Goal: Information Seeking & Learning: Learn about a topic

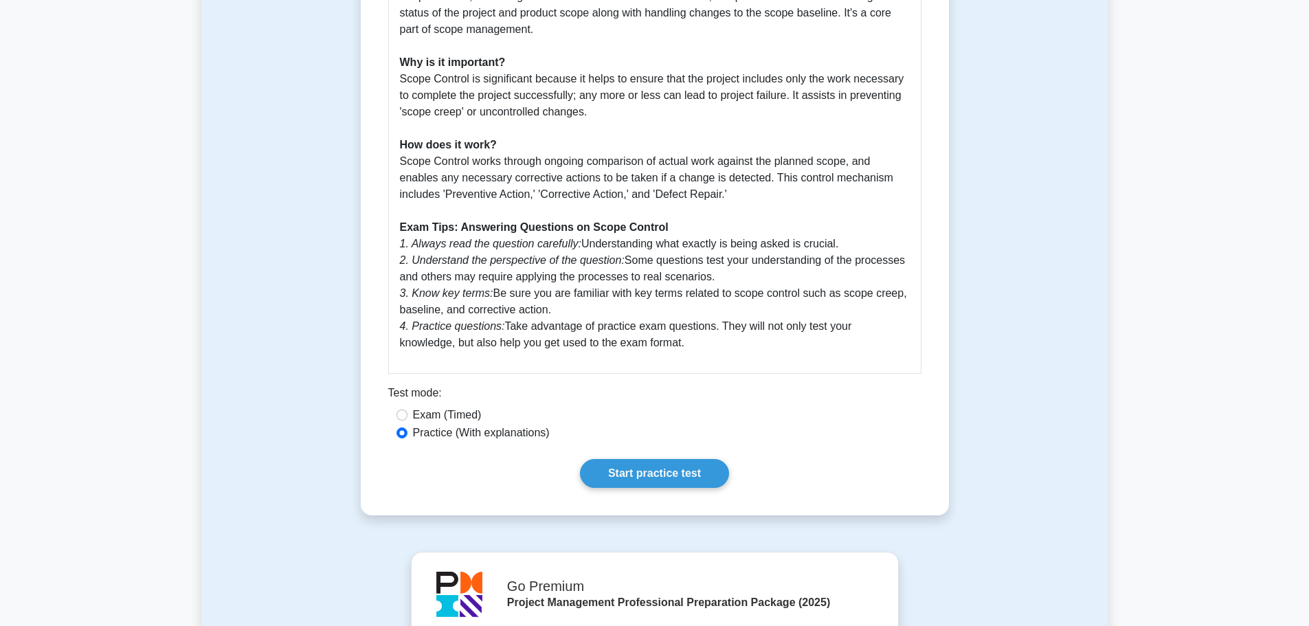
scroll to position [481, 0]
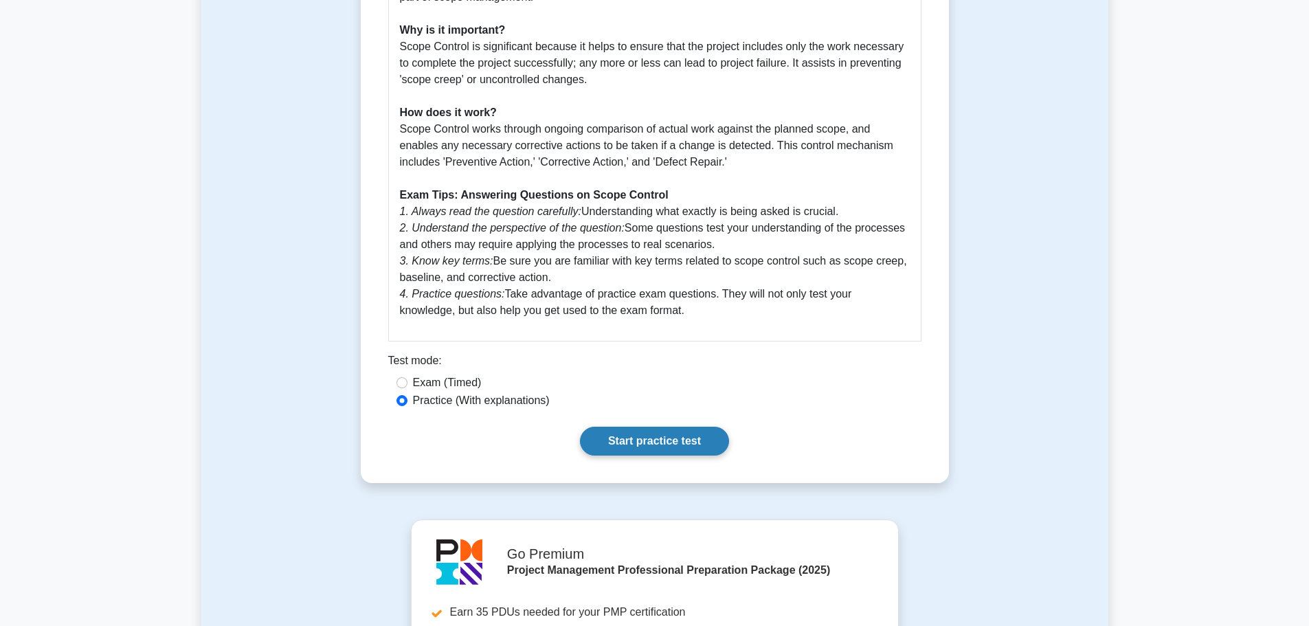
click at [662, 439] on link "Start practice test" at bounding box center [654, 441] width 149 height 29
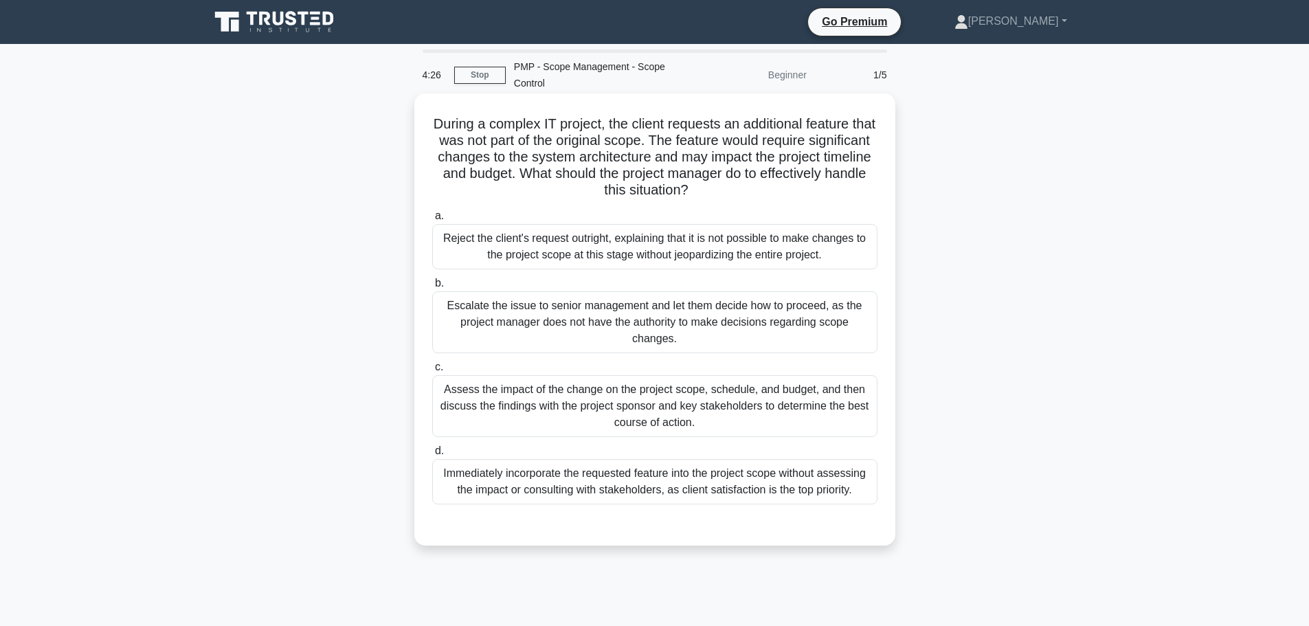
click at [666, 401] on div "Assess the impact of the change on the project scope, schedule, and budget, and…" at bounding box center [654, 406] width 445 height 62
click at [432, 372] on input "c. Assess the impact of the change on the project scope, schedule, and budget, …" at bounding box center [432, 367] width 0 height 9
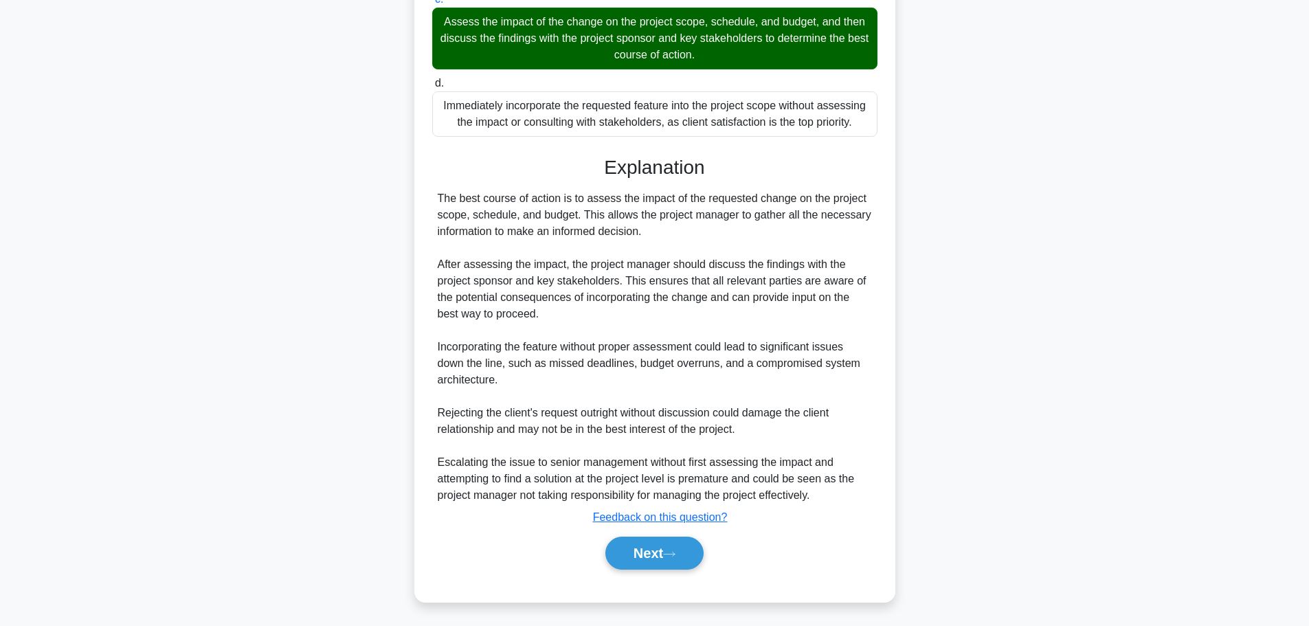
scroll to position [370, 0]
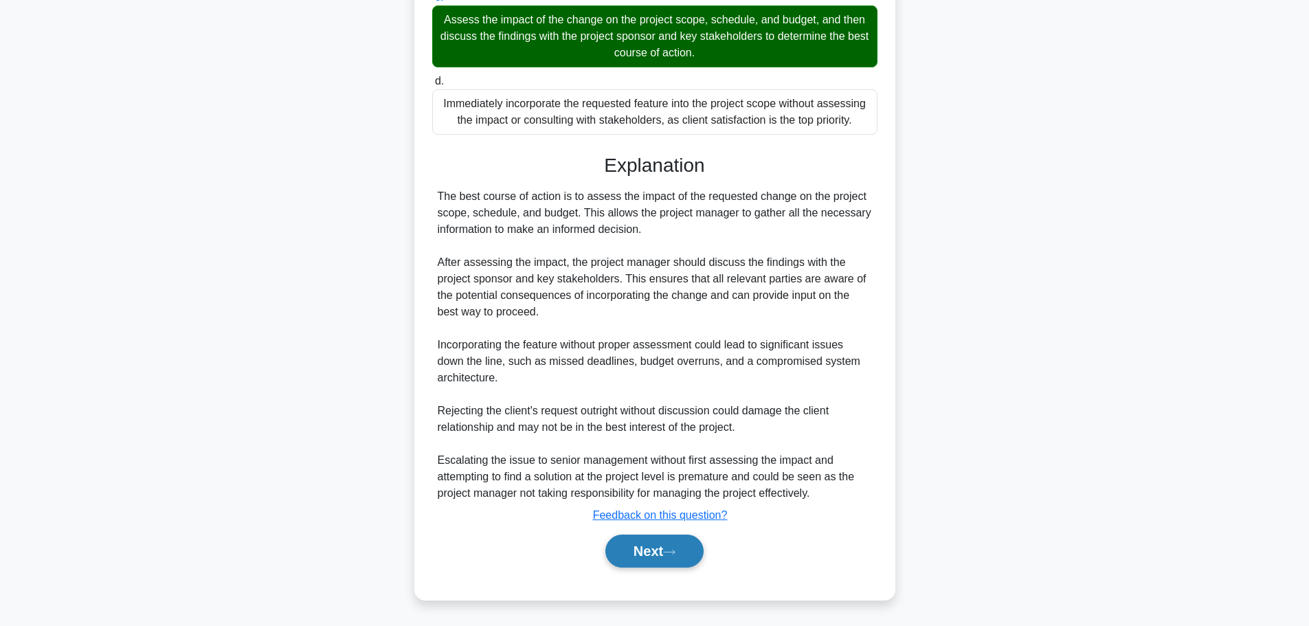
click at [634, 548] on button "Next" at bounding box center [654, 551] width 98 height 33
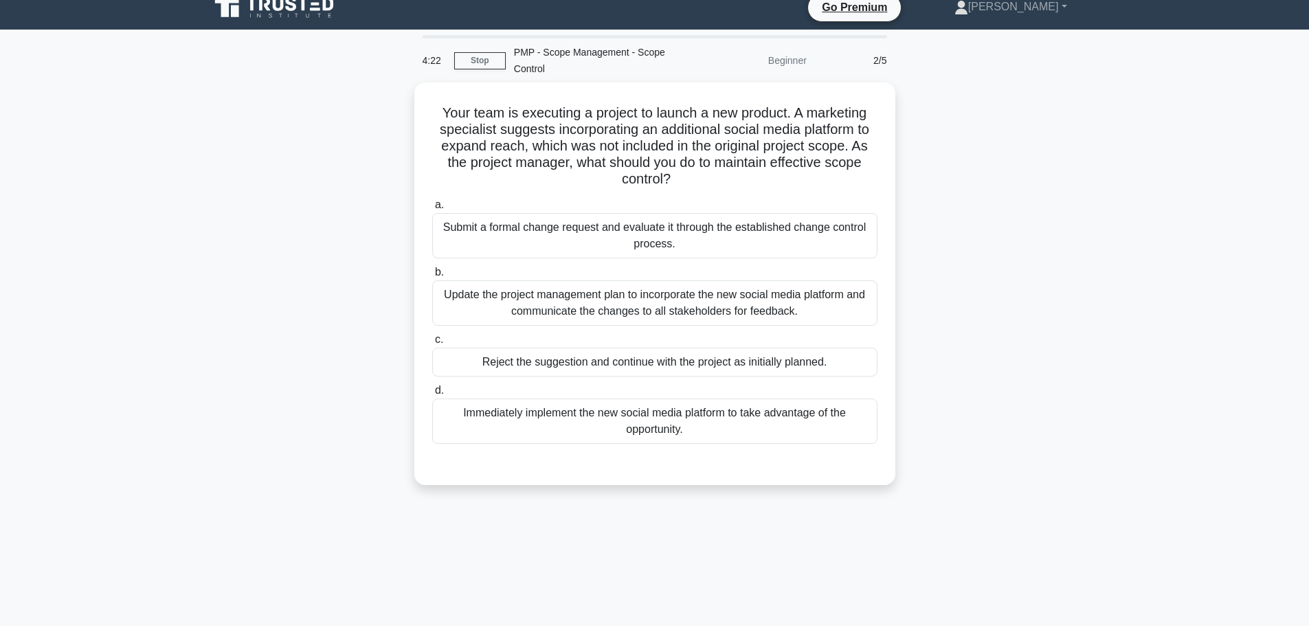
scroll to position [0, 0]
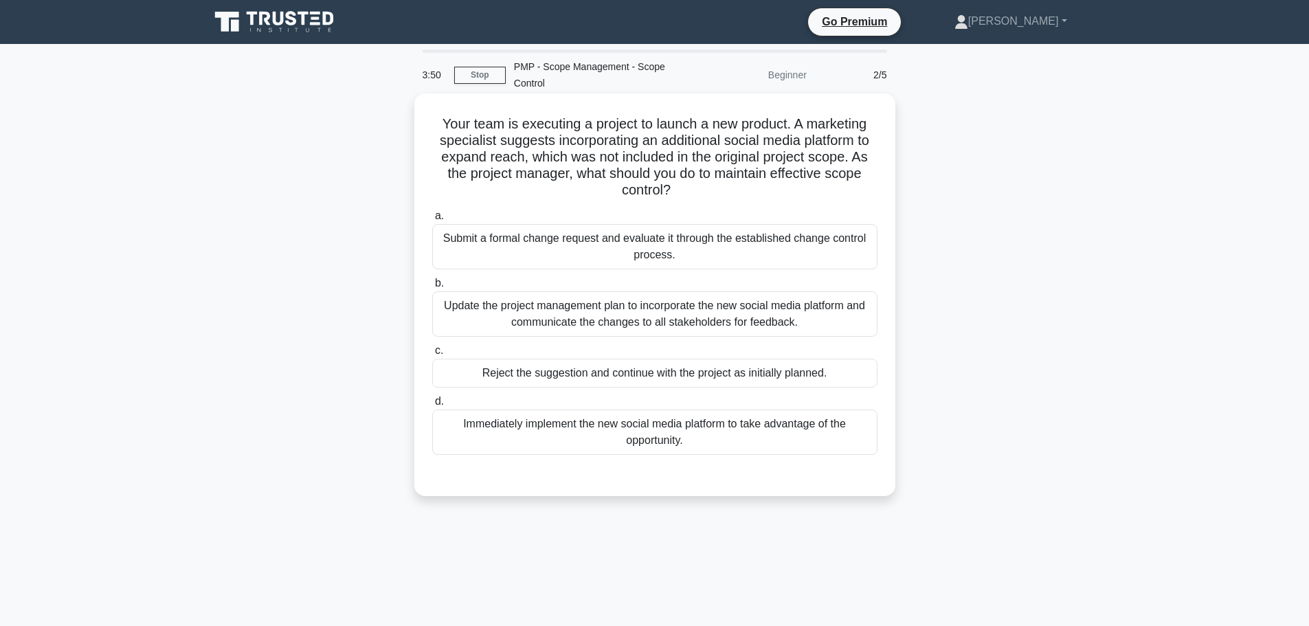
click at [652, 253] on div "Submit a formal change request and evaluate it through the established change c…" at bounding box center [654, 246] width 445 height 45
click at [432, 221] on input "a. Submit a formal change request and evaluate it through the established chang…" at bounding box center [432, 216] width 0 height 9
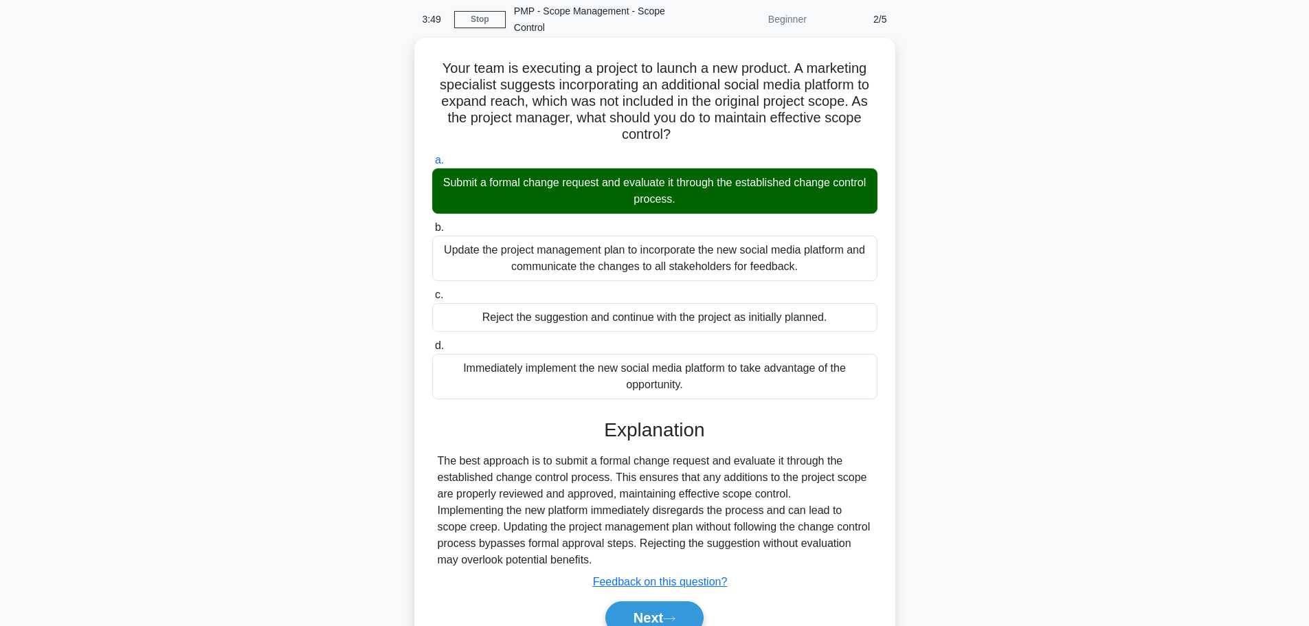
scroll to position [123, 0]
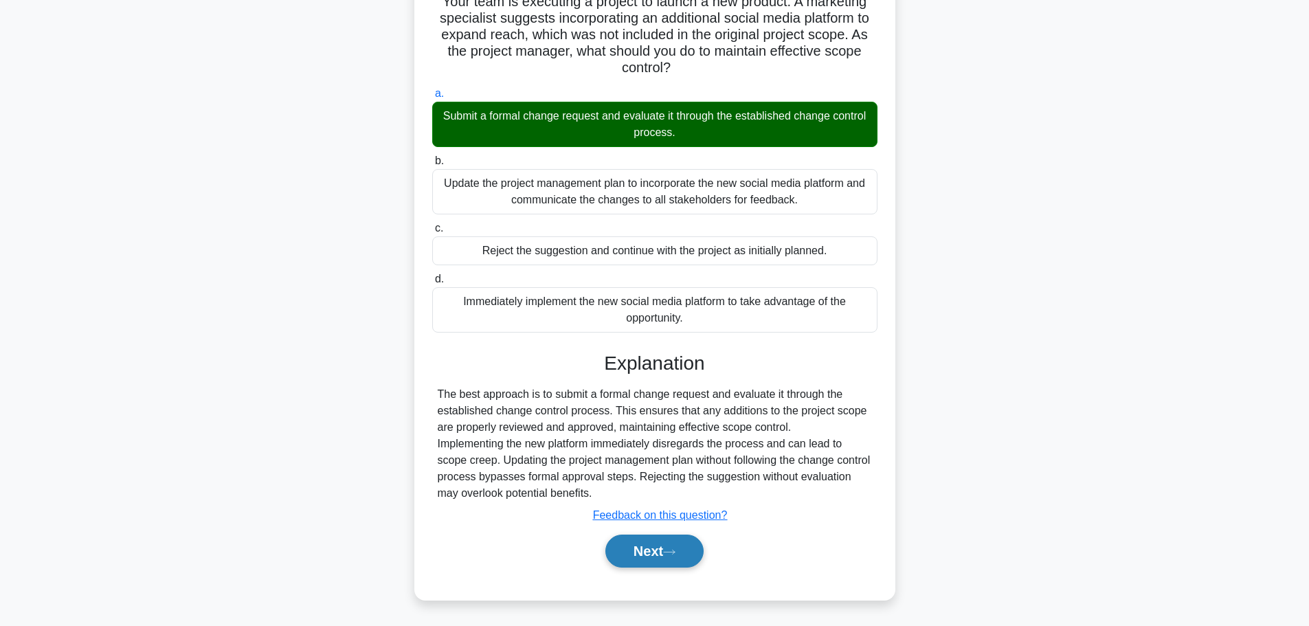
click at [652, 556] on button "Next" at bounding box center [654, 551] width 98 height 33
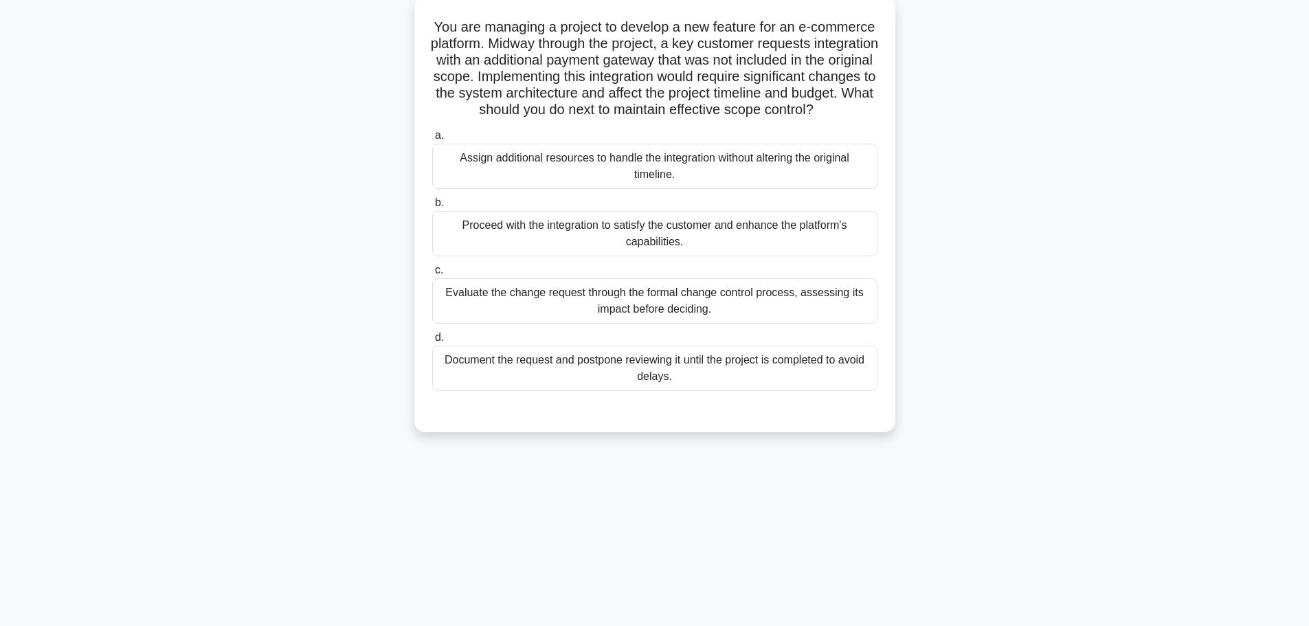
scroll to position [0, 0]
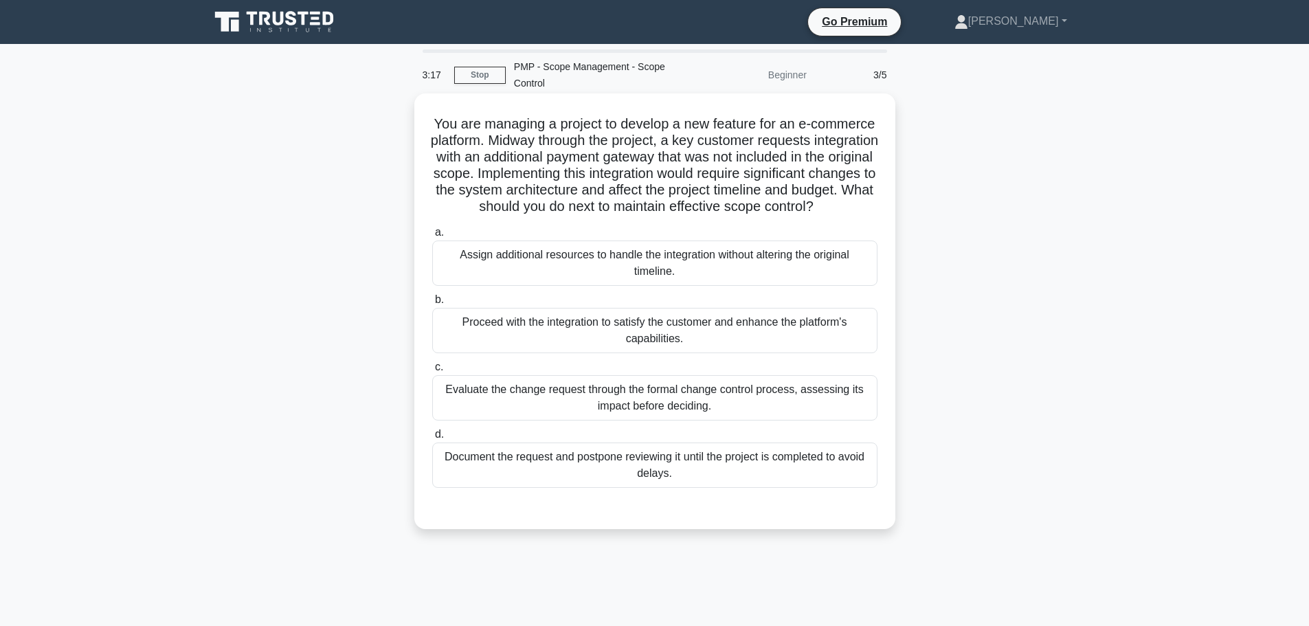
click at [680, 421] on div "Evaluate the change request through the formal change control process, assessin…" at bounding box center [654, 397] width 445 height 45
click at [432, 372] on input "c. Evaluate the change request through the formal change control process, asses…" at bounding box center [432, 367] width 0 height 9
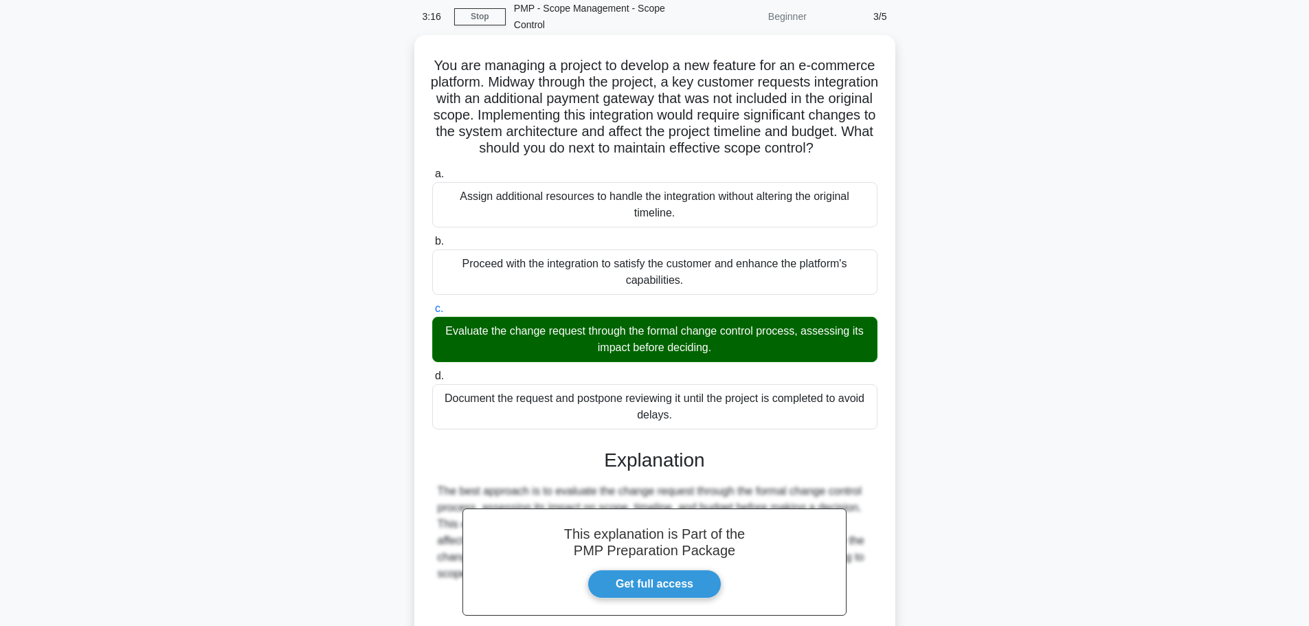
scroll to position [222, 0]
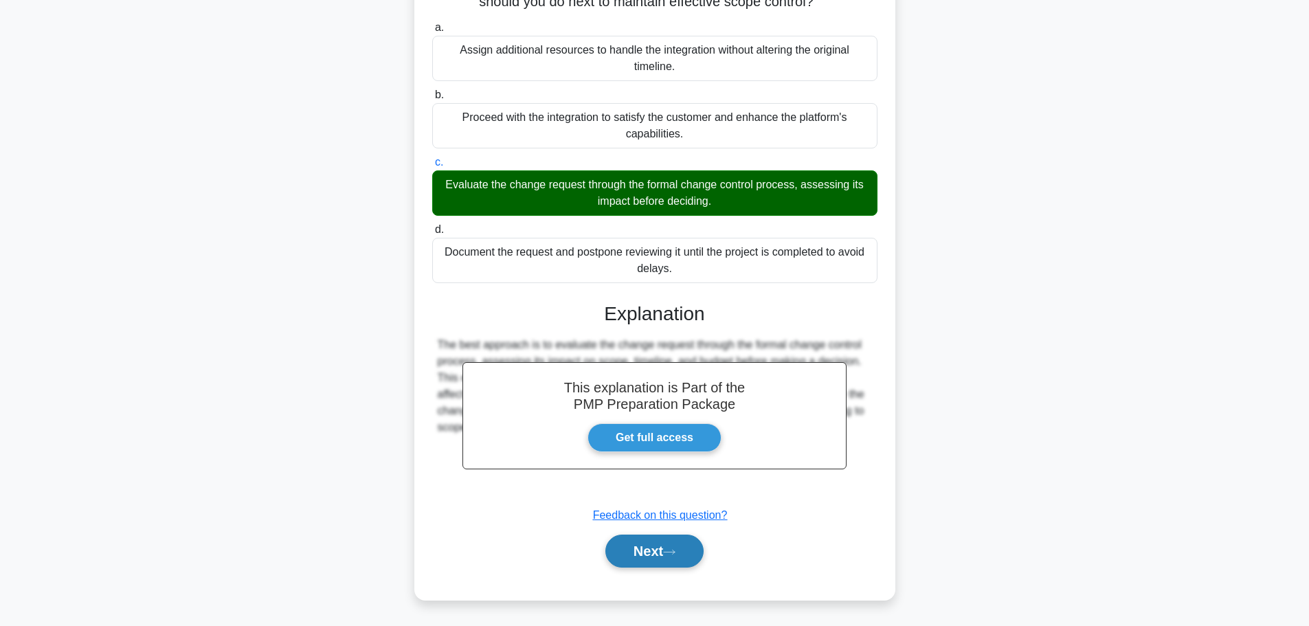
click at [647, 550] on button "Next" at bounding box center [654, 551] width 98 height 33
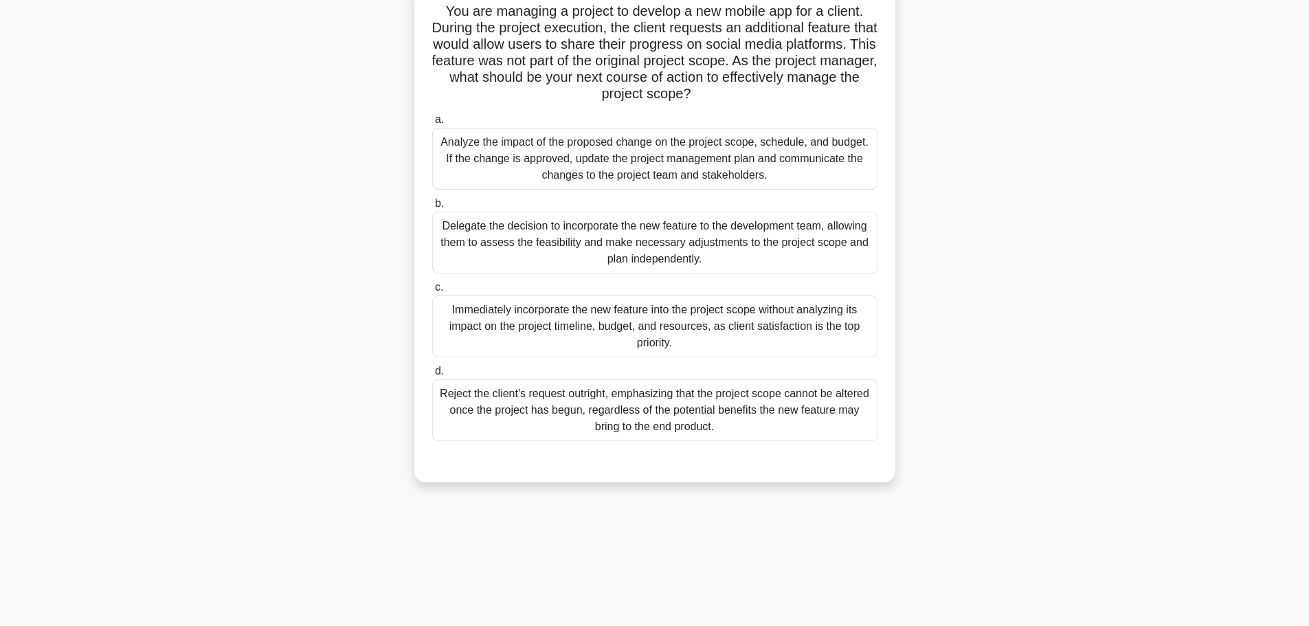
scroll to position [0, 0]
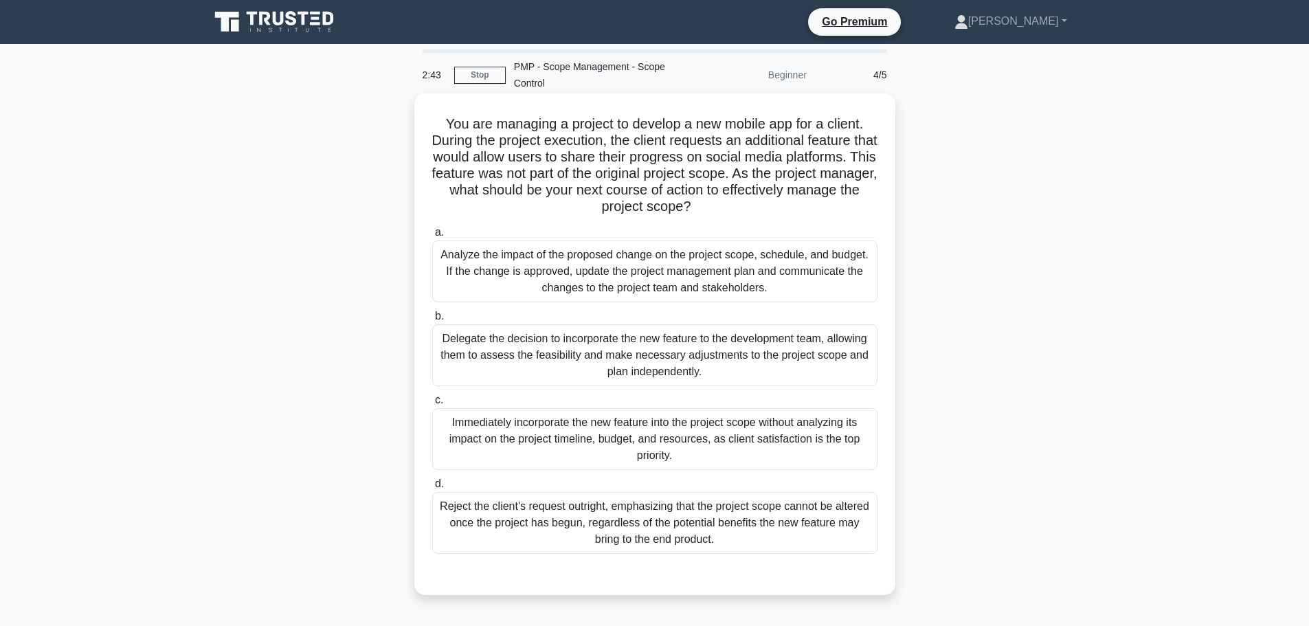
click at [617, 268] on div "Analyze the impact of the proposed change on the project scope, schedule, and b…" at bounding box center [654, 272] width 445 height 62
click at [432, 237] on input "a. Analyze the impact of the proposed change on the project scope, schedule, an…" at bounding box center [432, 232] width 0 height 9
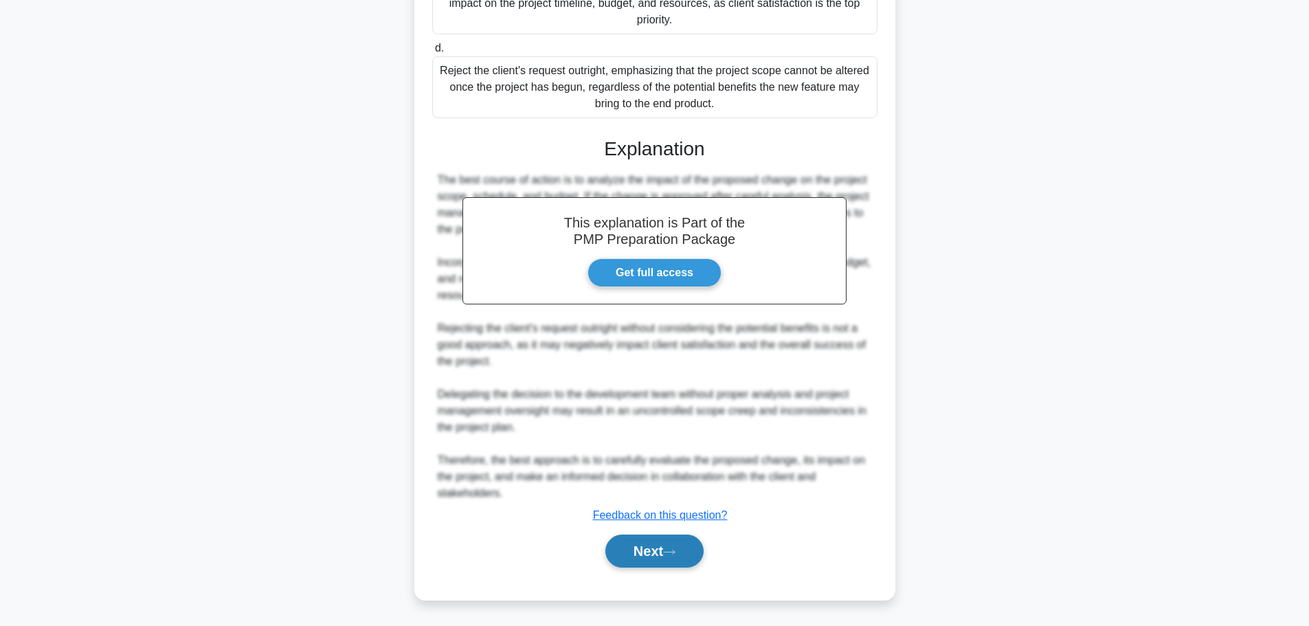
click at [656, 550] on button "Next" at bounding box center [654, 551] width 98 height 33
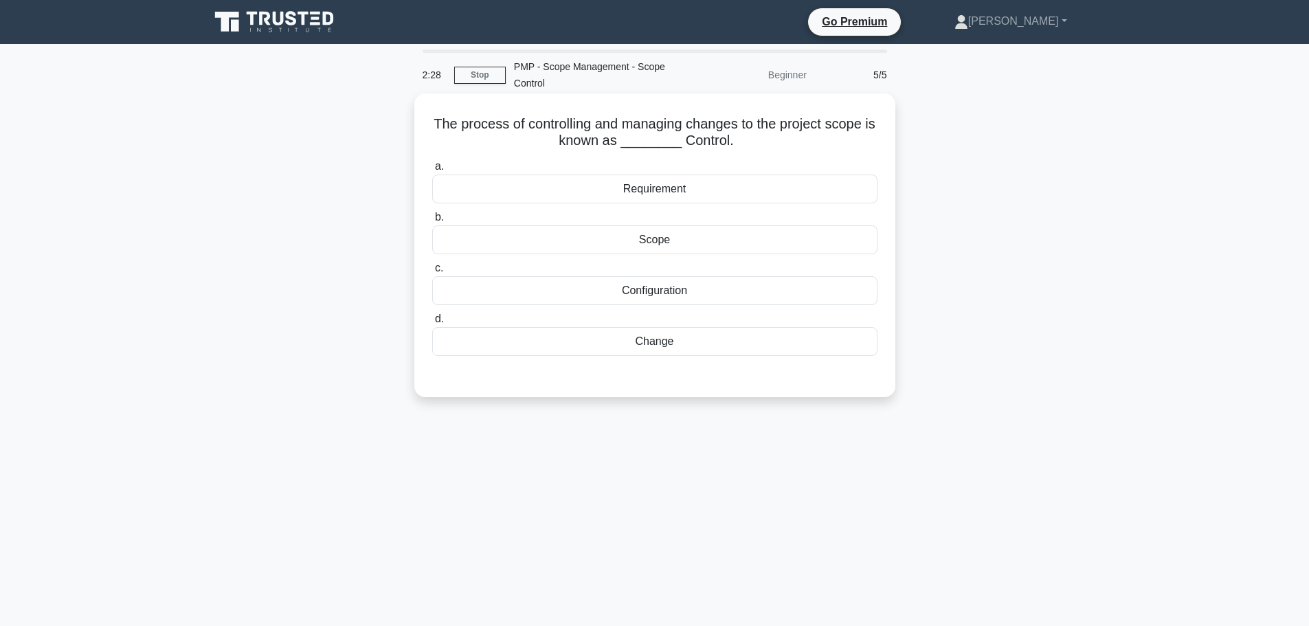
click at [685, 236] on div "Scope" at bounding box center [654, 239] width 445 height 29
click at [432, 222] on input "b. Scope" at bounding box center [432, 217] width 0 height 9
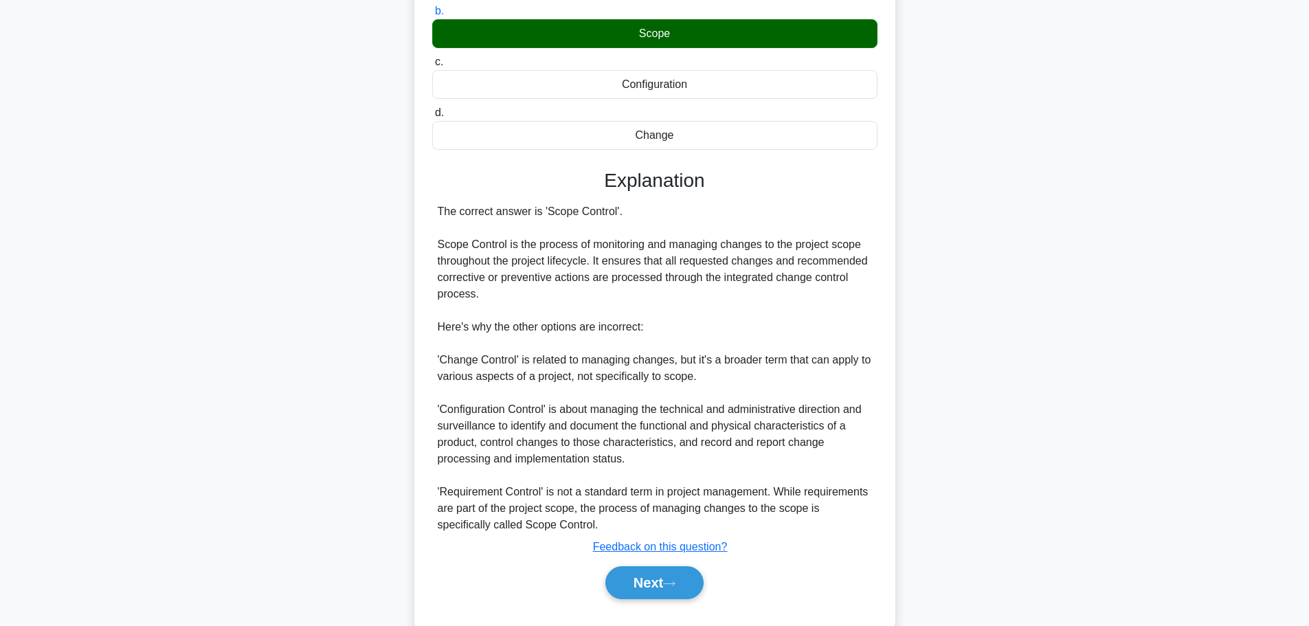
scroll to position [238, 0]
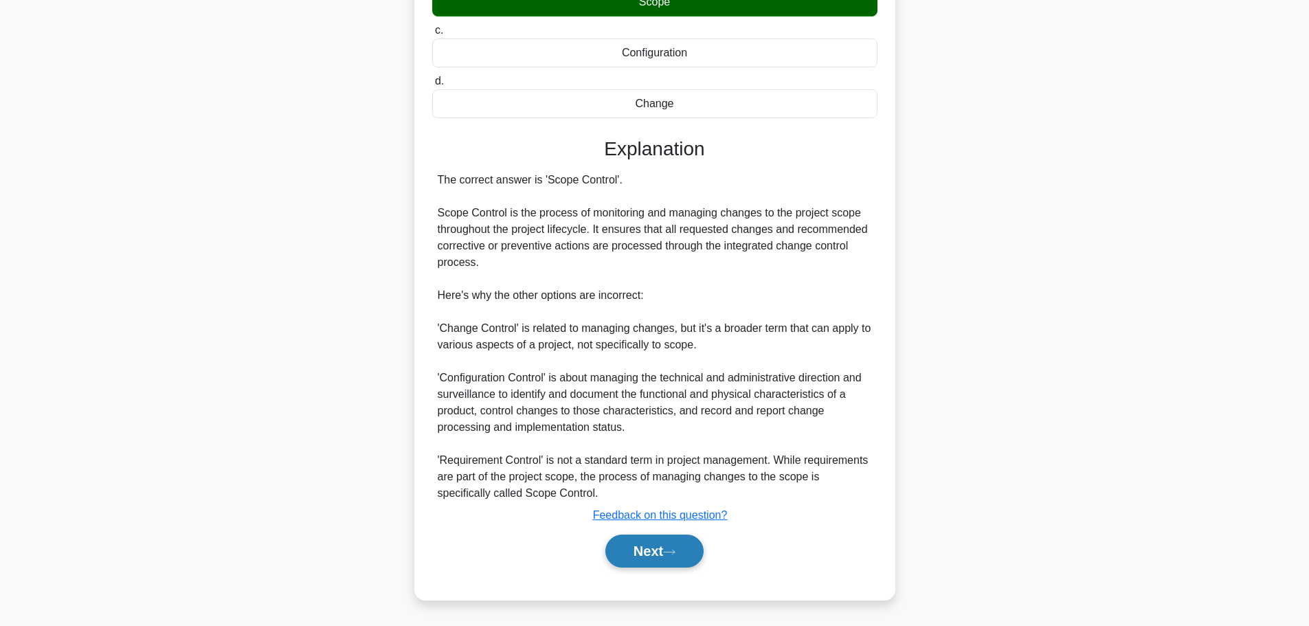
click at [665, 555] on button "Next" at bounding box center [654, 551] width 98 height 33
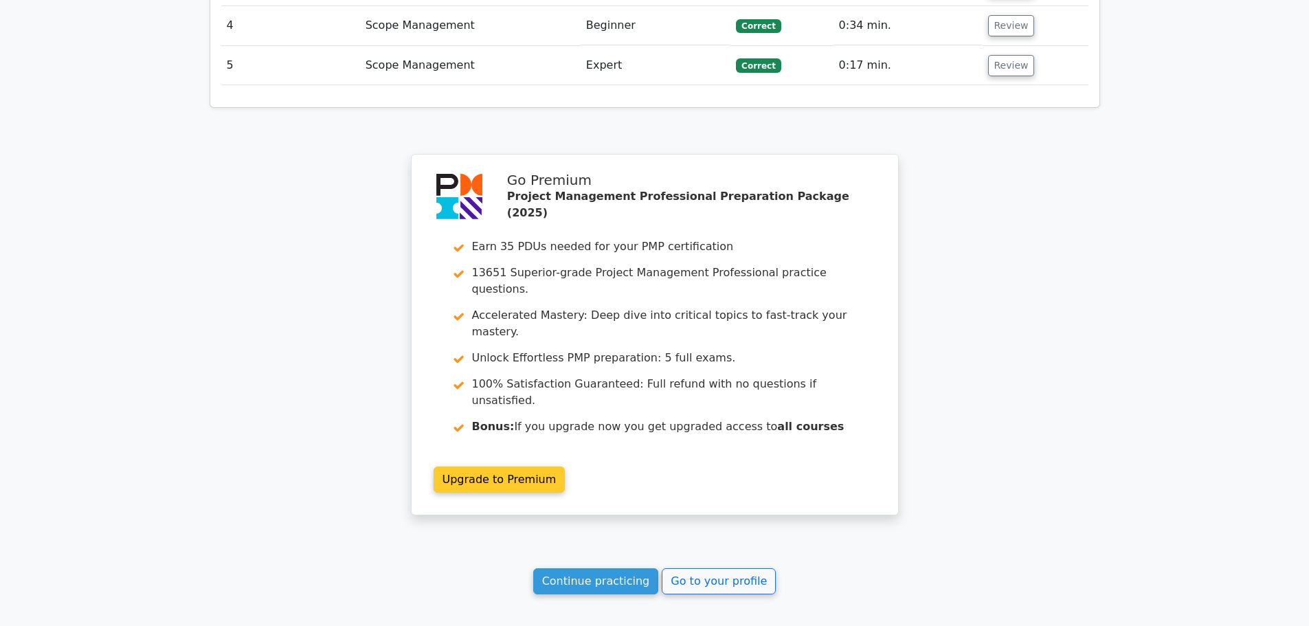
scroll to position [2094, 0]
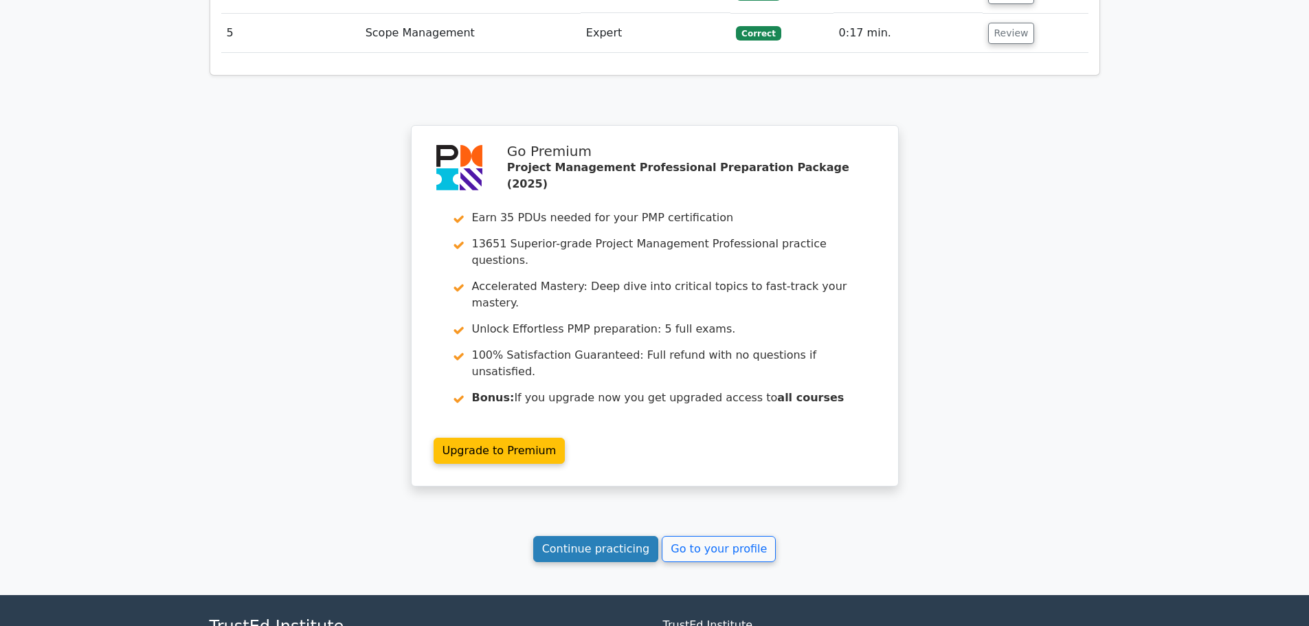
click at [588, 536] on link "Continue practicing" at bounding box center [596, 549] width 126 height 26
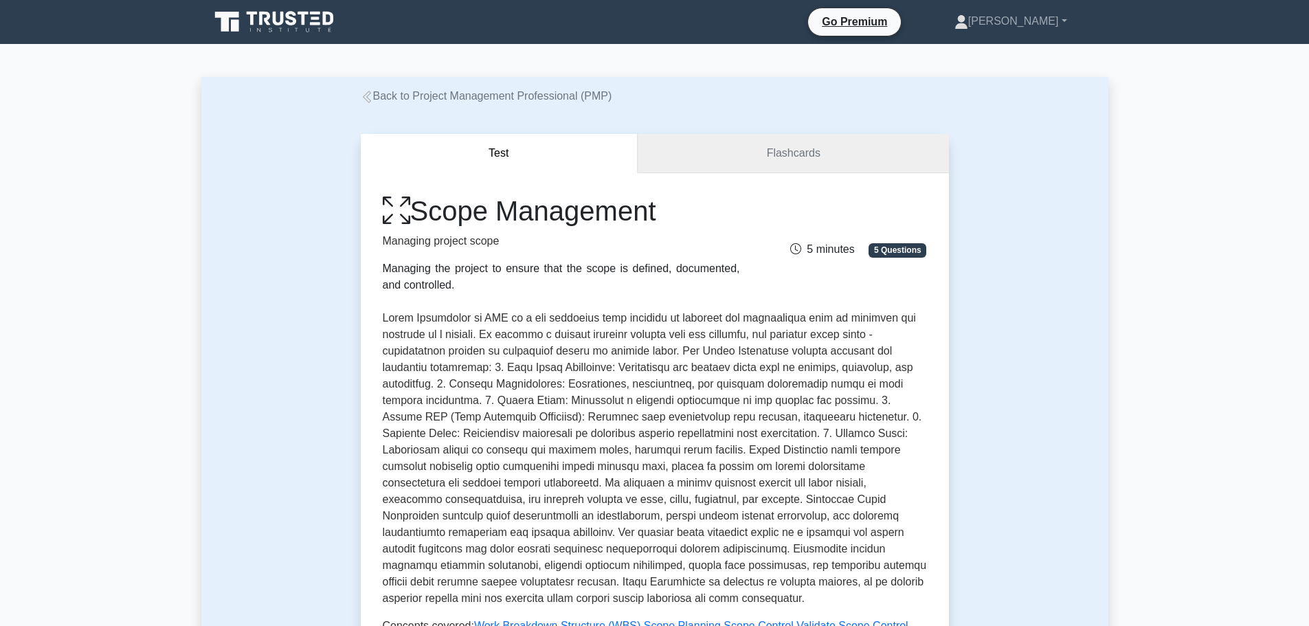
click at [803, 156] on link "Flashcards" at bounding box center [793, 153] width 311 height 39
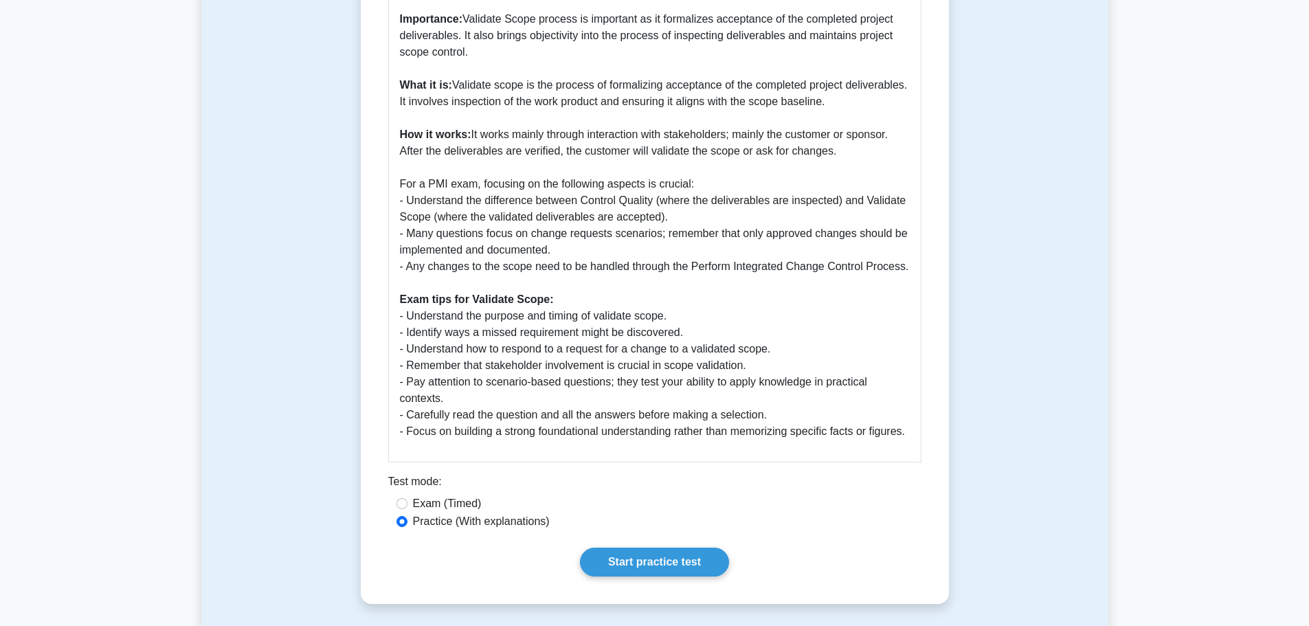
scroll to position [481, 0]
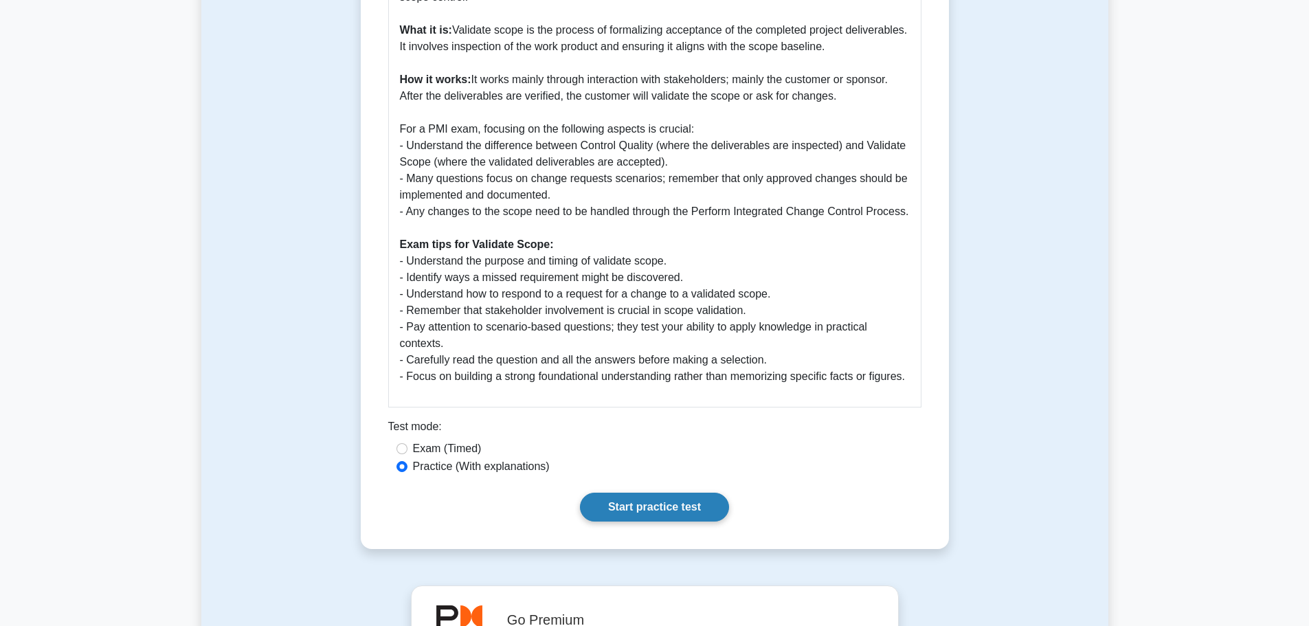
click at [662, 509] on link "Start practice test" at bounding box center [654, 507] width 149 height 29
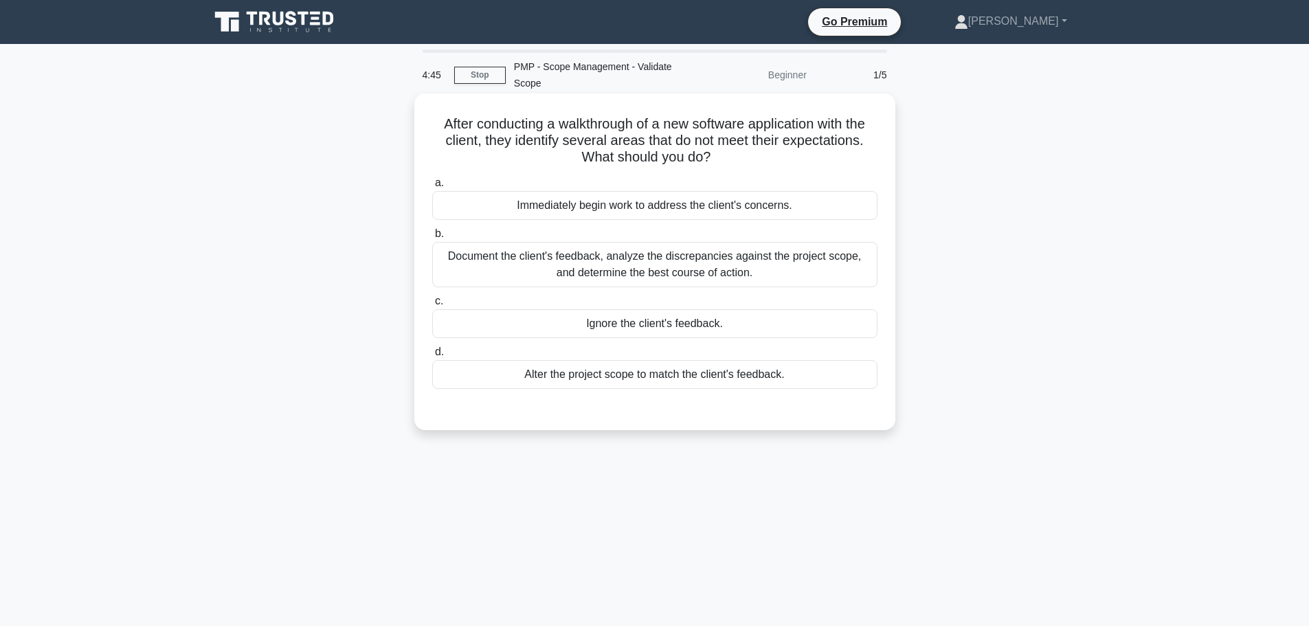
click at [658, 278] on div "Document the client's feedback, analyze the discrepancies against the project s…" at bounding box center [654, 264] width 445 height 45
click at [432, 238] on input "b. Document the client's feedback, analyze the discrepancies against the projec…" at bounding box center [432, 234] width 0 height 9
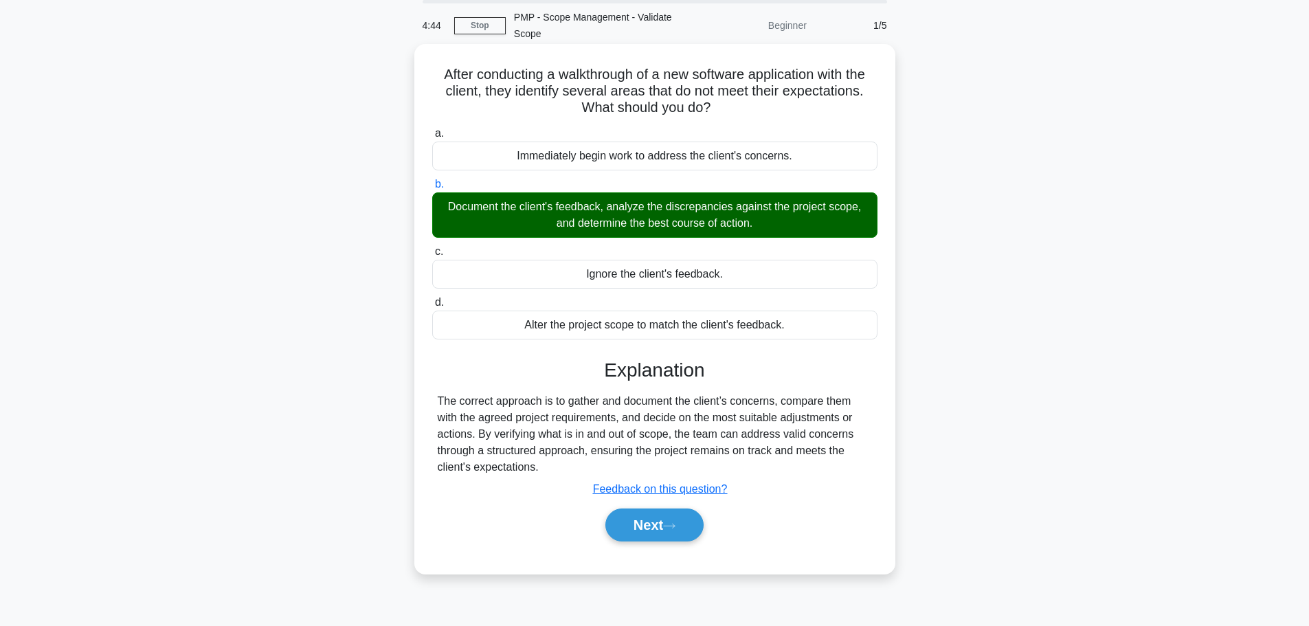
scroll to position [116, 0]
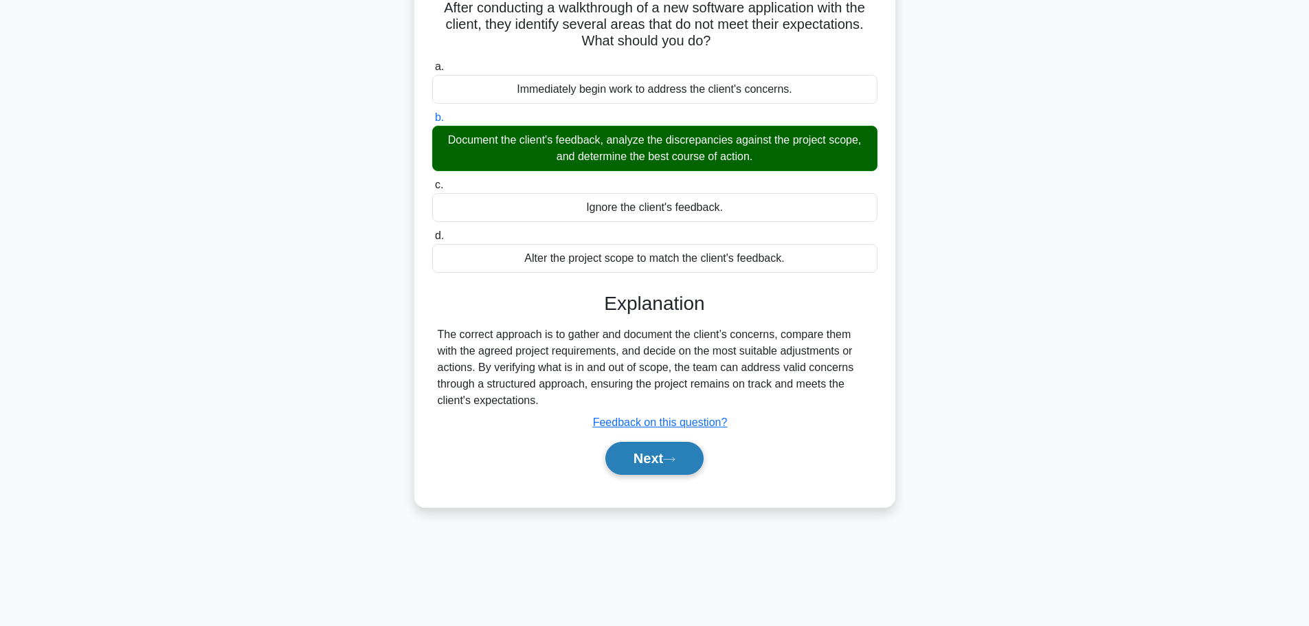
click at [672, 465] on button "Next" at bounding box center [654, 458] width 98 height 33
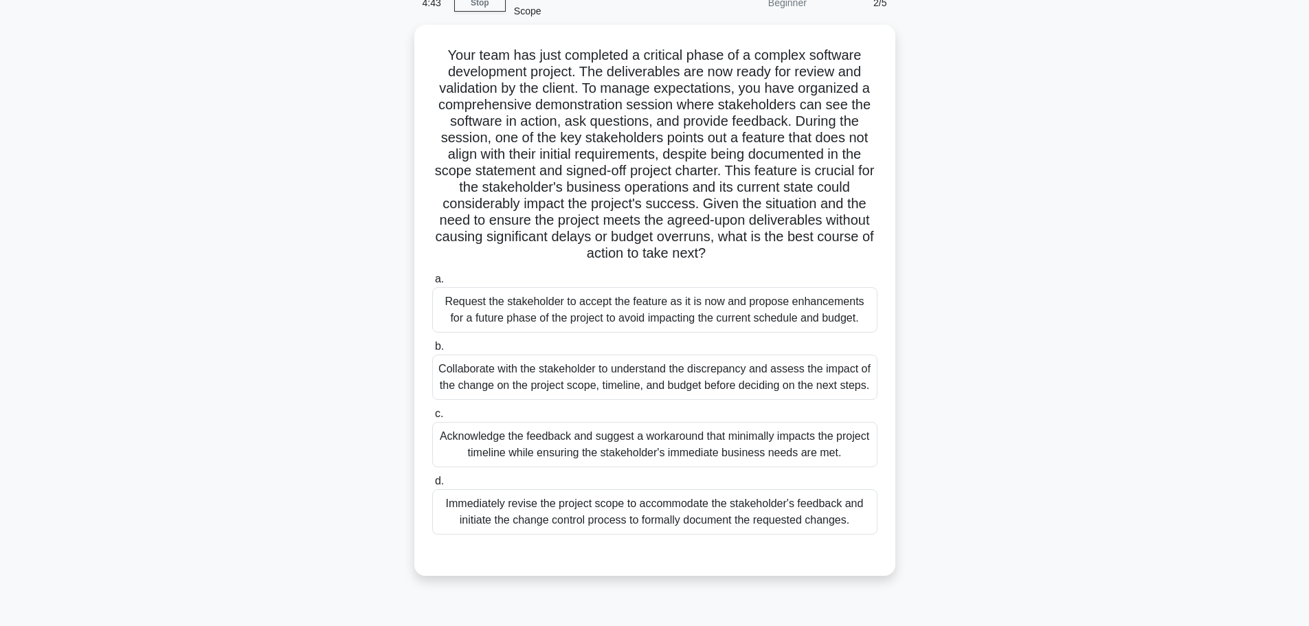
scroll to position [47, 0]
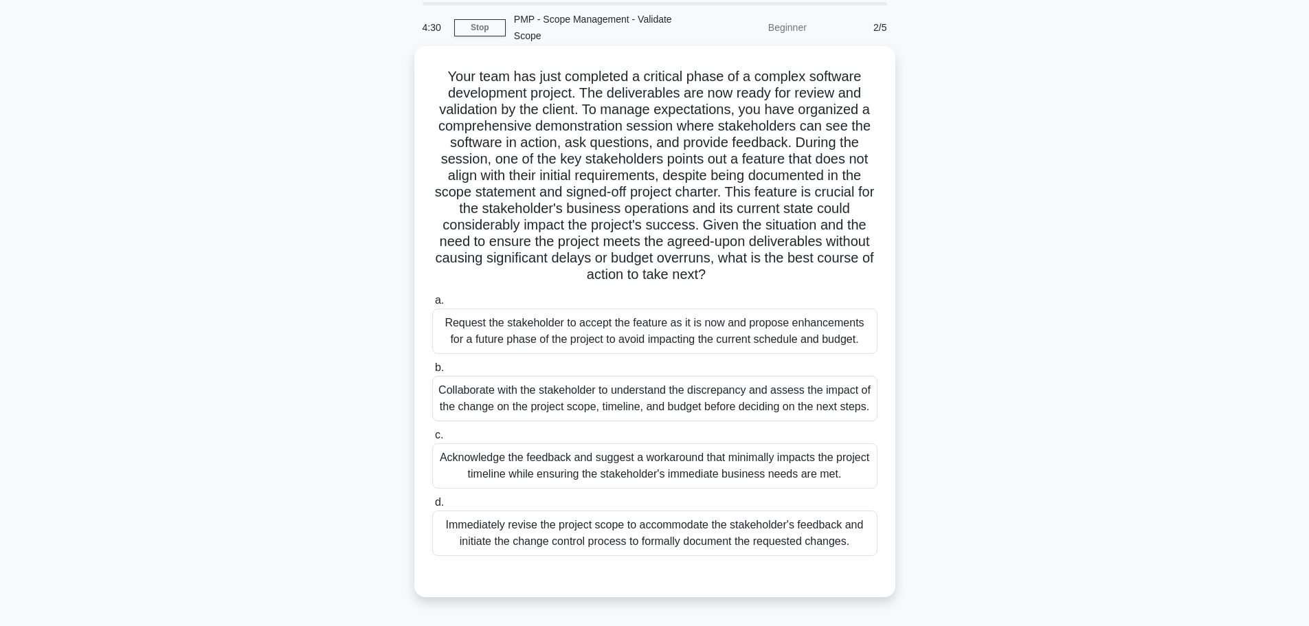
click at [695, 396] on div "Collaborate with the stakeholder to understand the discrepancy and assess the i…" at bounding box center [654, 398] width 445 height 45
click at [432, 372] on input "b. Collaborate with the stakeholder to understand the discrepancy and assess th…" at bounding box center [432, 368] width 0 height 9
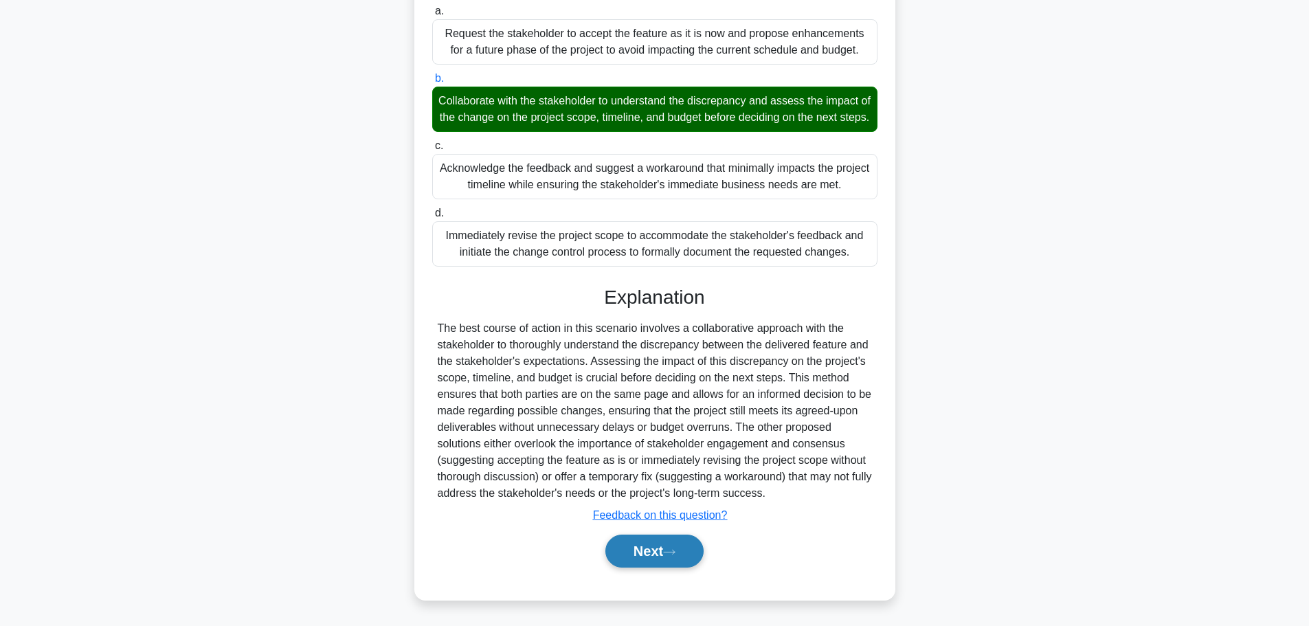
click at [673, 536] on button "Next" at bounding box center [654, 551] width 98 height 33
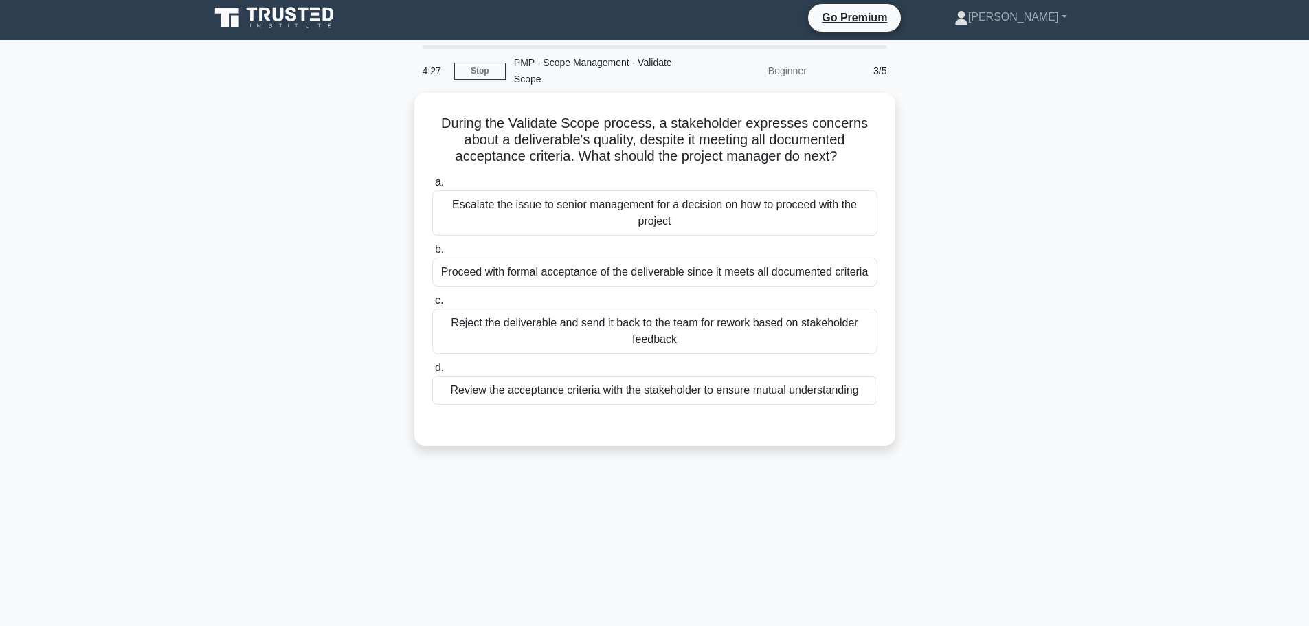
scroll to position [0, 0]
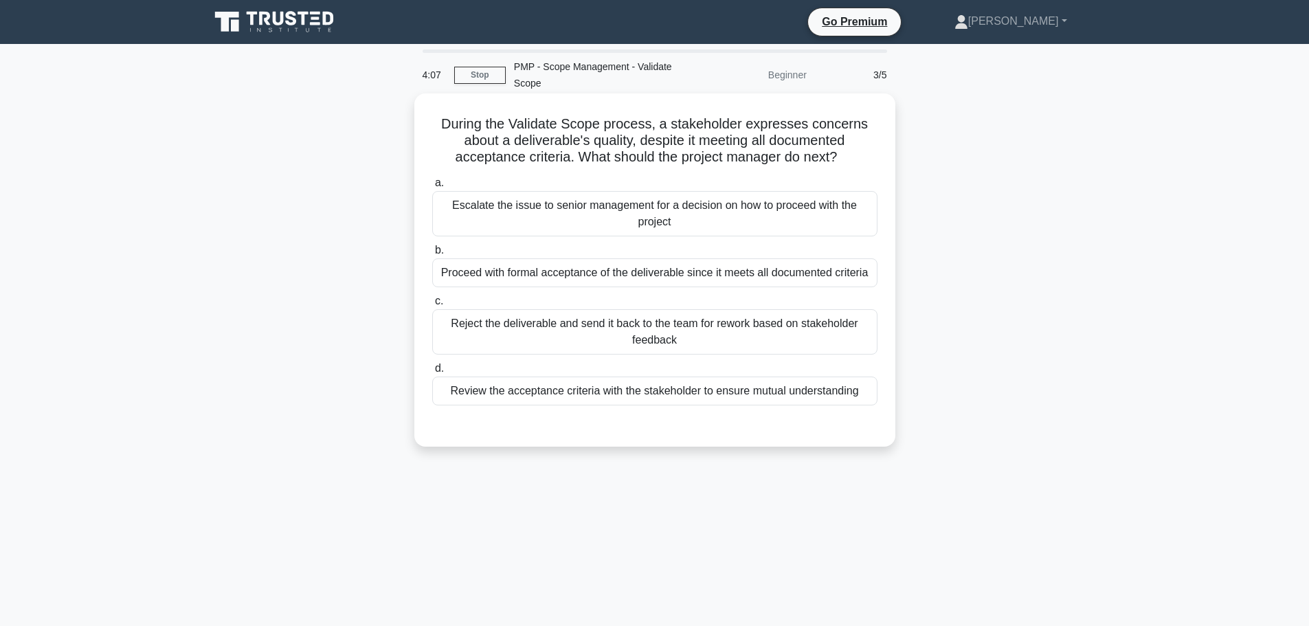
click at [733, 392] on div "Review the acceptance criteria with the stakeholder to ensure mutual understand…" at bounding box center [654, 391] width 445 height 29
click at [432, 373] on input "d. Review the acceptance criteria with the stakeholder to ensure mutual underst…" at bounding box center [432, 368] width 0 height 9
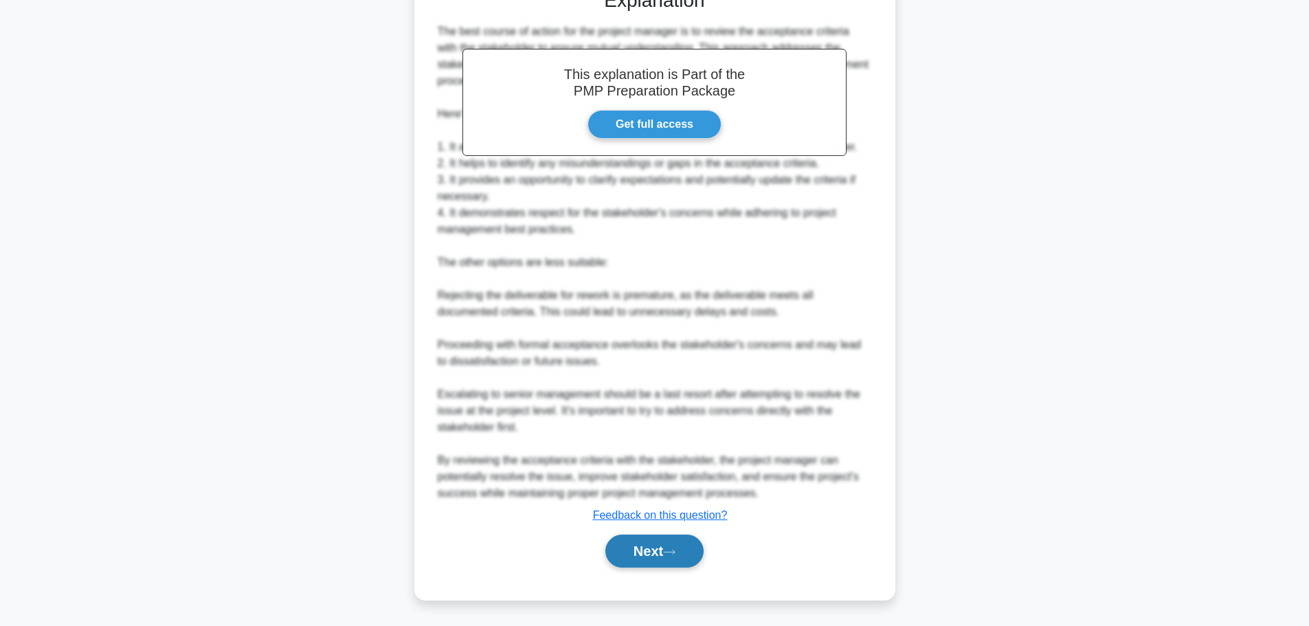
click at [667, 556] on button "Next" at bounding box center [654, 551] width 98 height 33
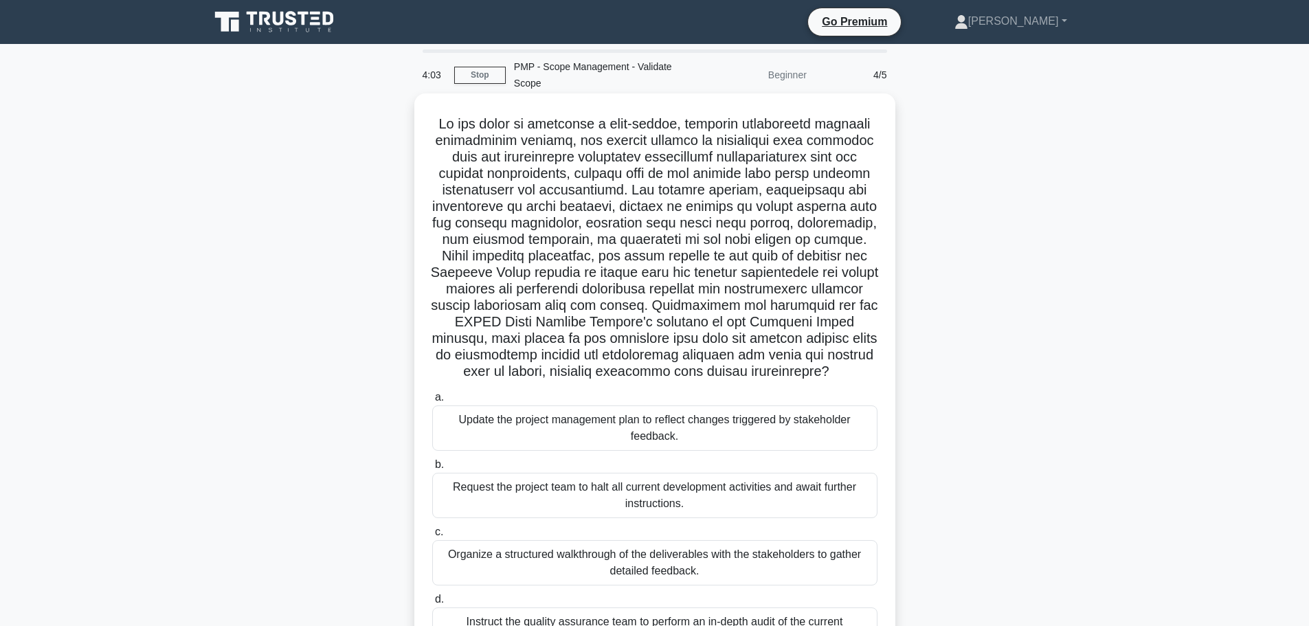
scroll to position [69, 0]
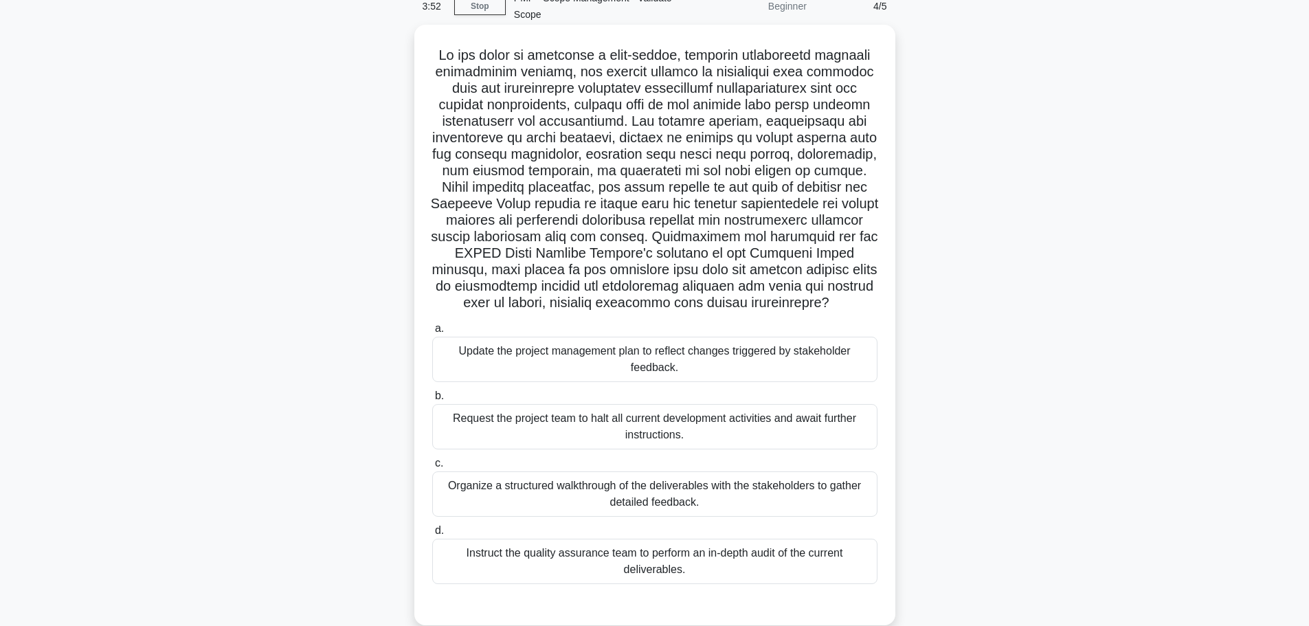
click at [674, 485] on div "Organize a structured walkthrough of the deliverables with the stakeholders to …" at bounding box center [654, 493] width 445 height 45
click at [432, 468] on input "c. Organize a structured walkthrough of the deliverables with the stakeholders …" at bounding box center [432, 463] width 0 height 9
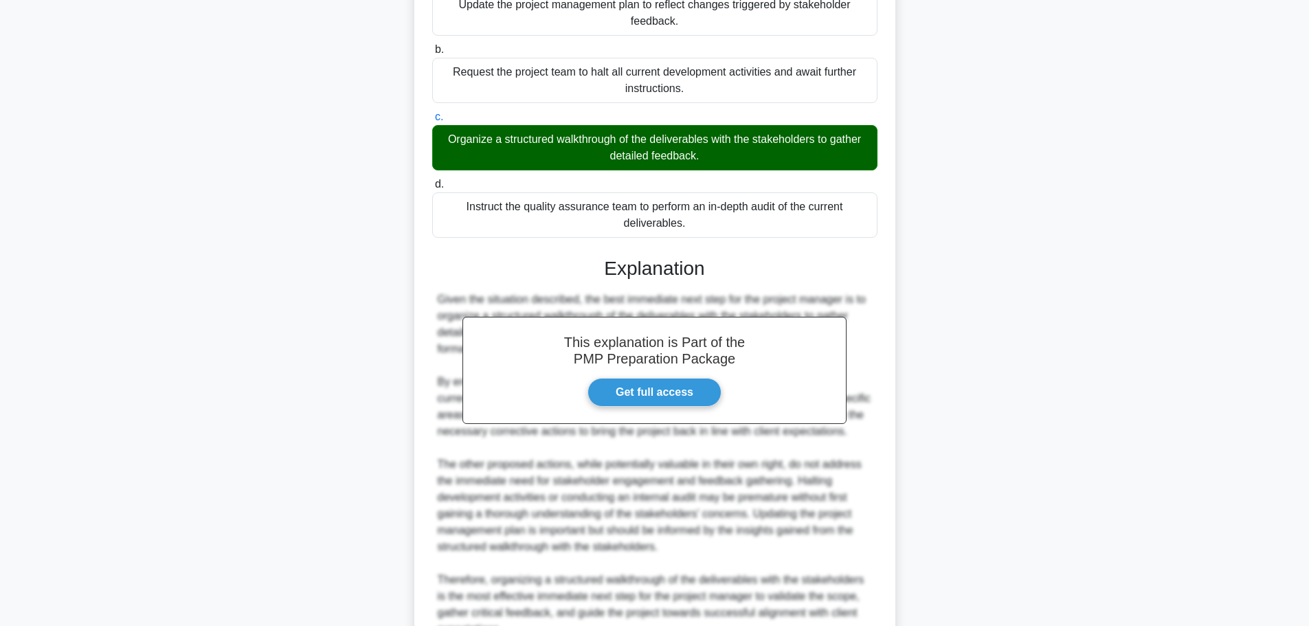
scroll to position [552, 0]
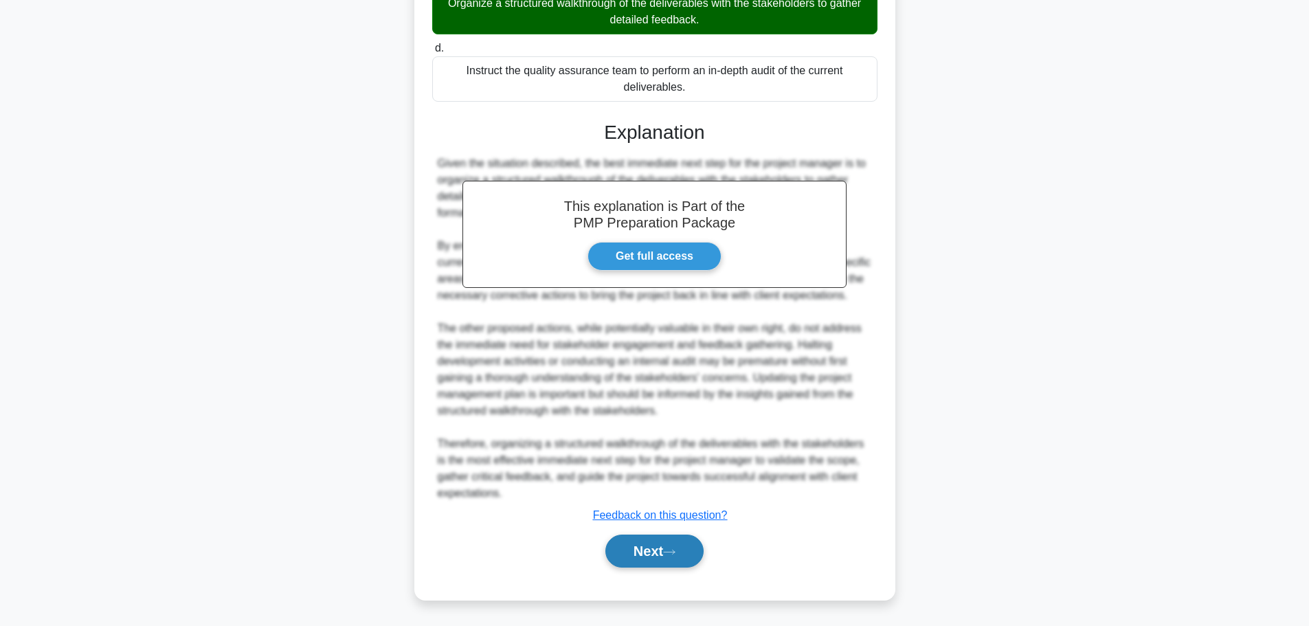
click at [675, 543] on button "Next" at bounding box center [654, 551] width 98 height 33
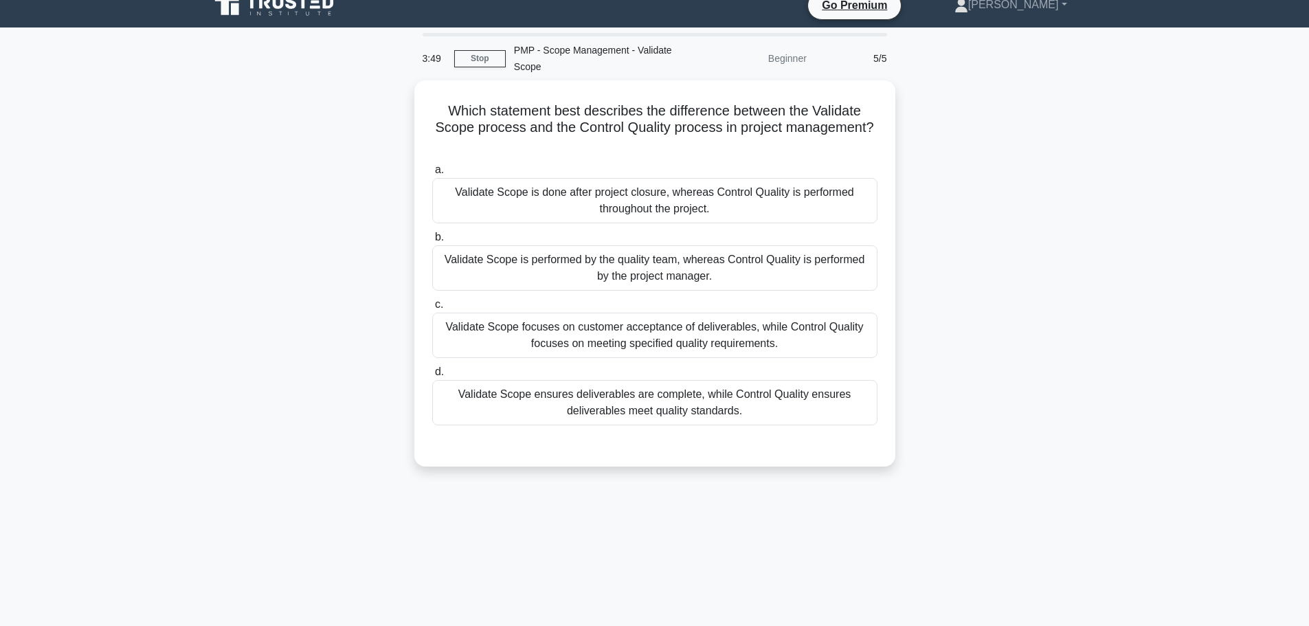
scroll to position [0, 0]
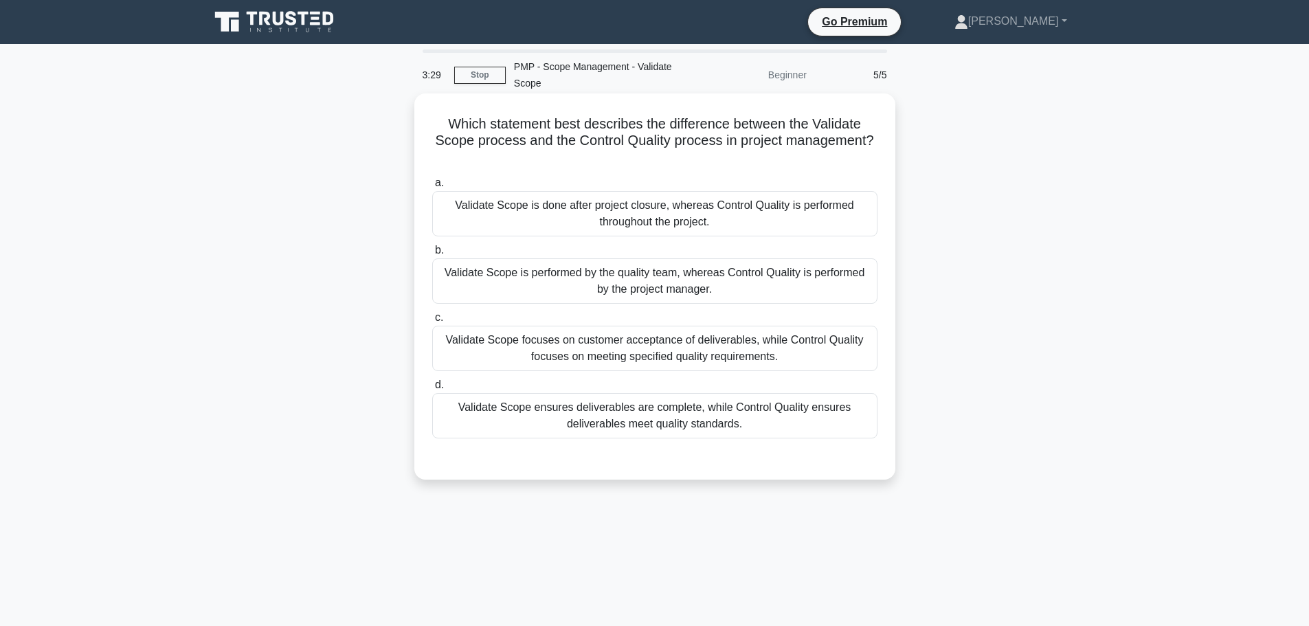
click at [711, 365] on div "Validate Scope focuses on customer acceptance of deliverables, while Control Qu…" at bounding box center [654, 348] width 445 height 45
click at [432, 322] on input "c. Validate Scope focuses on customer acceptance of deliverables, while Control…" at bounding box center [432, 317] width 0 height 9
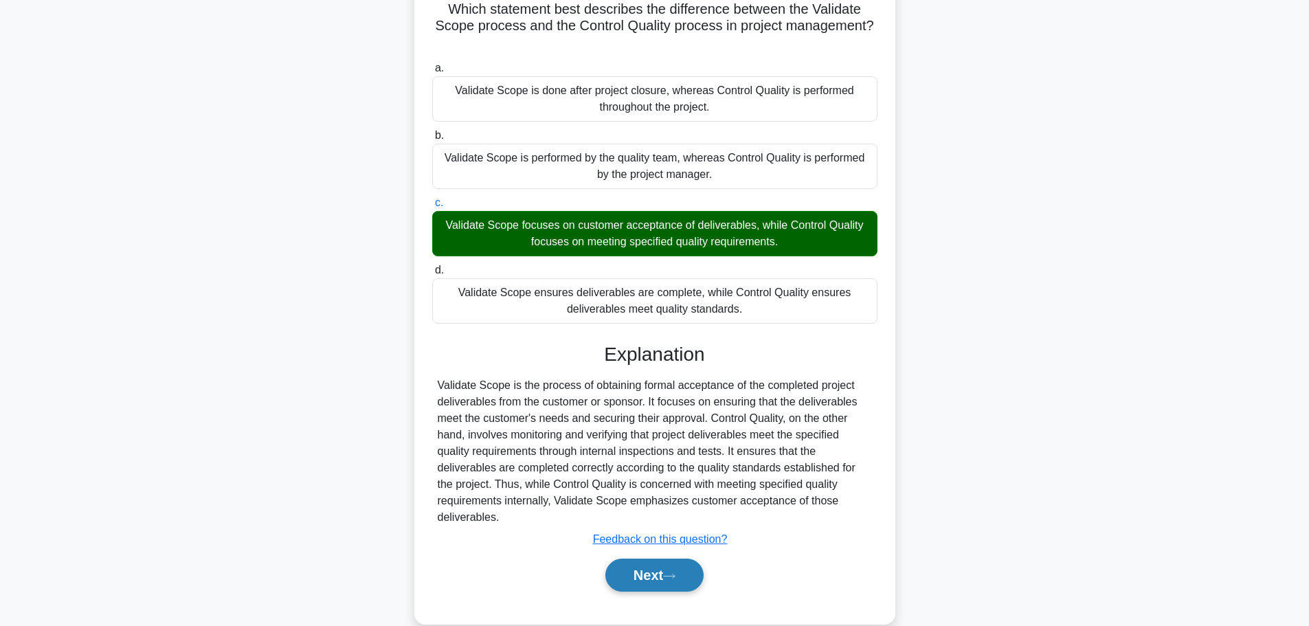
scroll to position [139, 0]
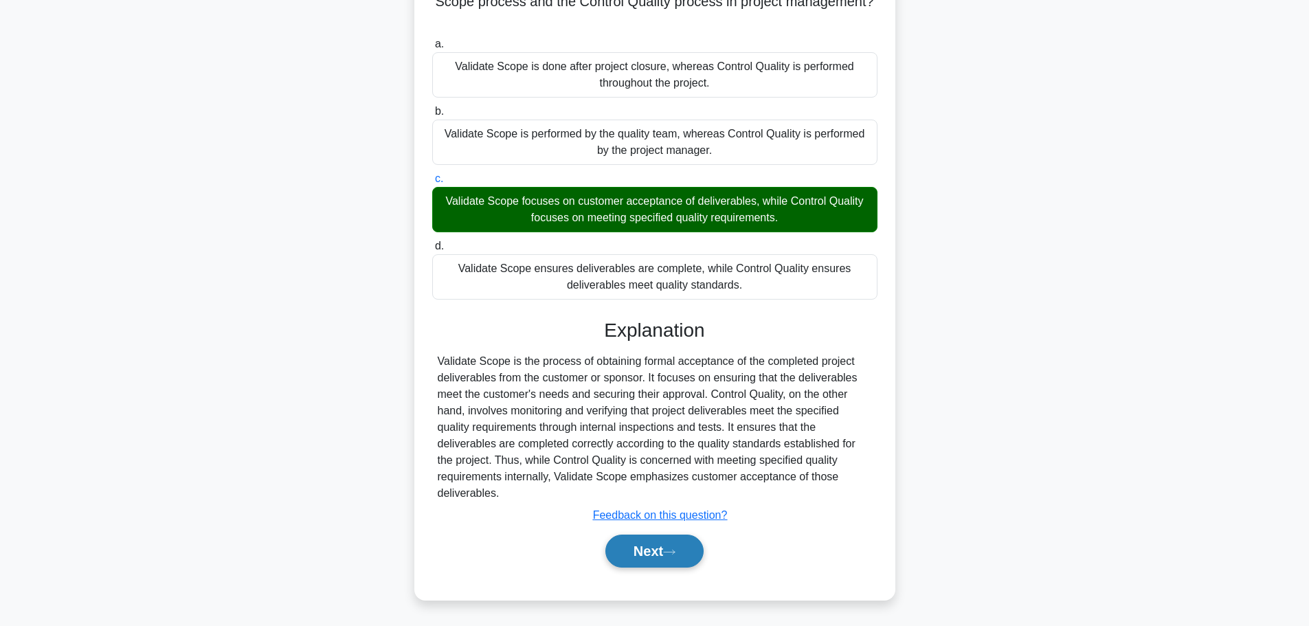
click at [683, 550] on button "Next" at bounding box center [654, 551] width 98 height 33
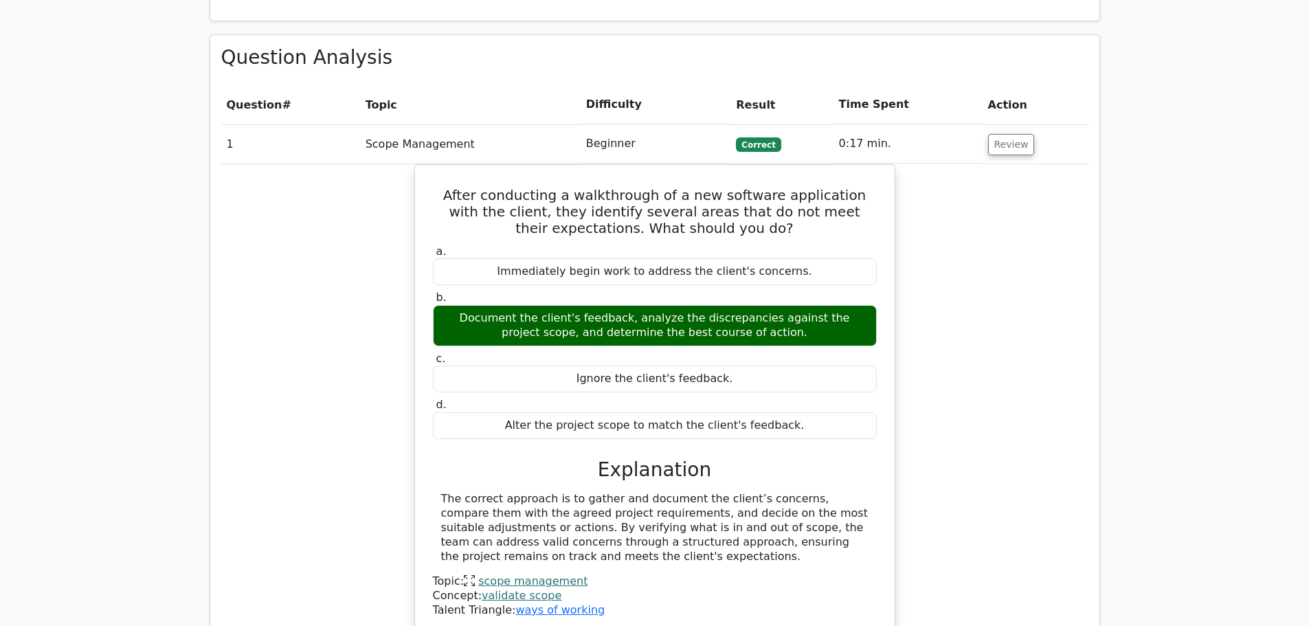
scroll to position [962, 0]
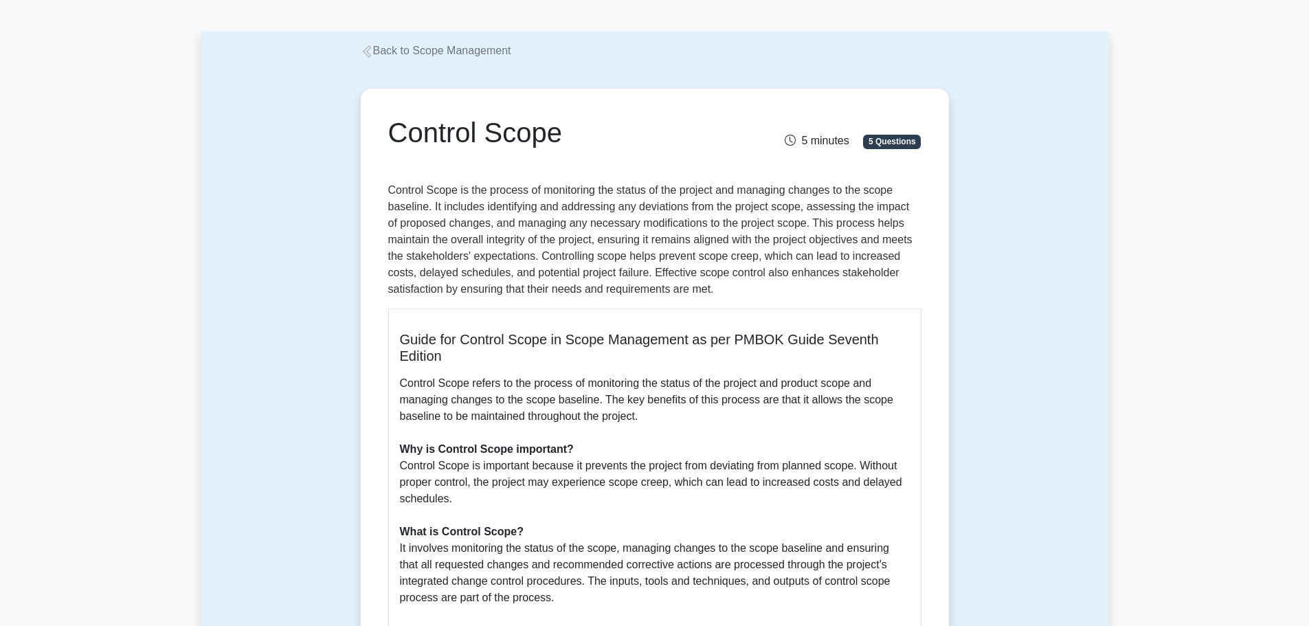
scroll to position [69, 0]
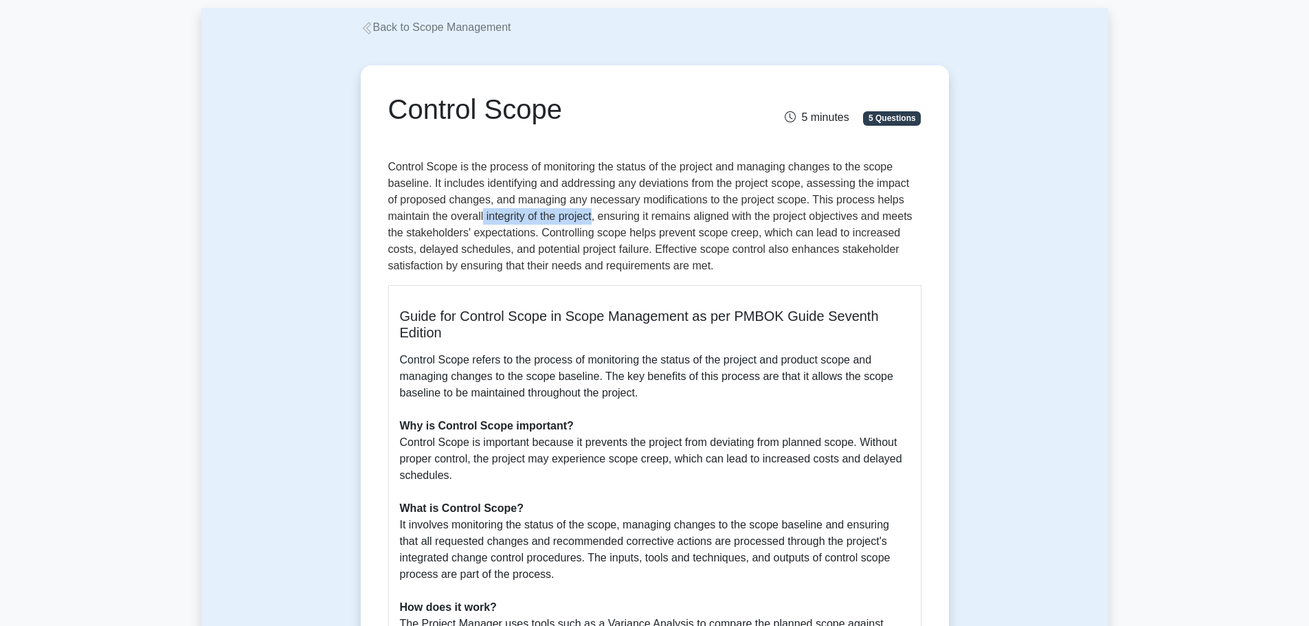
drag, startPoint x: 483, startPoint y: 217, endPoint x: 595, endPoint y: 223, distance: 112.2
click at [595, 223] on p "Control Scope is the process of monitoring the status of the project and managi…" at bounding box center [654, 216] width 533 height 115
click at [632, 300] on div "Guide for Control Scope in Scope Management as per PMBOK Guide Seventh Edition …" at bounding box center [654, 577] width 533 height 584
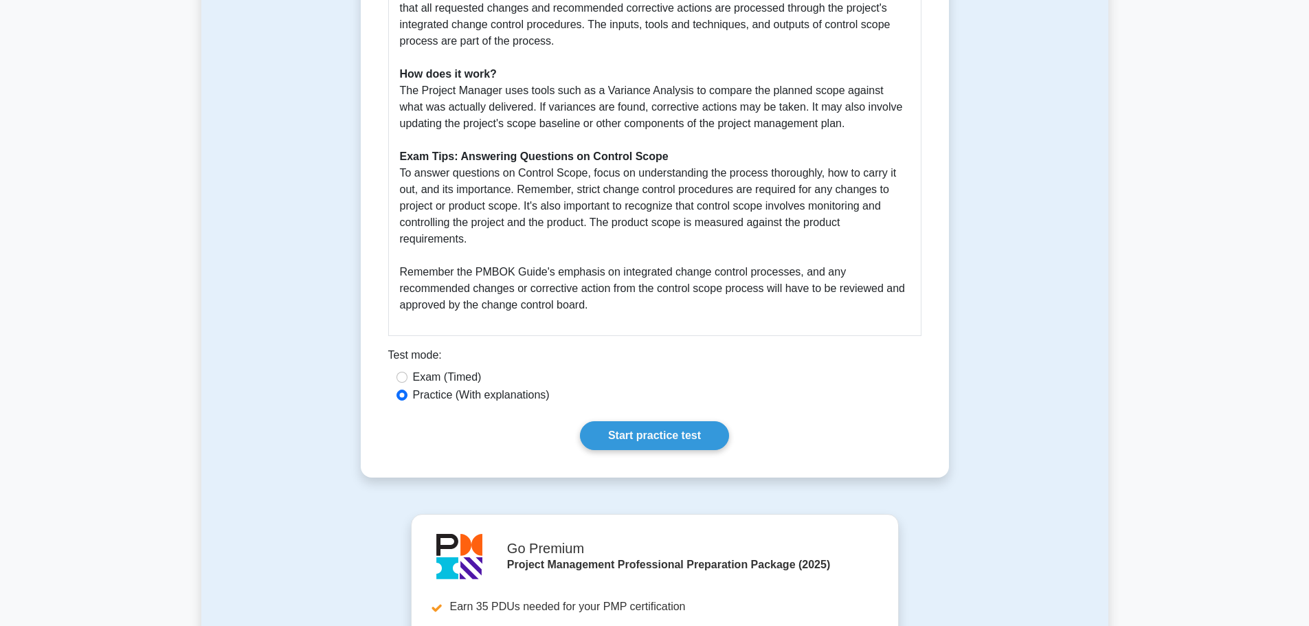
scroll to position [618, 0]
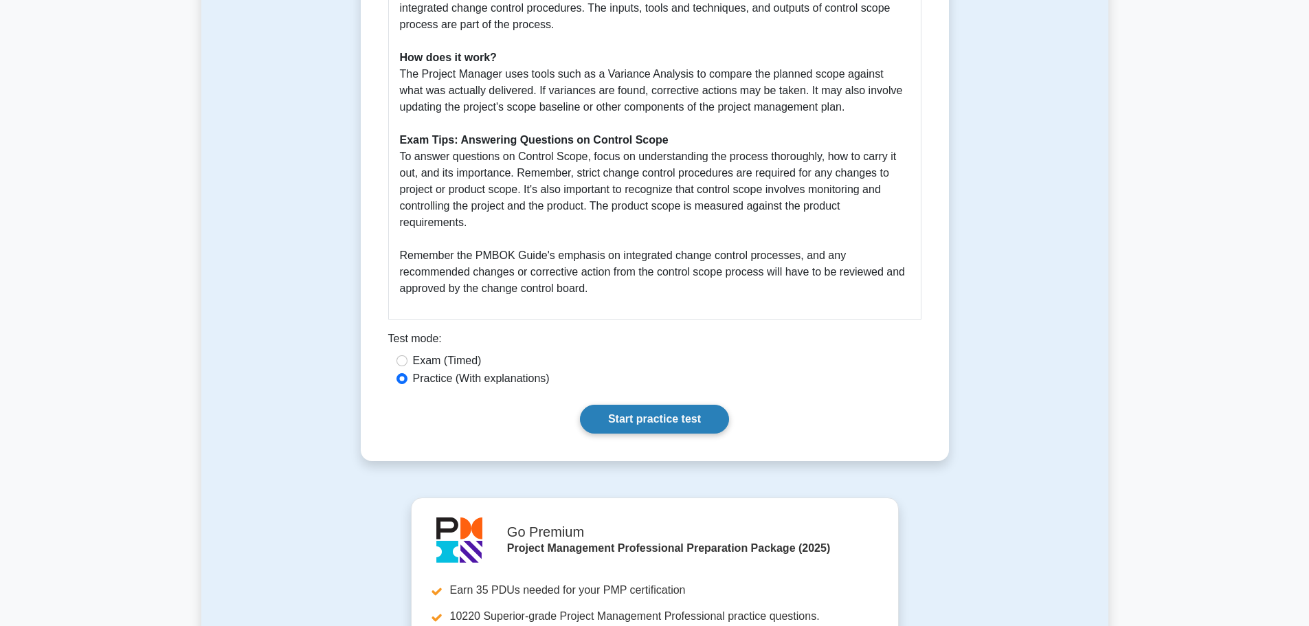
click at [650, 418] on link "Start practice test" at bounding box center [654, 419] width 149 height 29
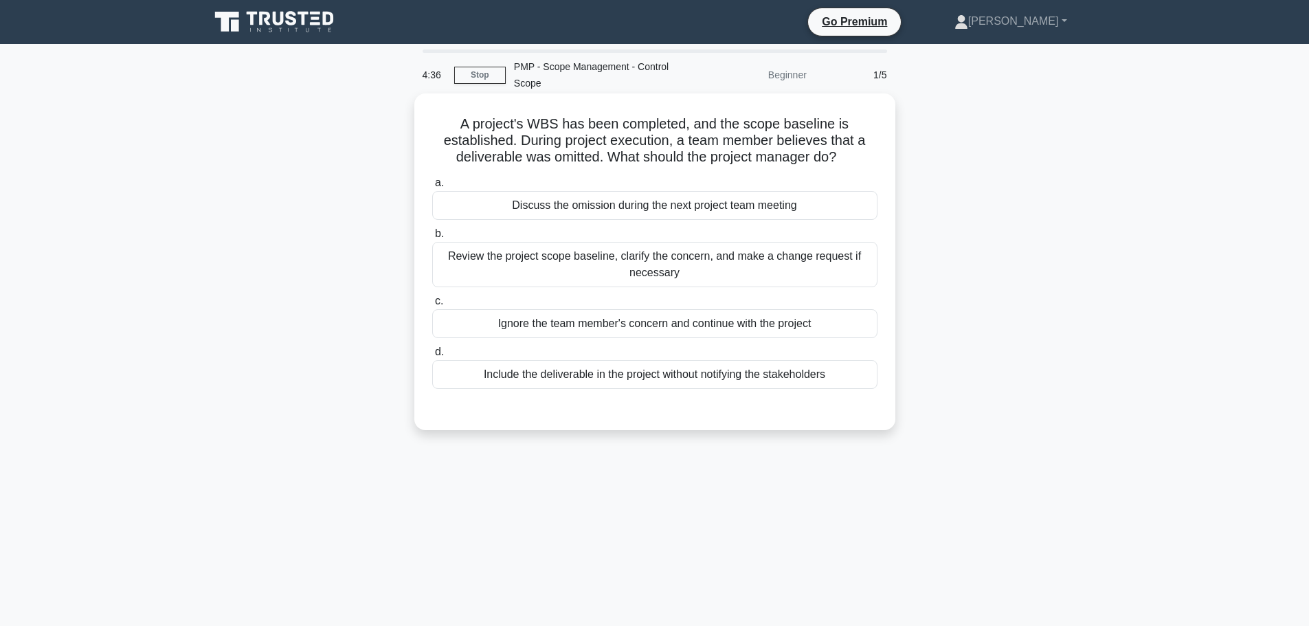
click at [590, 260] on div "Review the project scope baseline, clarify the concern, and make a change reque…" at bounding box center [654, 264] width 445 height 45
click at [432, 238] on input "b. Review the project scope baseline, clarify the concern, and make a change re…" at bounding box center [432, 234] width 0 height 9
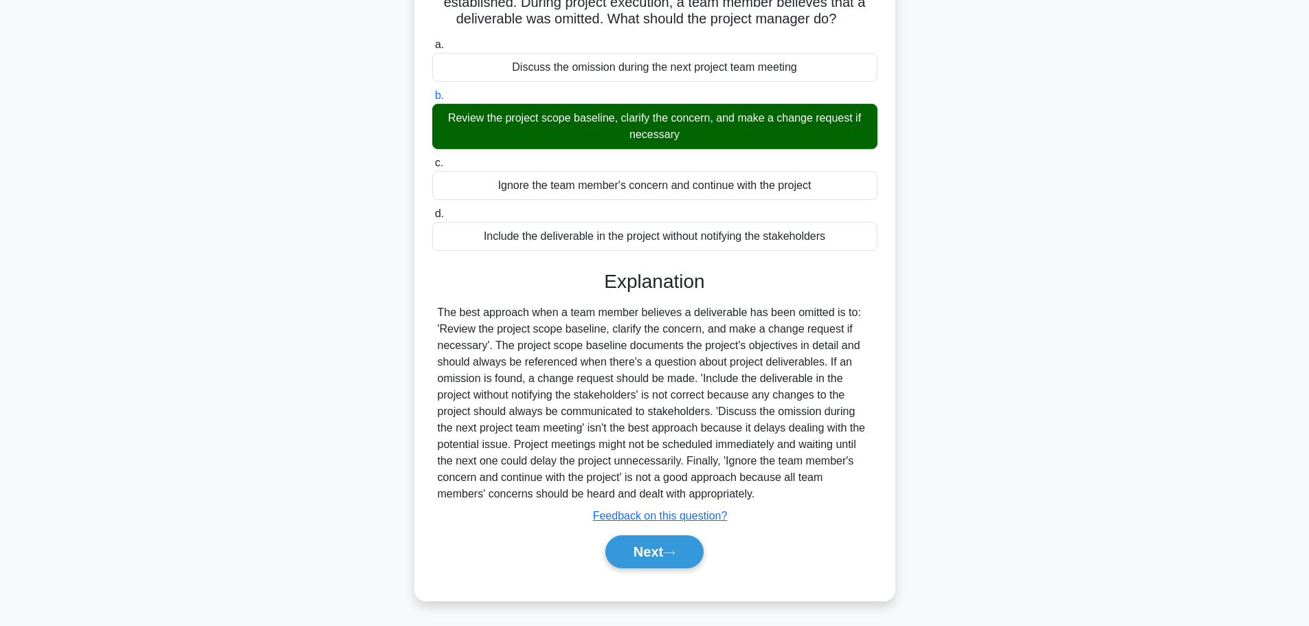
scroll to position [139, 0]
click at [659, 551] on button "Next" at bounding box center [654, 551] width 98 height 33
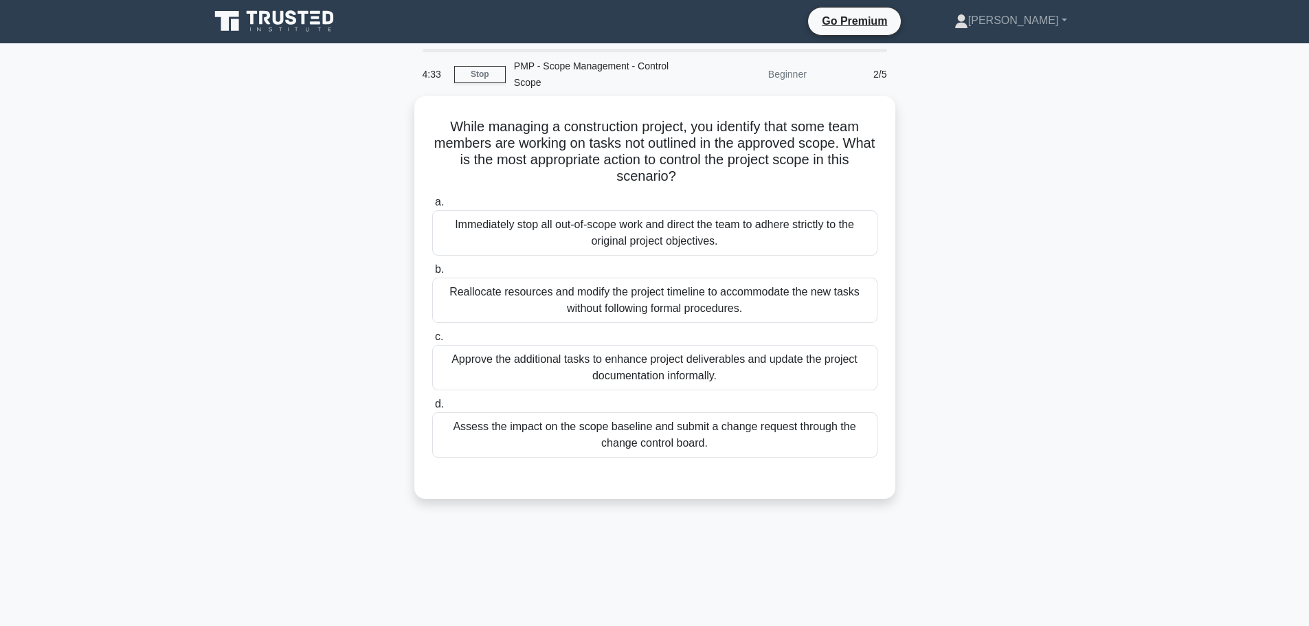
scroll to position [0, 0]
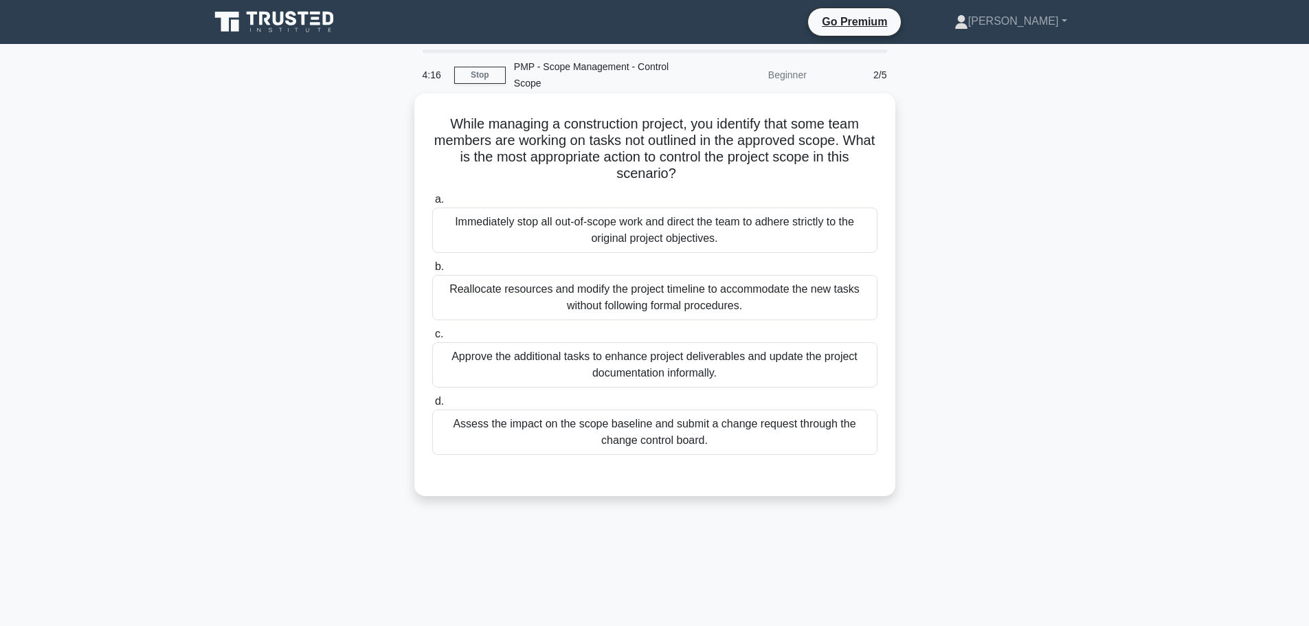
click at [717, 442] on div "Assess the impact on the scope baseline and submit a change request through the…" at bounding box center [654, 432] width 445 height 45
click at [432, 406] on input "d. Assess the impact on the scope baseline and submit a change request through …" at bounding box center [432, 401] width 0 height 9
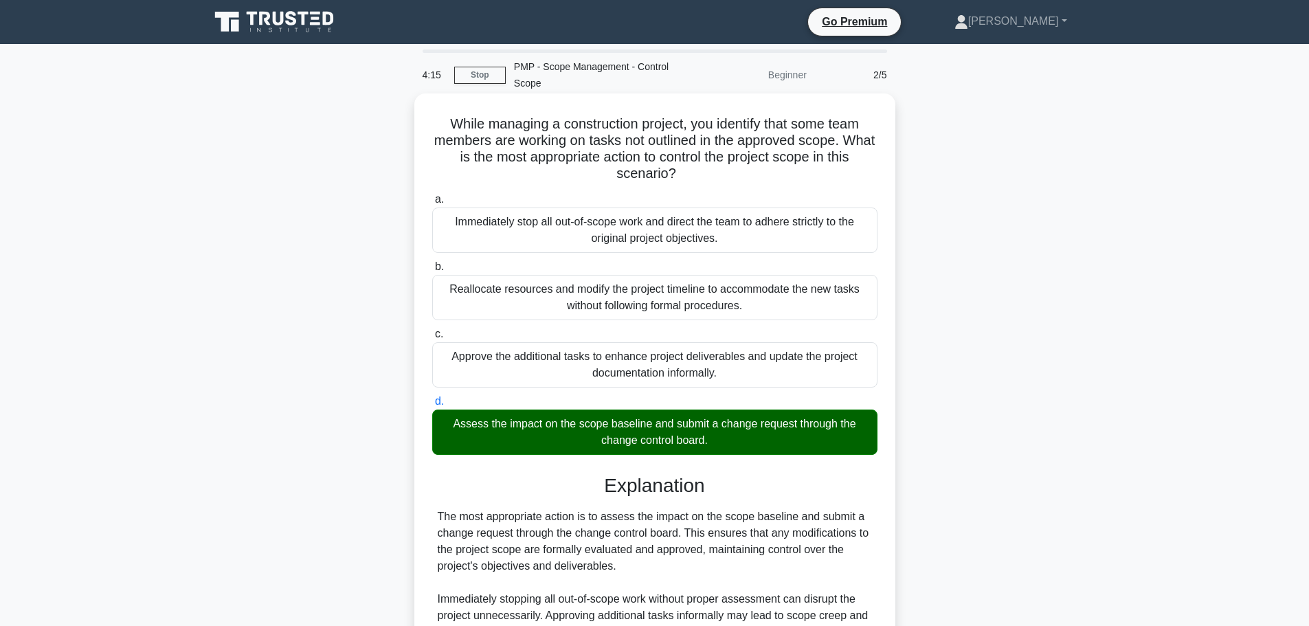
scroll to position [172, 0]
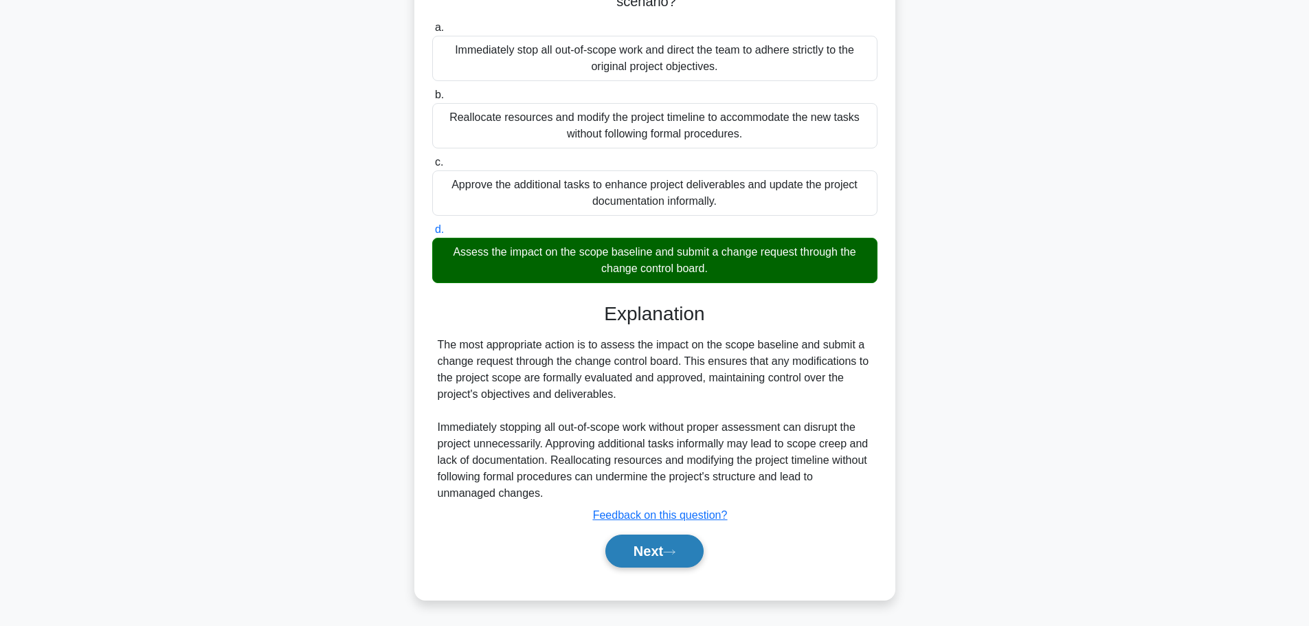
click at [669, 558] on button "Next" at bounding box center [654, 551] width 98 height 33
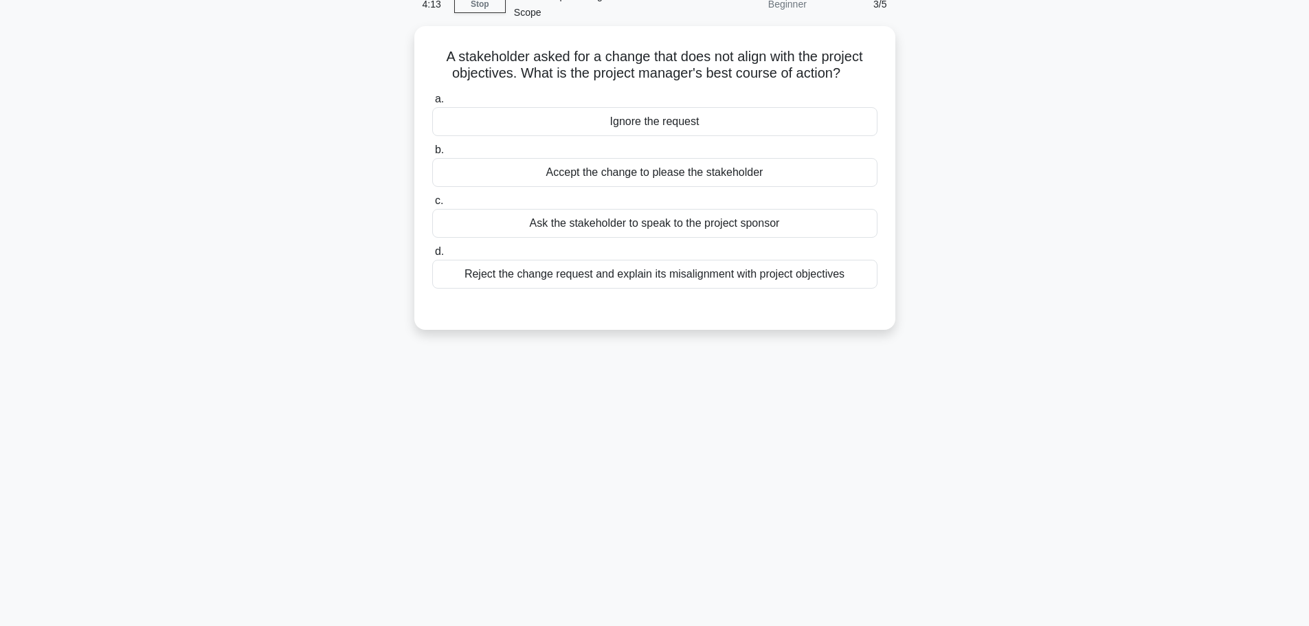
scroll to position [0, 0]
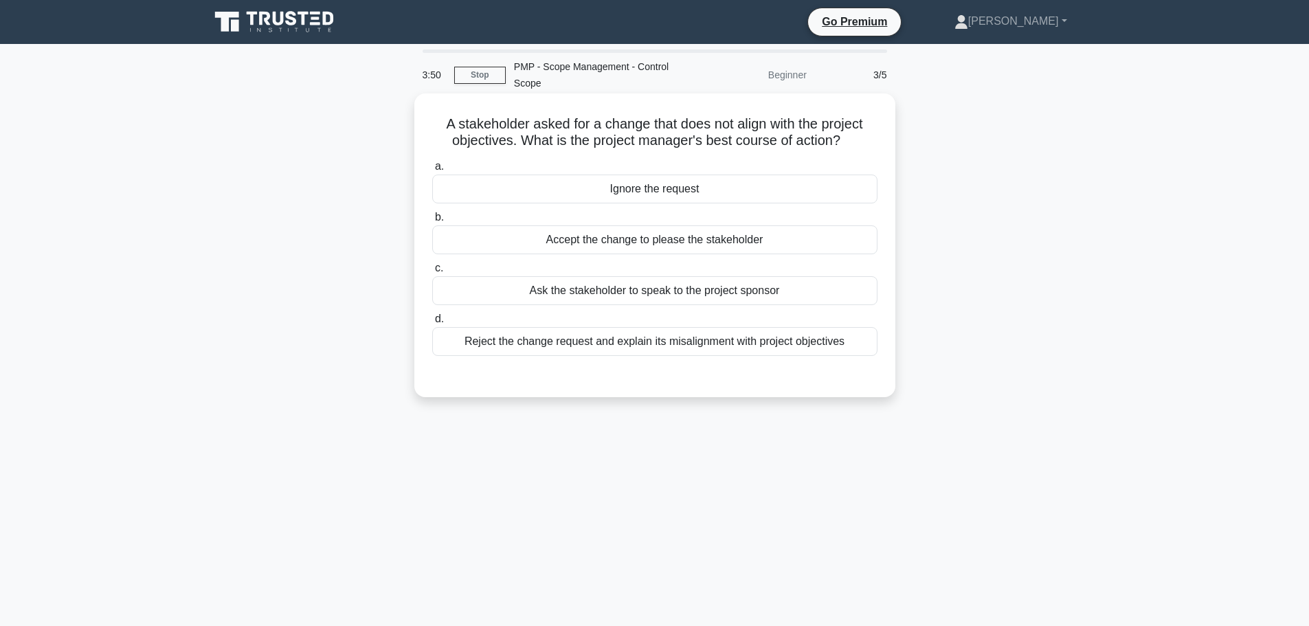
click at [678, 292] on div "Ask the stakeholder to speak to the project sponsor" at bounding box center [654, 290] width 445 height 29
click at [432, 273] on input "c. Ask the stakeholder to speak to the project sponsor" at bounding box center [432, 268] width 0 height 9
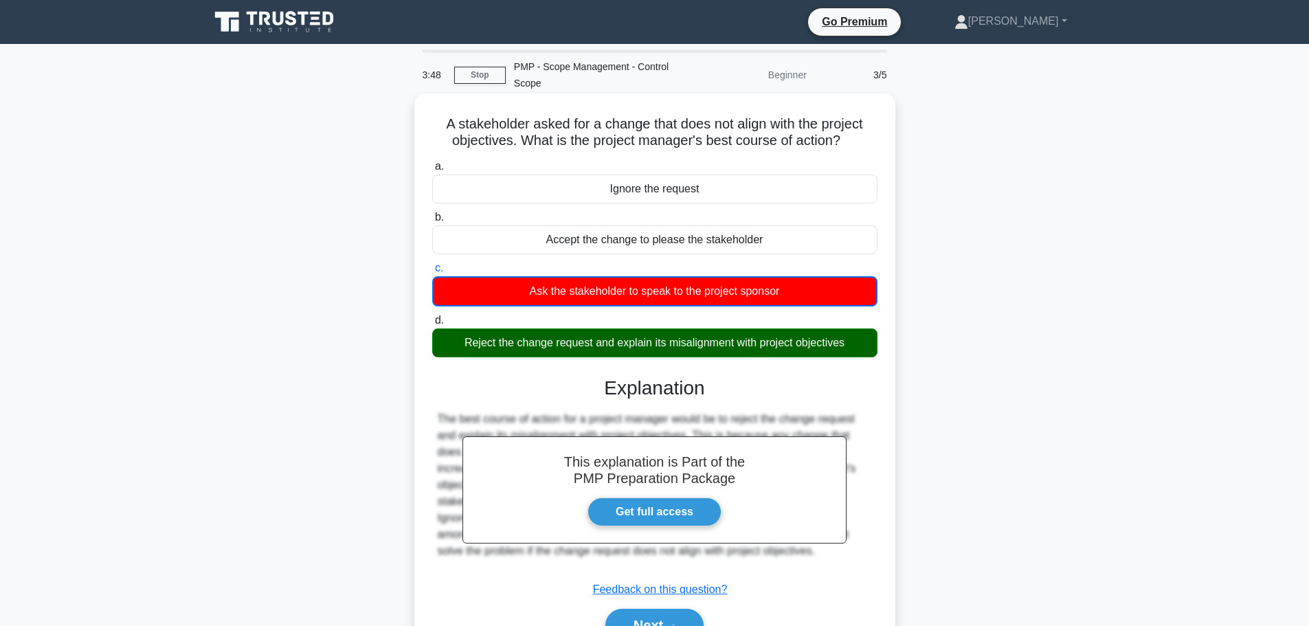
scroll to position [116, 0]
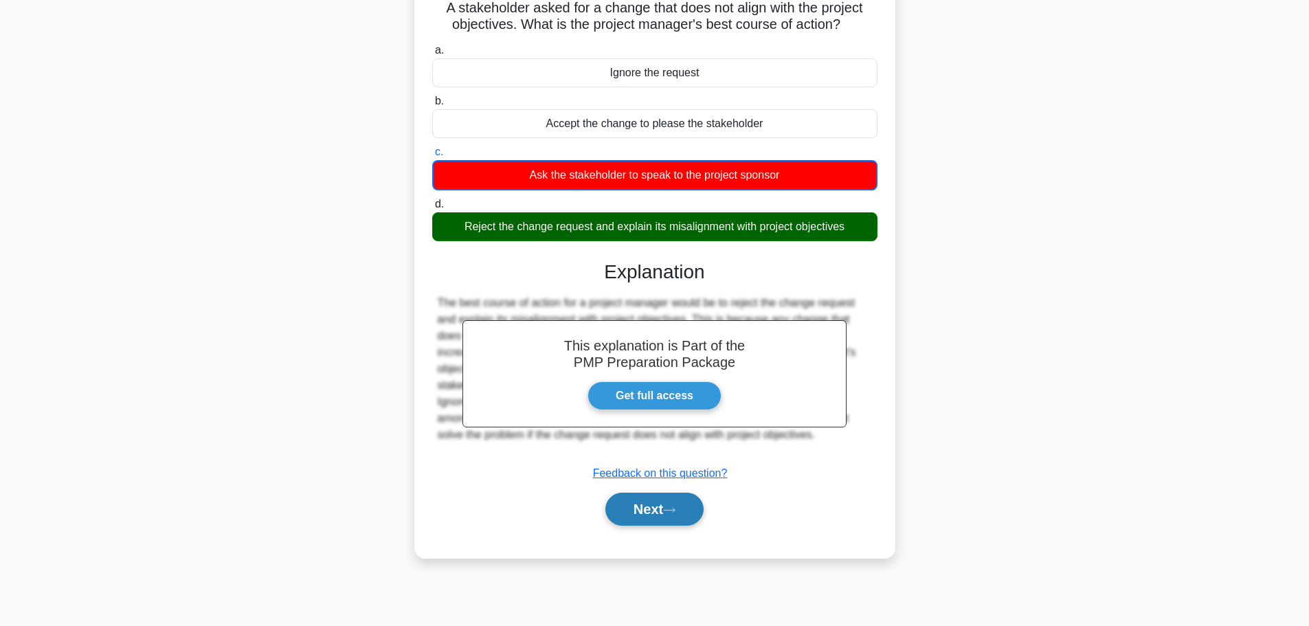
click at [651, 515] on button "Next" at bounding box center [654, 509] width 98 height 33
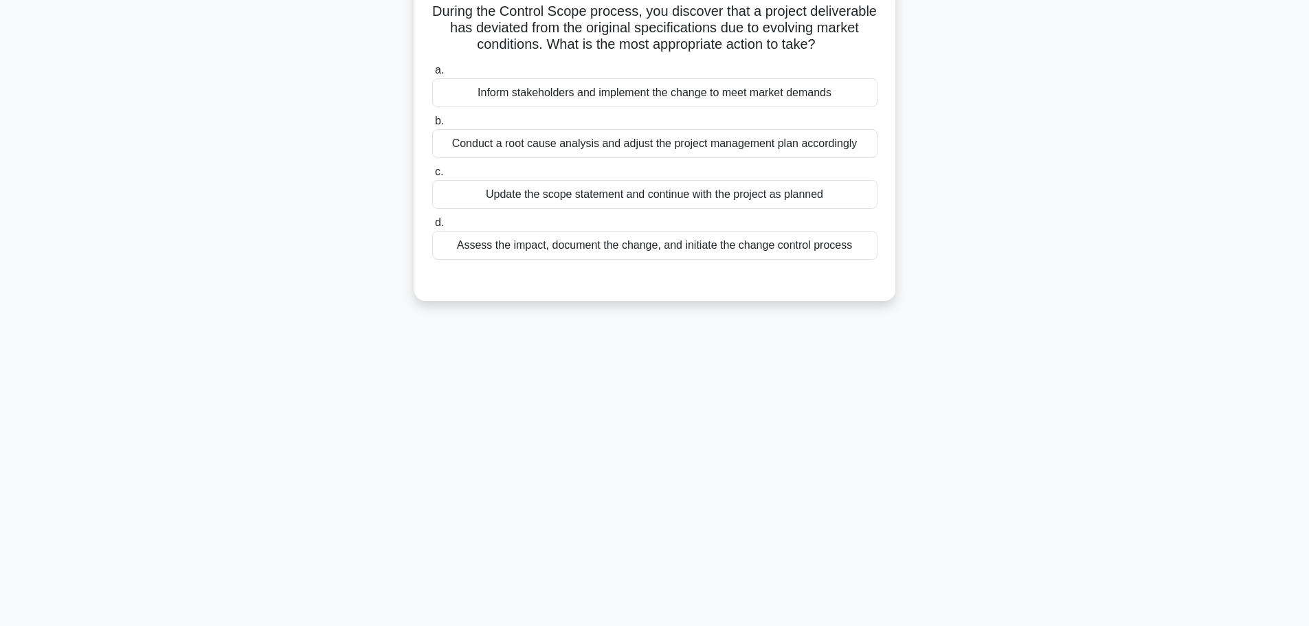
scroll to position [0, 0]
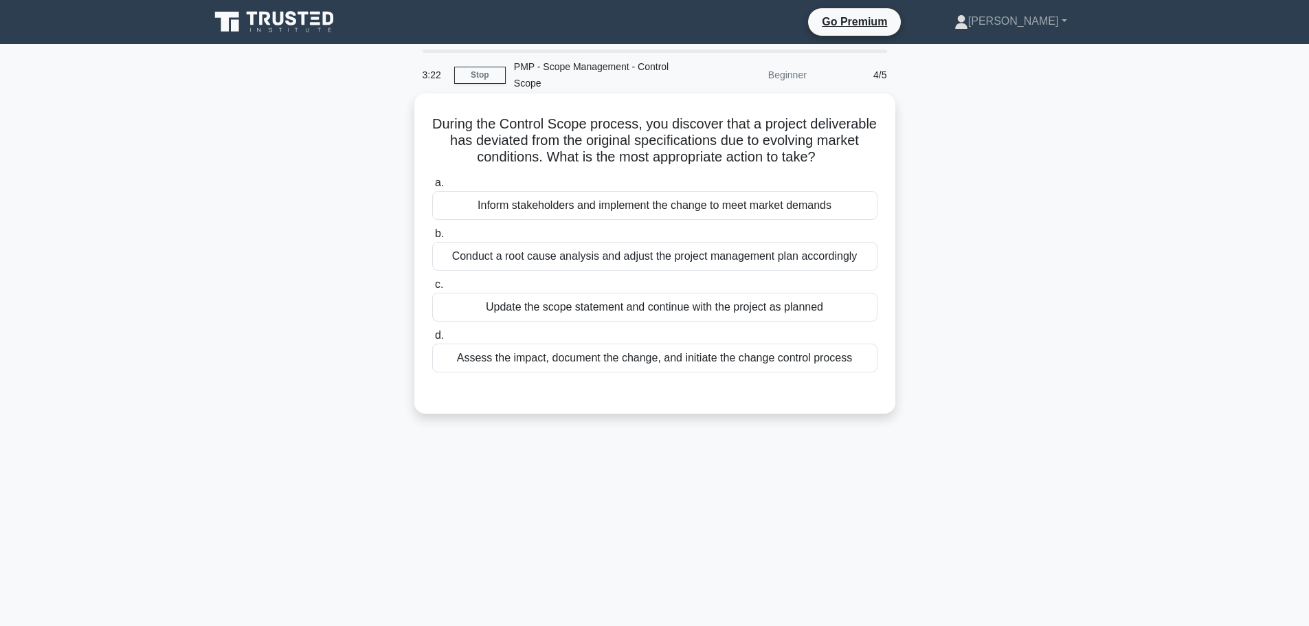
click at [705, 372] on div "Assess the impact, document the change, and initiate the change control process" at bounding box center [654, 358] width 445 height 29
click at [432, 340] on input "d. Assess the impact, document the change, and initiate the change control proc…" at bounding box center [432, 335] width 0 height 9
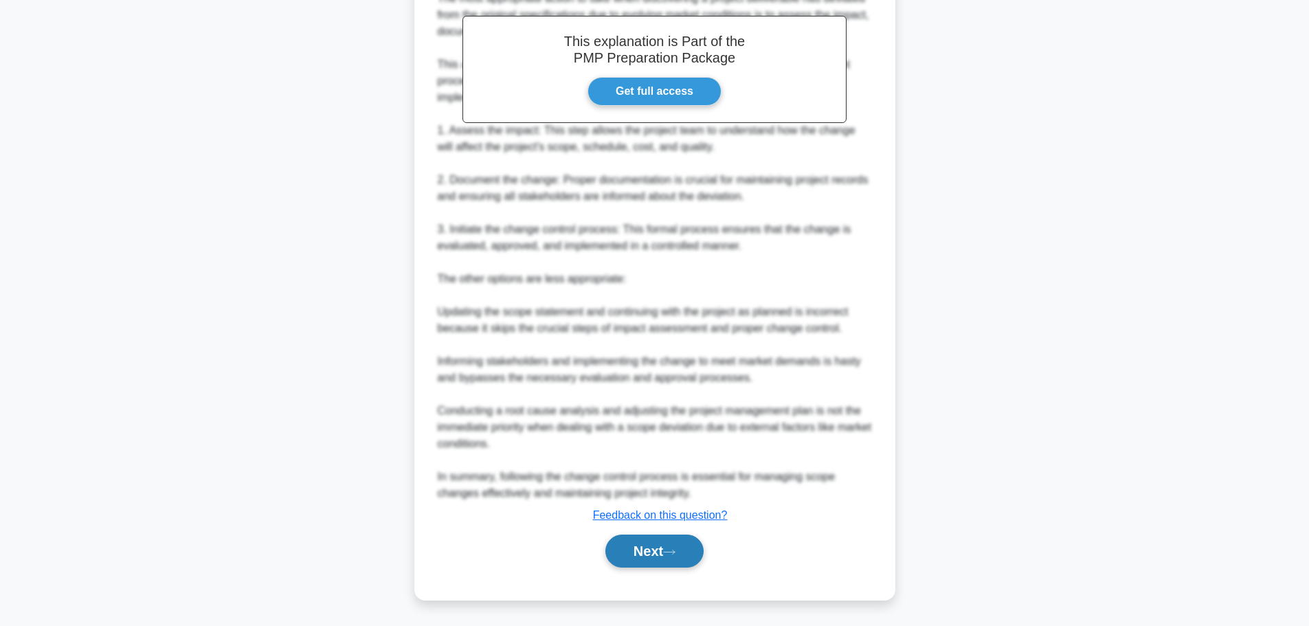
click at [667, 553] on button "Next" at bounding box center [654, 551] width 98 height 33
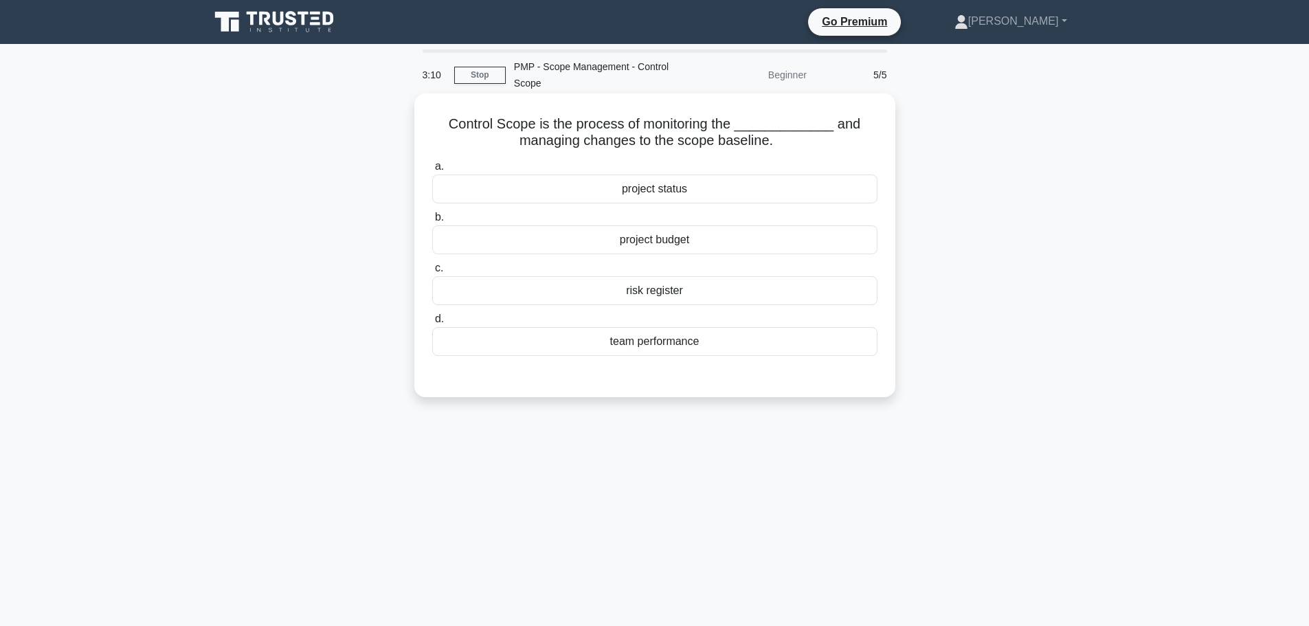
click at [650, 198] on div "project status" at bounding box center [654, 189] width 445 height 29
click at [432, 171] on input "a. project status" at bounding box center [432, 166] width 0 height 9
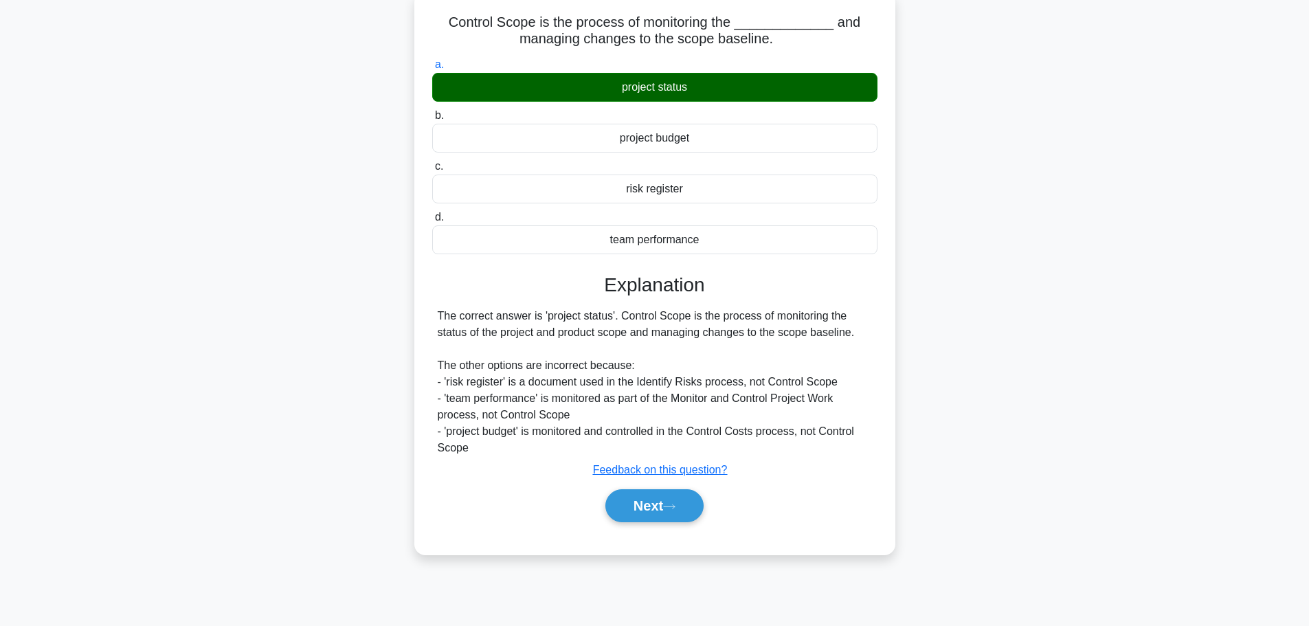
scroll to position [116, 0]
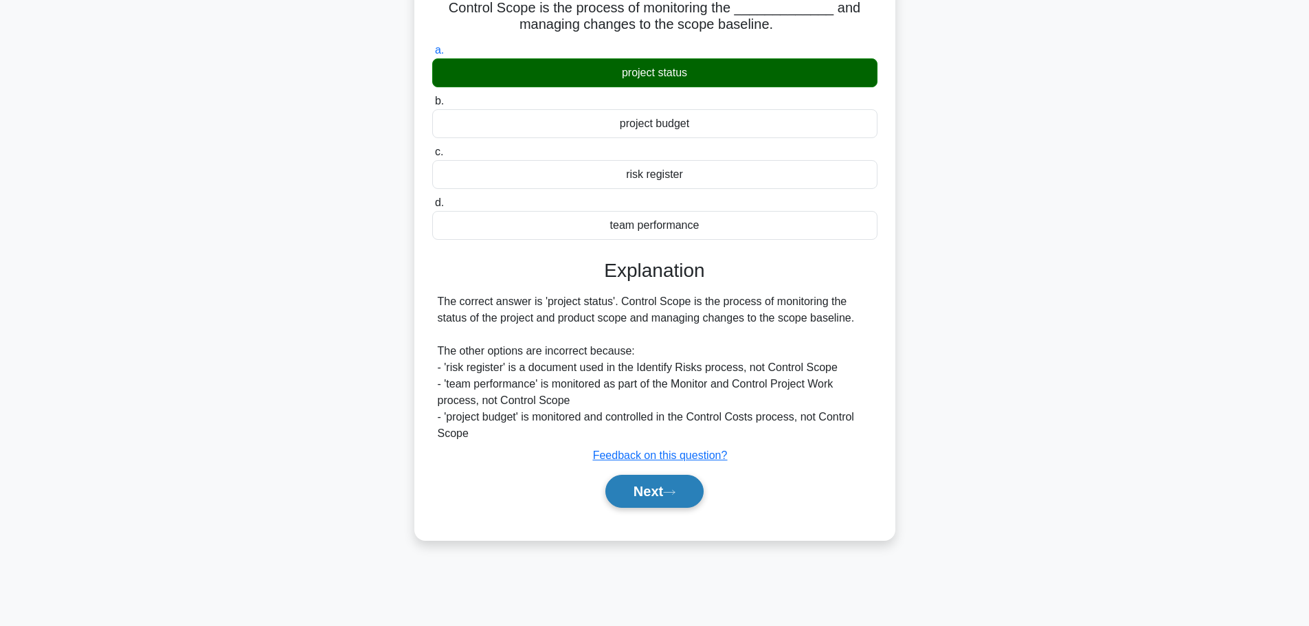
click at [632, 493] on button "Next" at bounding box center [654, 491] width 98 height 33
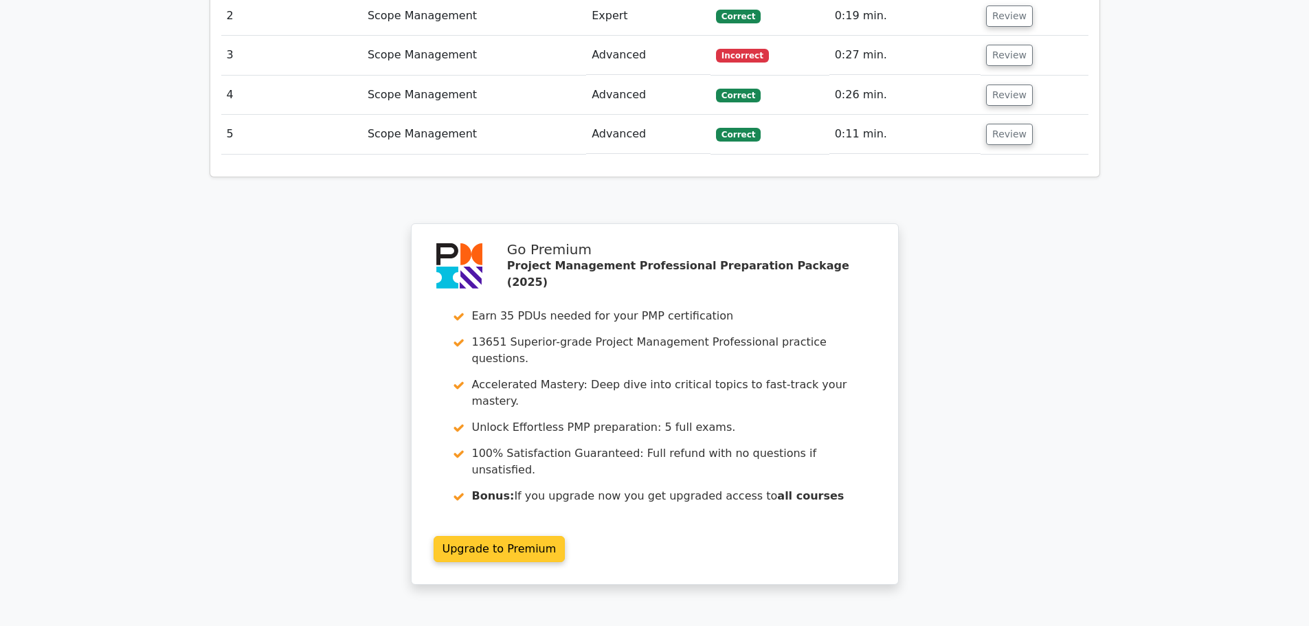
scroll to position [1890, 0]
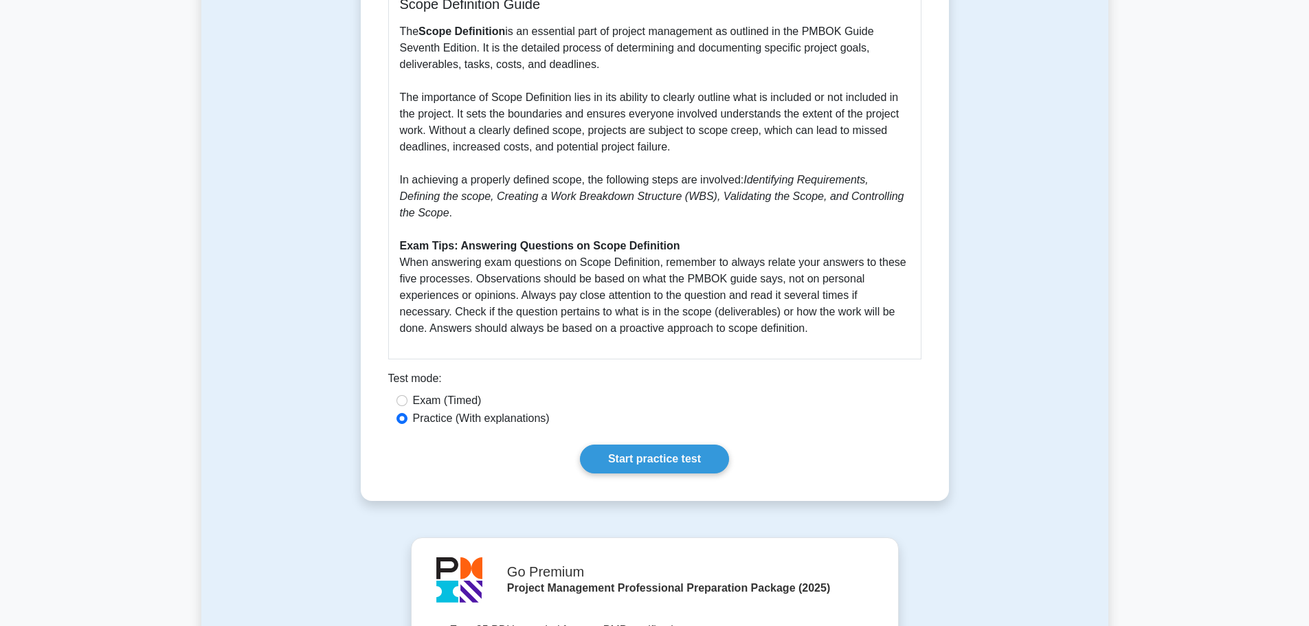
scroll to position [412, 0]
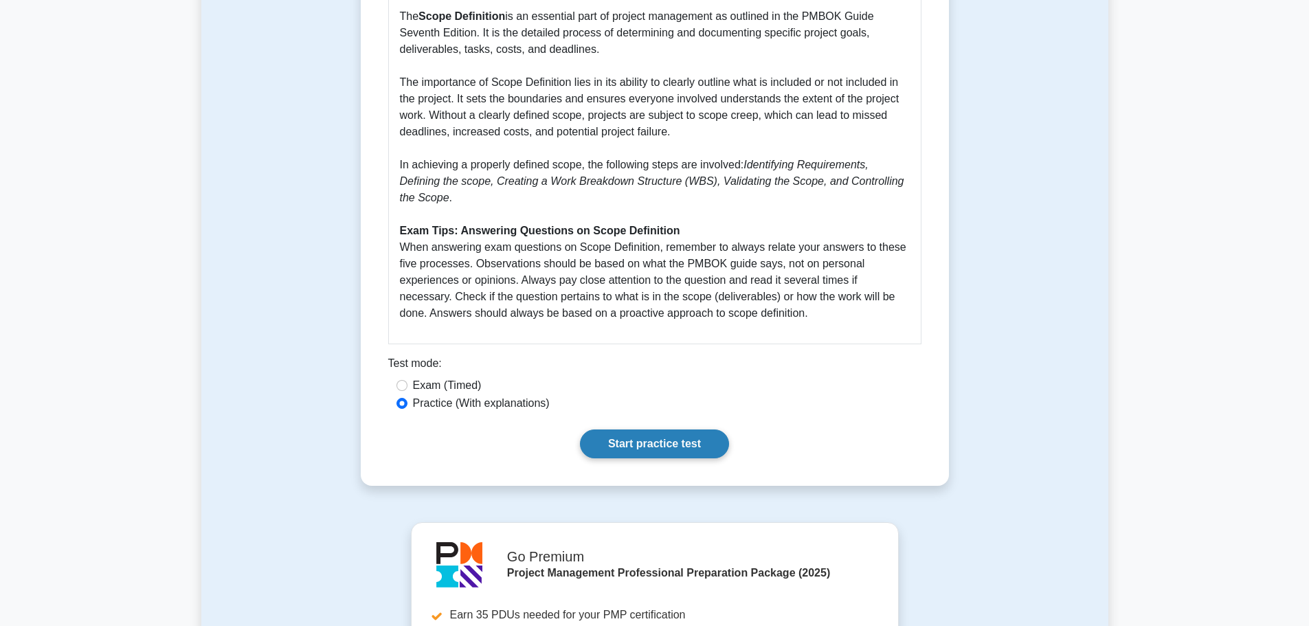
click at [670, 449] on link "Start practice test" at bounding box center [654, 443] width 149 height 29
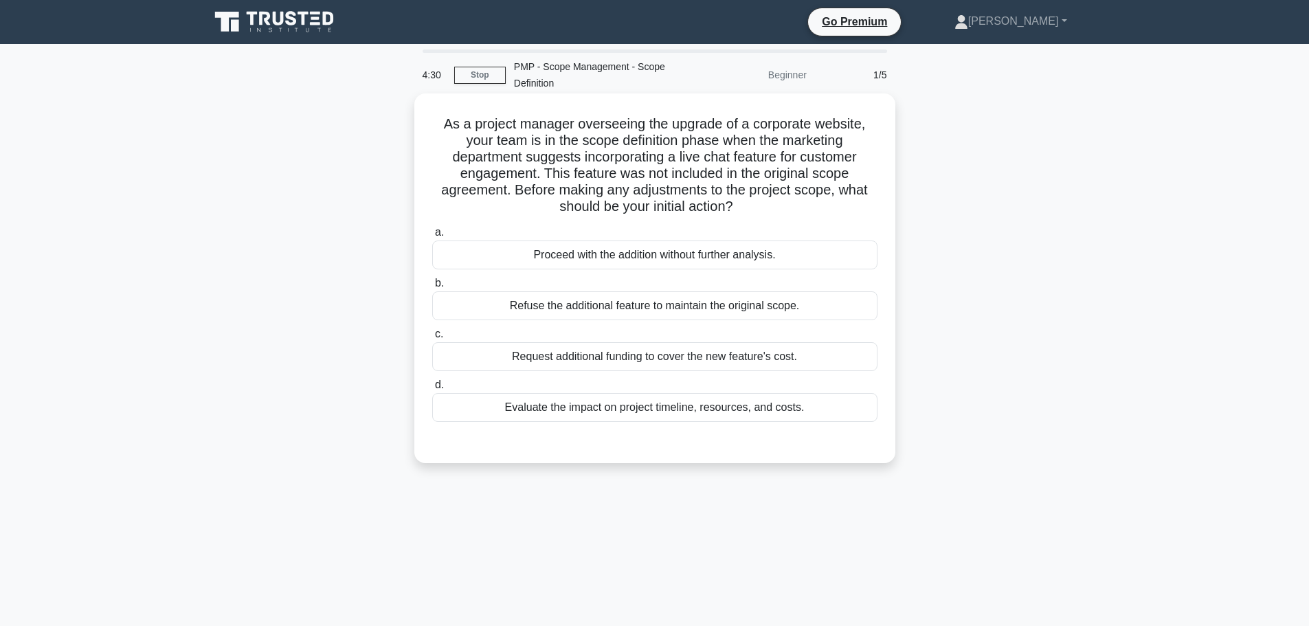
click at [730, 410] on div "Evaluate the impact on project timeline, resources, and costs." at bounding box center [654, 407] width 445 height 29
click at [432, 390] on input "d. Evaluate the impact on project timeline, resources, and costs." at bounding box center [432, 385] width 0 height 9
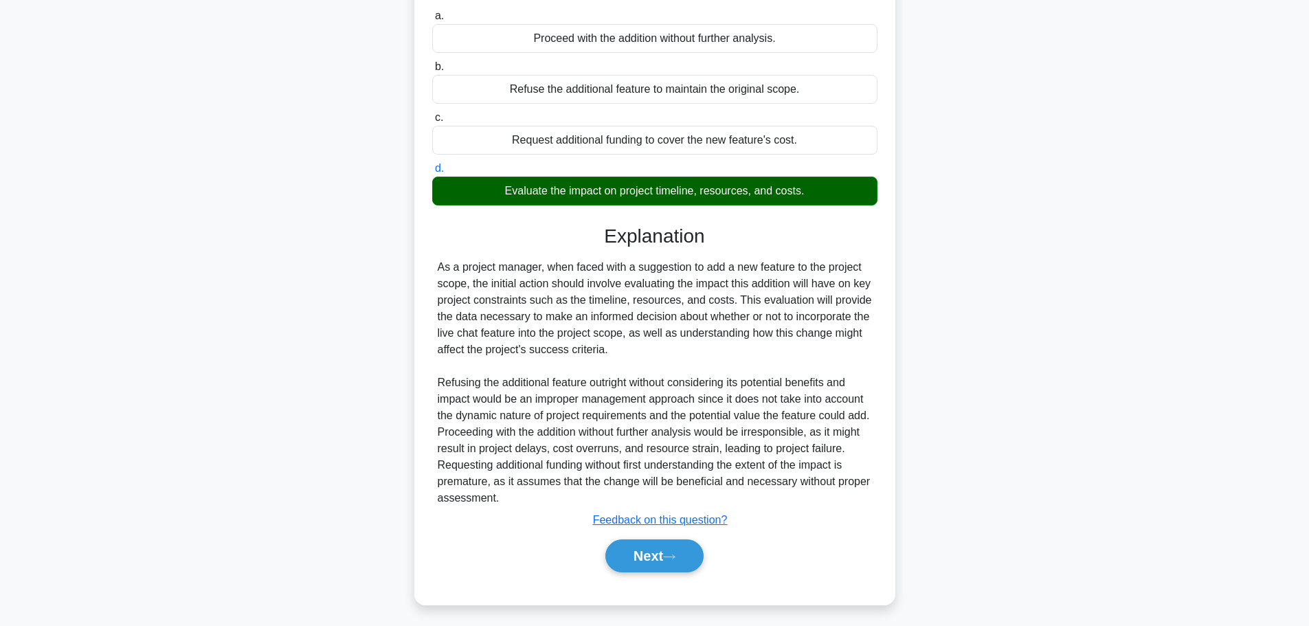
scroll to position [222, 0]
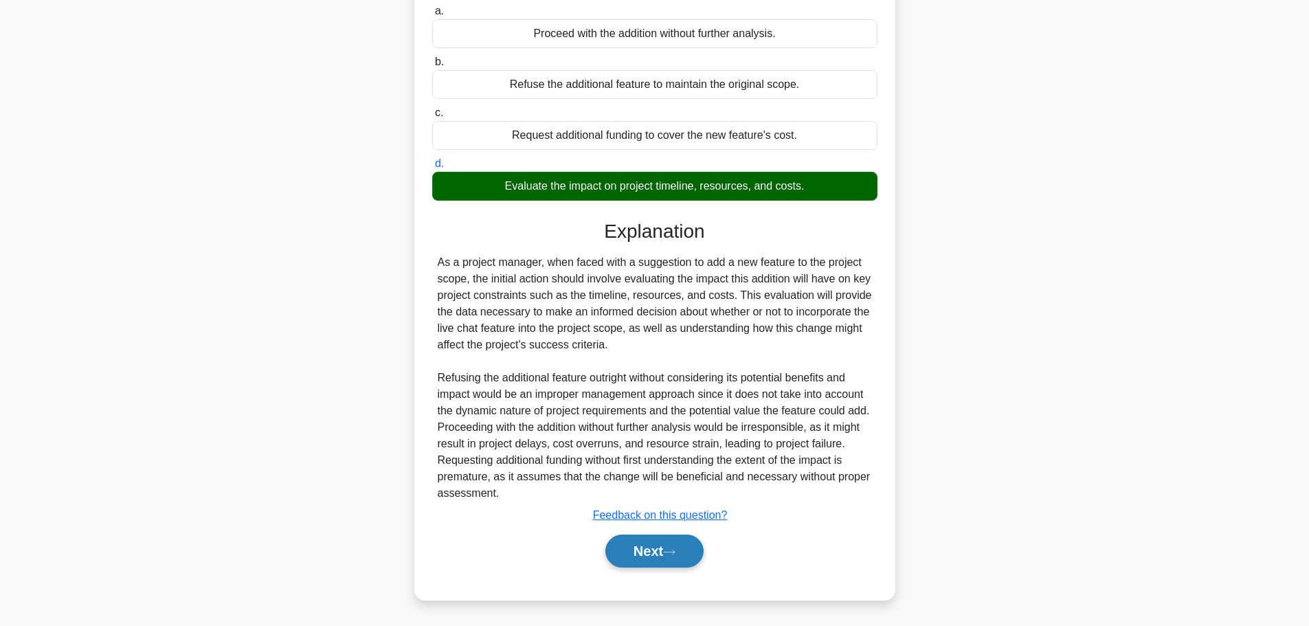
click at [671, 546] on button "Next" at bounding box center [654, 551] width 98 height 33
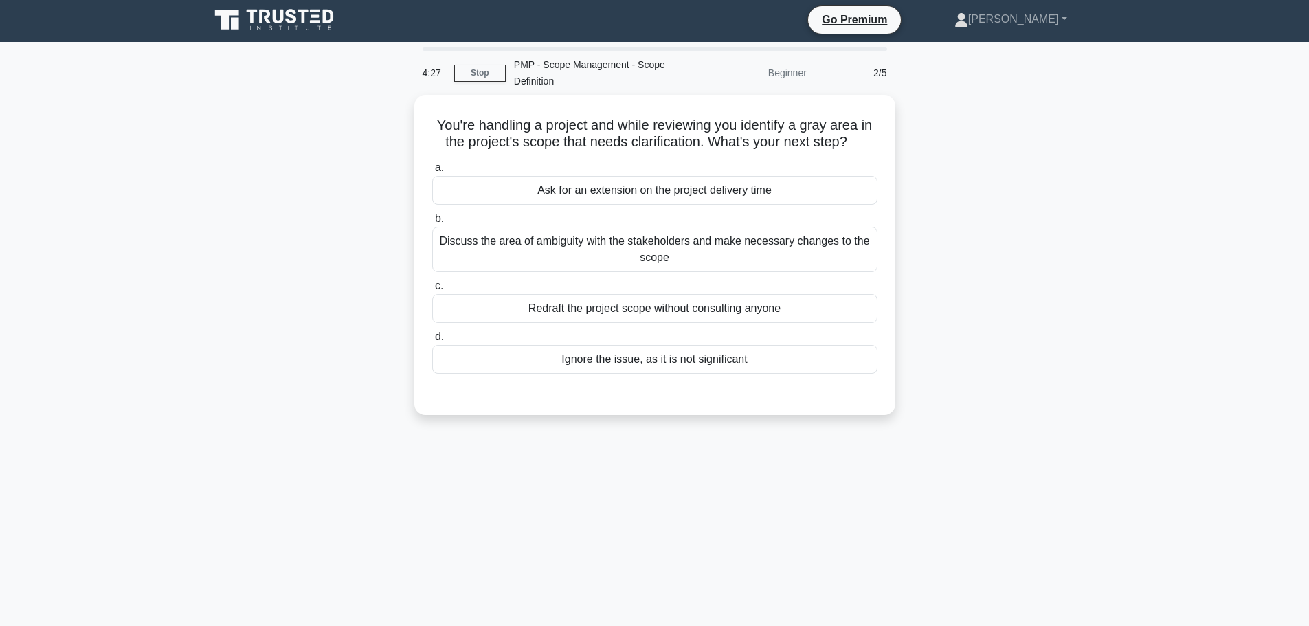
scroll to position [0, 0]
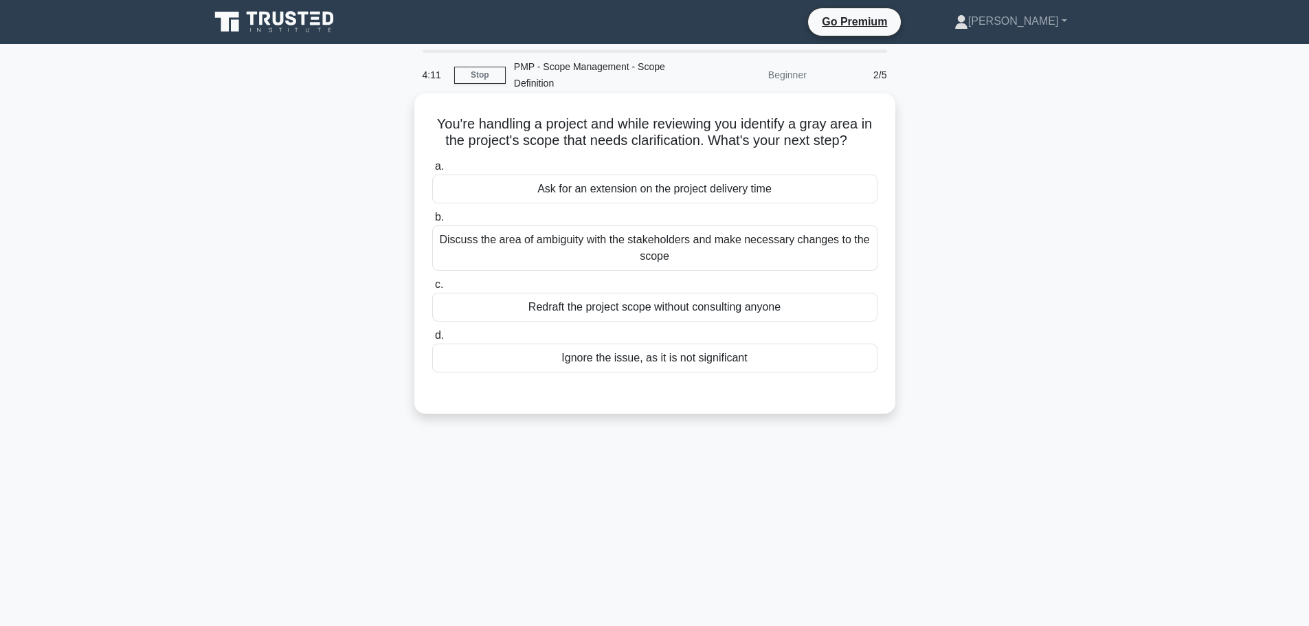
click at [708, 243] on div "Discuss the area of ambiguity with the stakeholders and make necessary changes …" at bounding box center [654, 247] width 445 height 45
click at [432, 222] on input "b. Discuss the area of ambiguity with the stakeholders and make necessary chang…" at bounding box center [432, 217] width 0 height 9
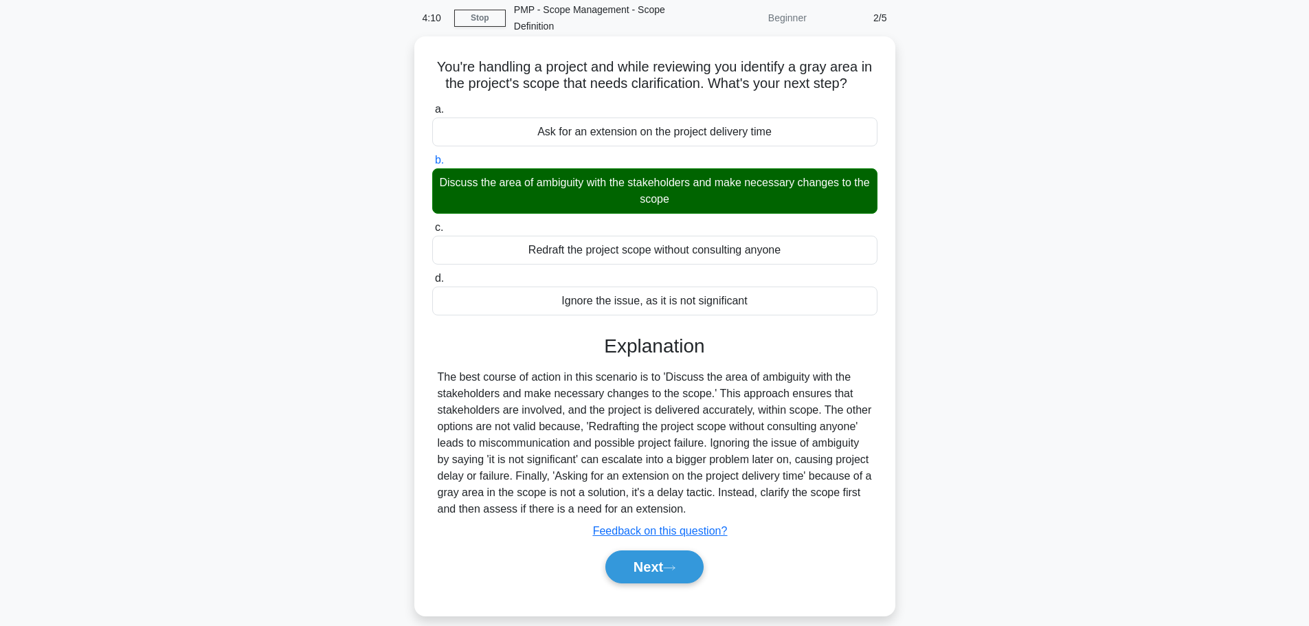
scroll to position [116, 0]
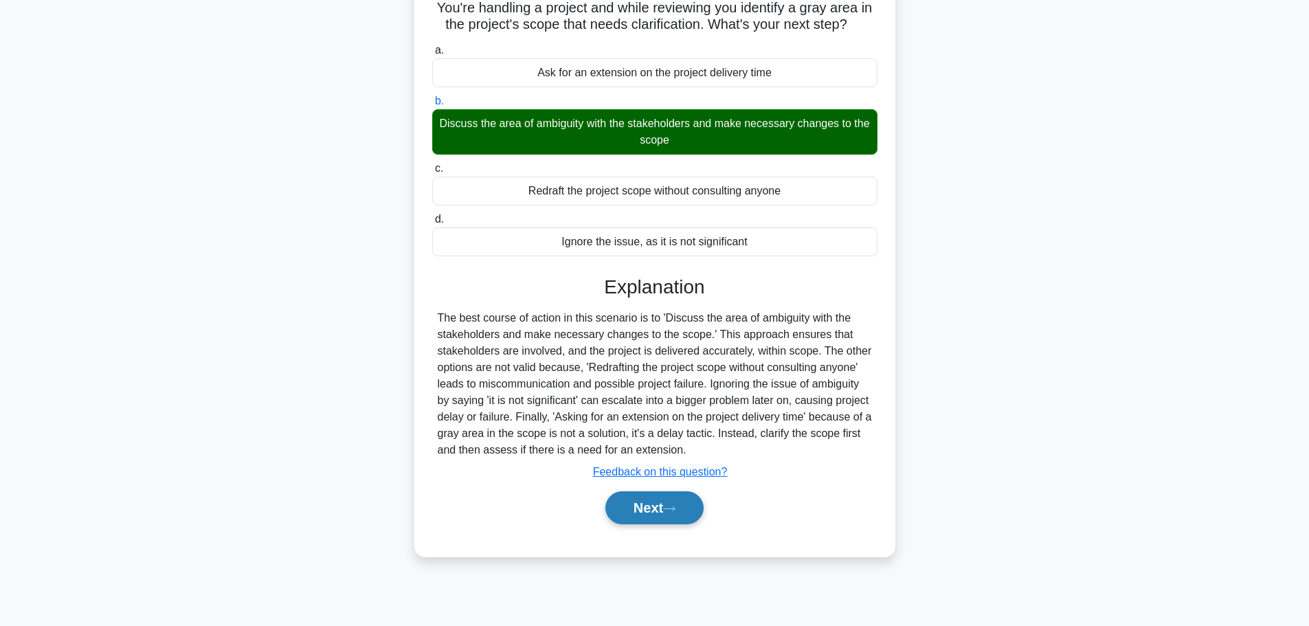
click at [666, 504] on button "Next" at bounding box center [654, 507] width 98 height 33
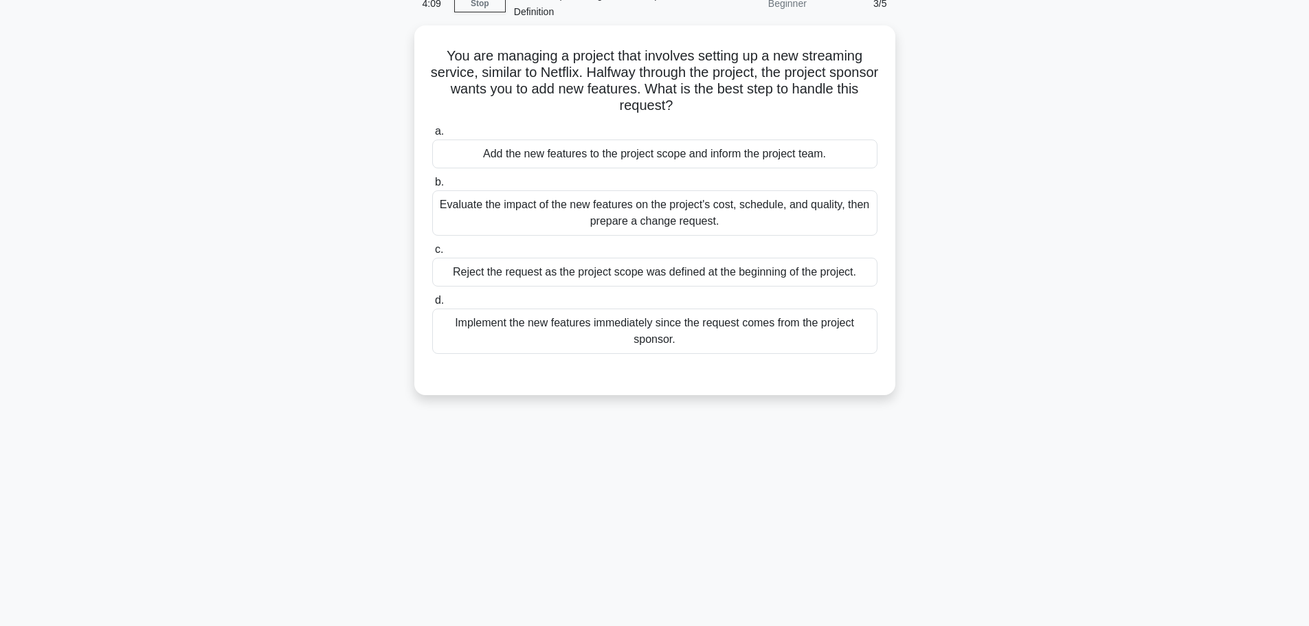
scroll to position [0, 0]
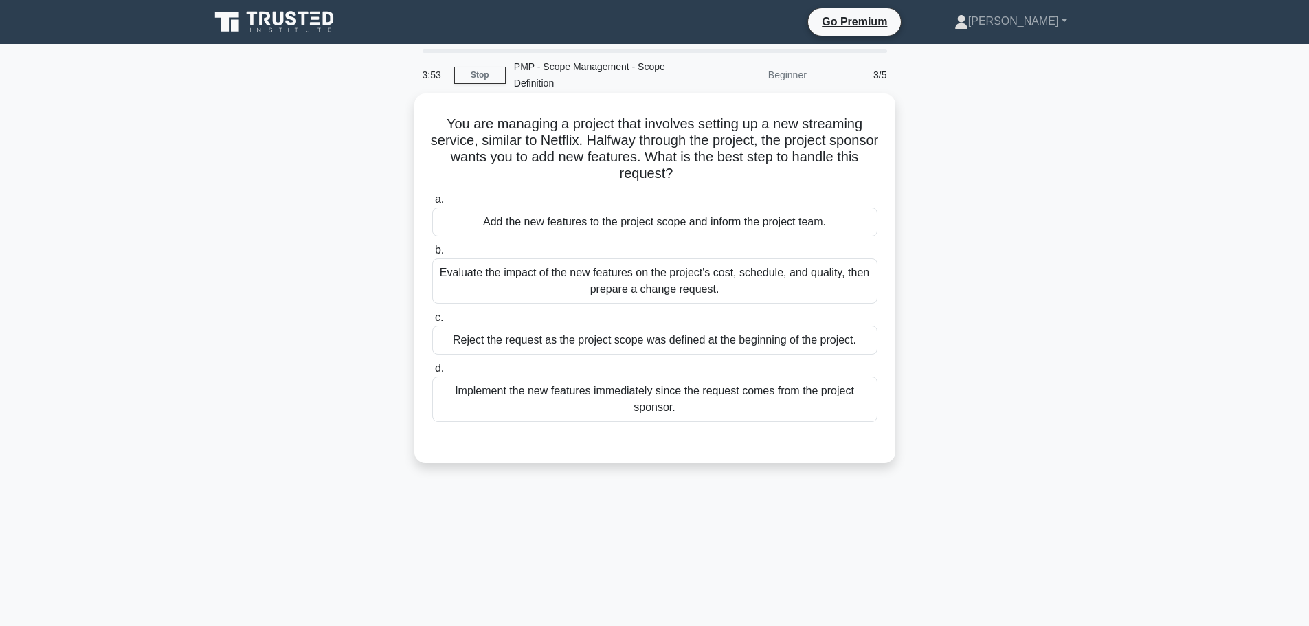
click at [707, 289] on div "Evaluate the impact of the new features on the project's cost, schedule, and qu…" at bounding box center [654, 280] width 445 height 45
click at [432, 255] on input "b. Evaluate the impact of the new features on the project's cost, schedule, and…" at bounding box center [432, 250] width 0 height 9
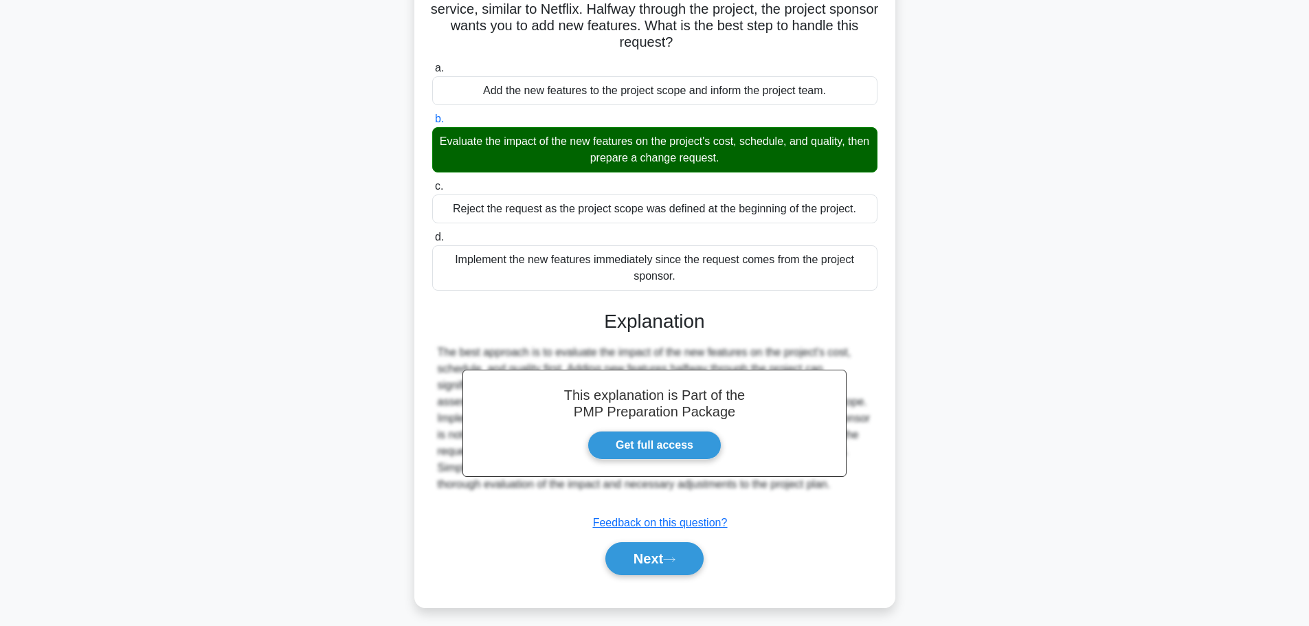
scroll to position [139, 0]
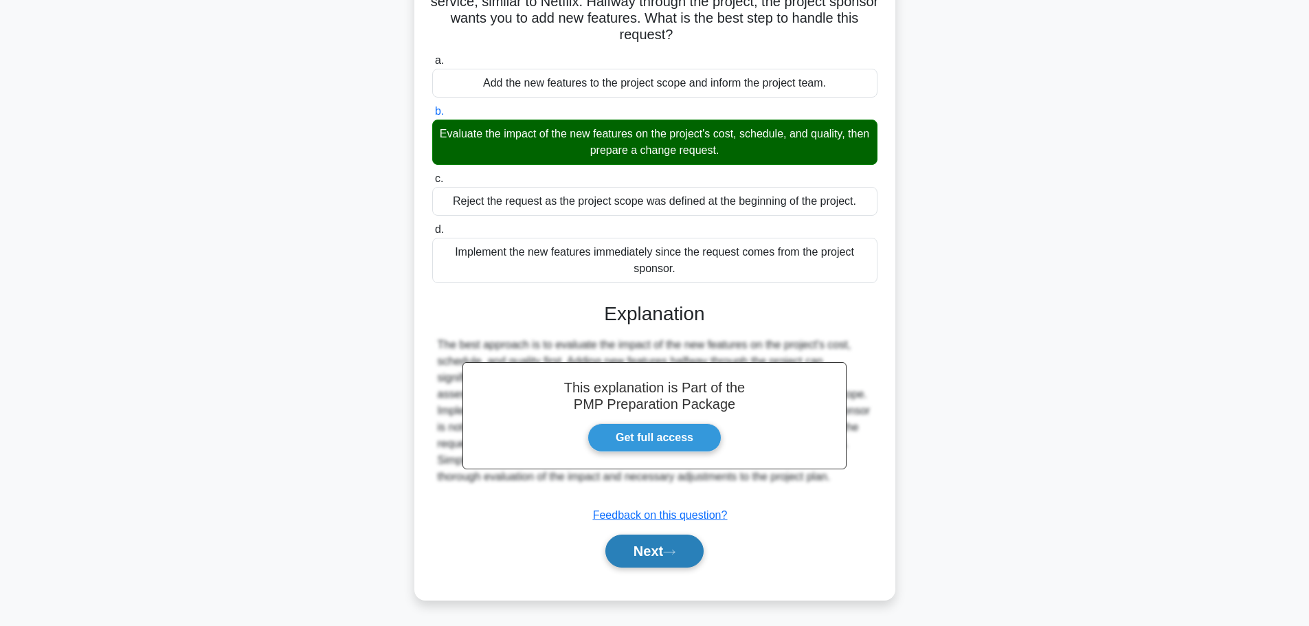
click at [648, 548] on button "Next" at bounding box center [654, 551] width 98 height 33
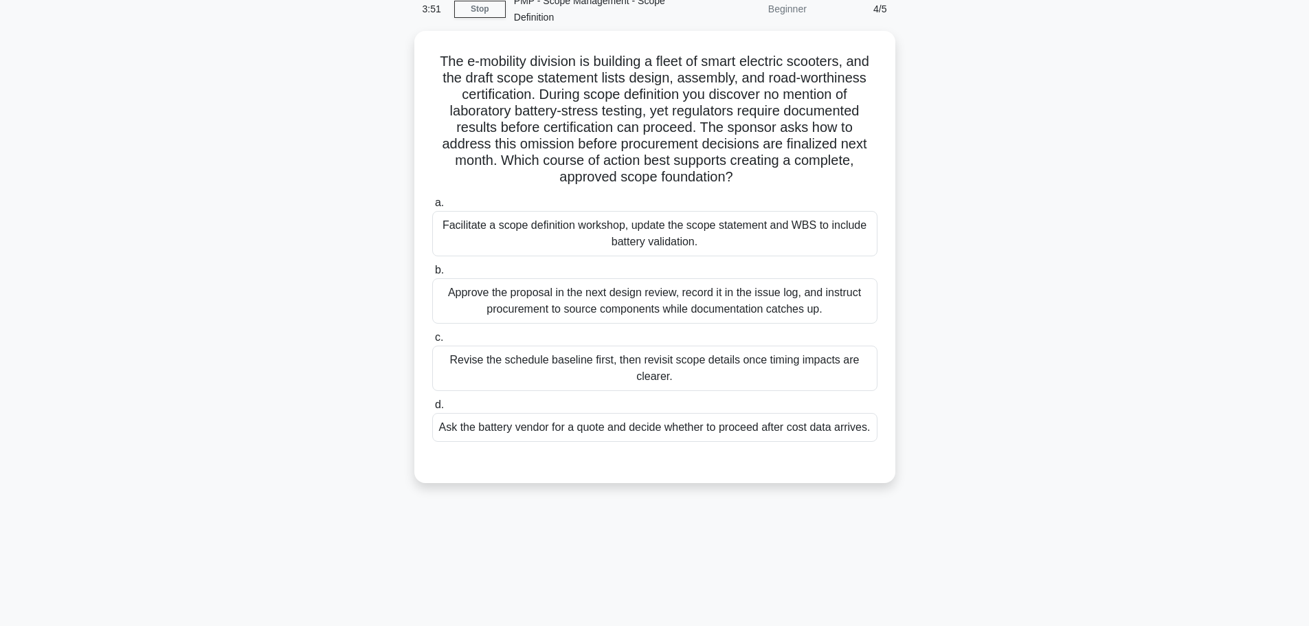
scroll to position [0, 0]
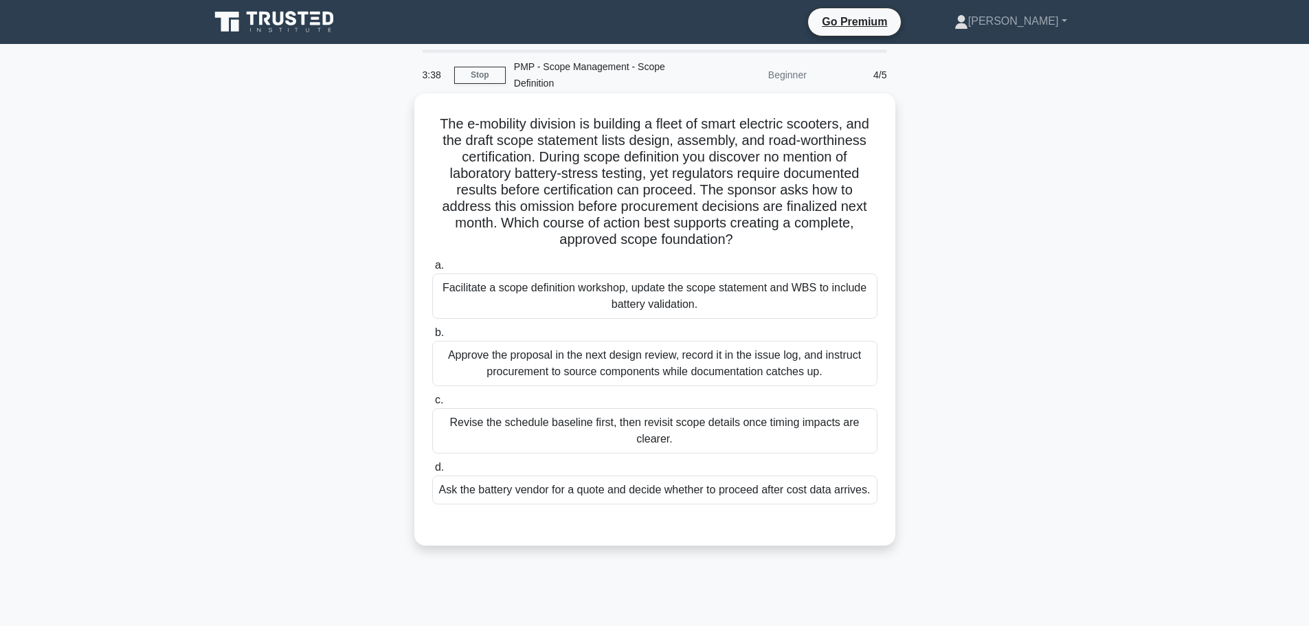
click at [733, 300] on div "Facilitate a scope definition workshop, update the scope statement and WBS to i…" at bounding box center [654, 295] width 445 height 45
click at [432, 270] on input "a. Facilitate a scope definition workshop, update the scope statement and WBS t…" at bounding box center [432, 265] width 0 height 9
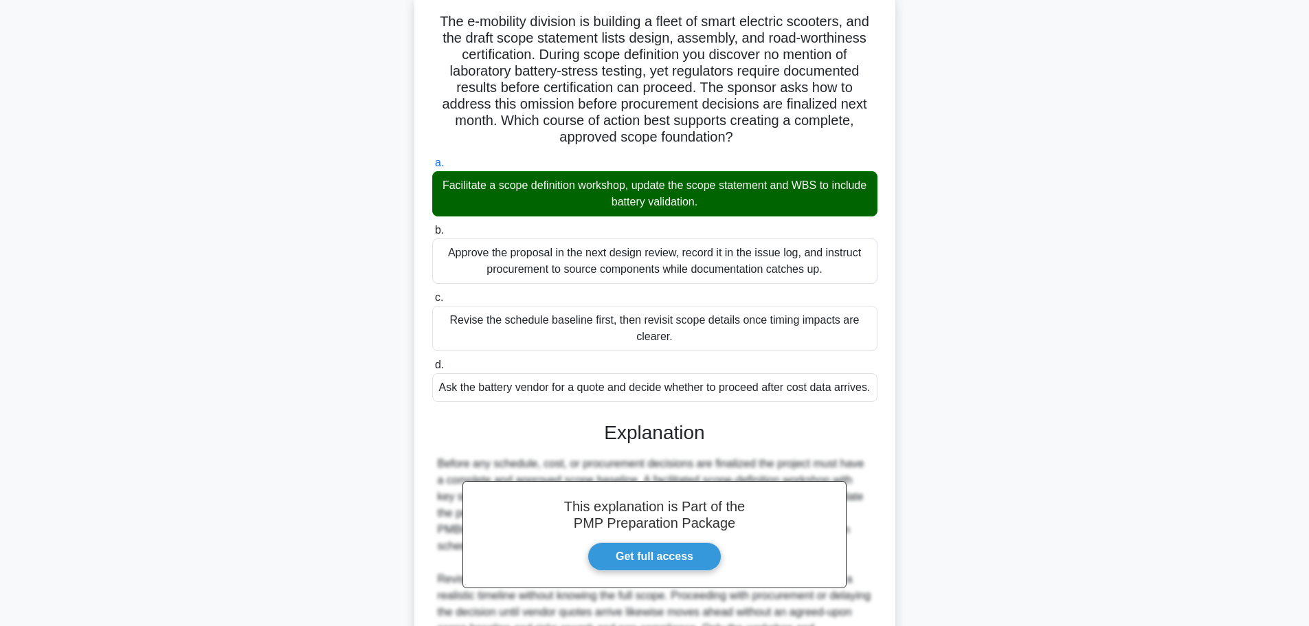
scroll to position [255, 0]
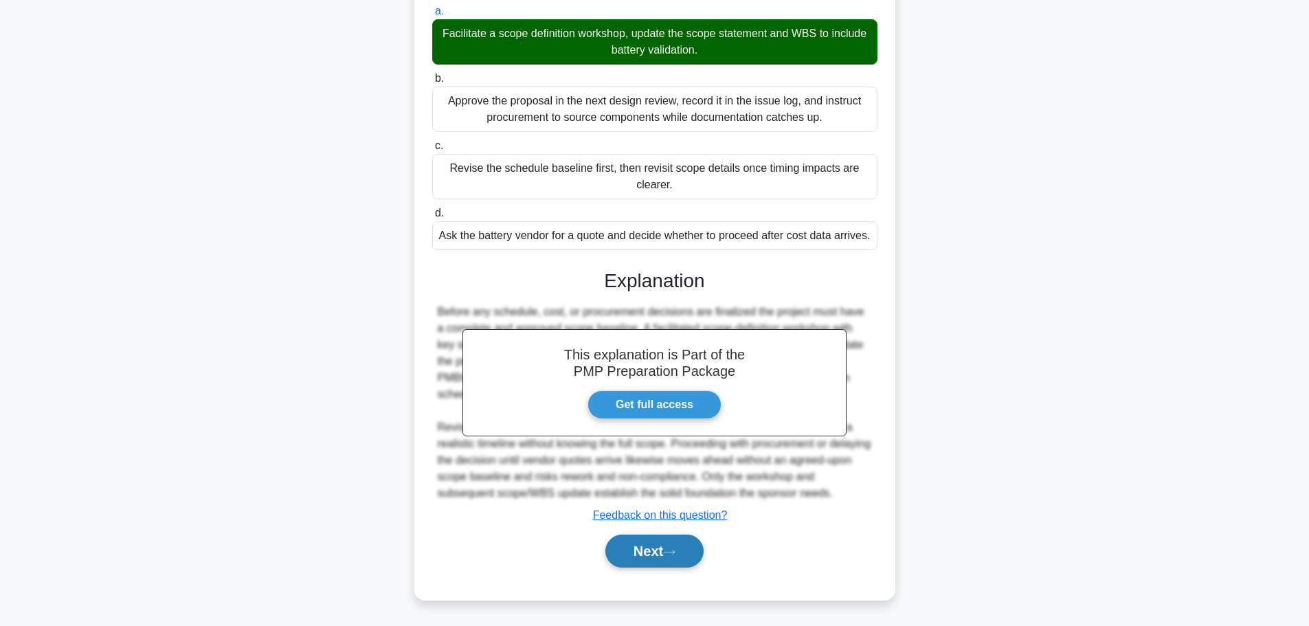
click at [665, 558] on button "Next" at bounding box center [654, 551] width 98 height 33
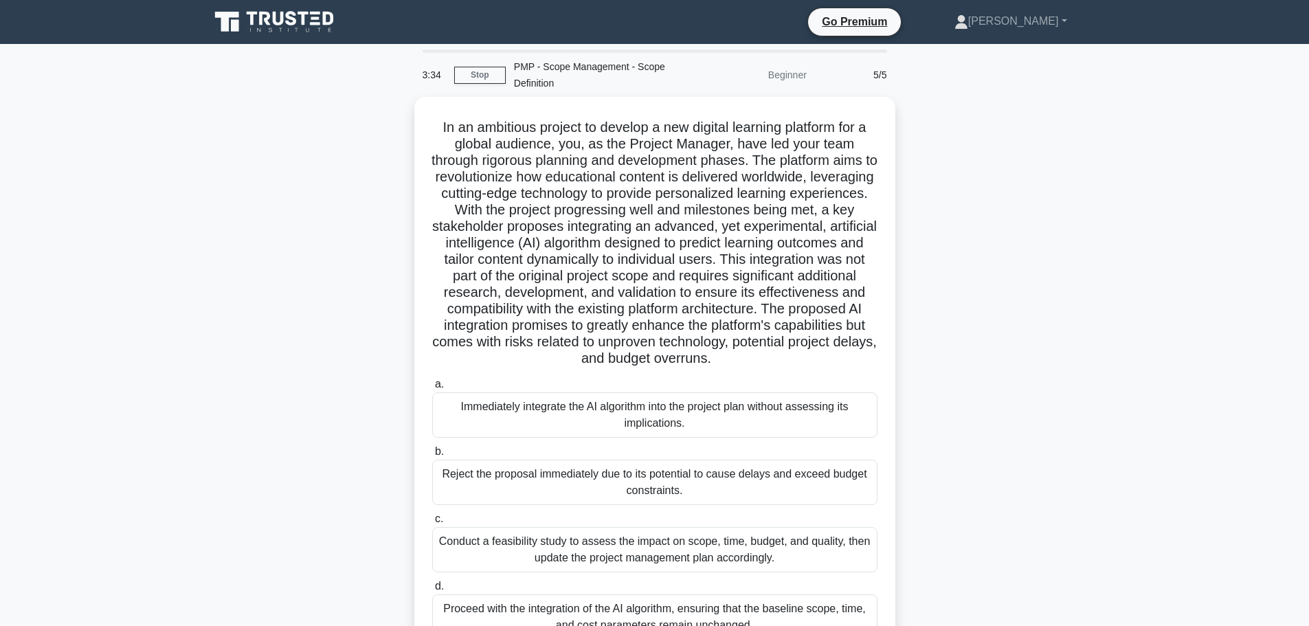
scroll to position [69, 0]
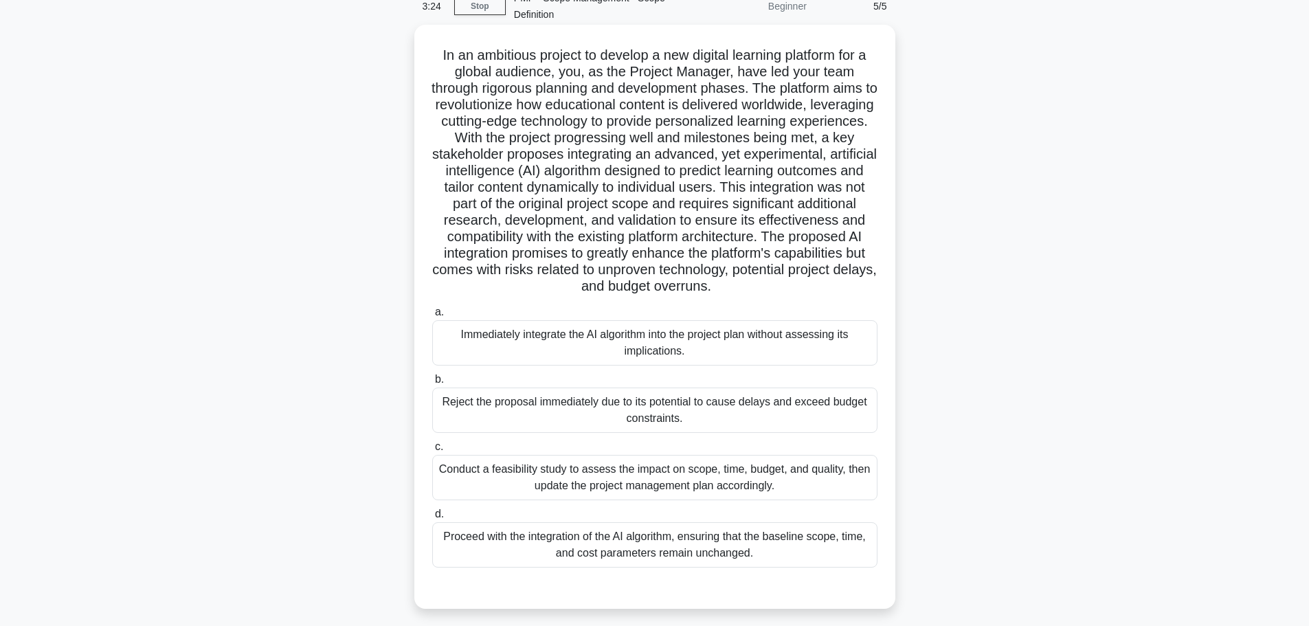
click at [660, 476] on div "Conduct a feasibility study to assess the impact on scope, time, budget, and qu…" at bounding box center [654, 477] width 445 height 45
click at [432, 451] on input "c. Conduct a feasibility study to assess the impact on scope, time, budget, and…" at bounding box center [432, 447] width 0 height 9
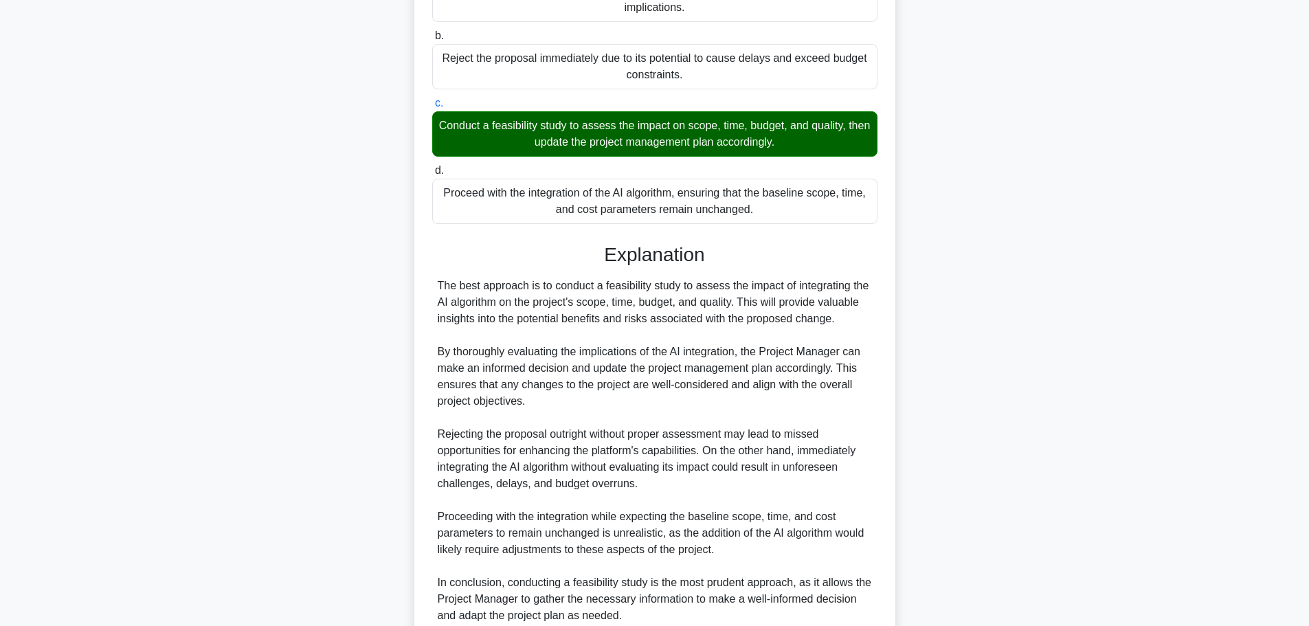
scroll to position [535, 0]
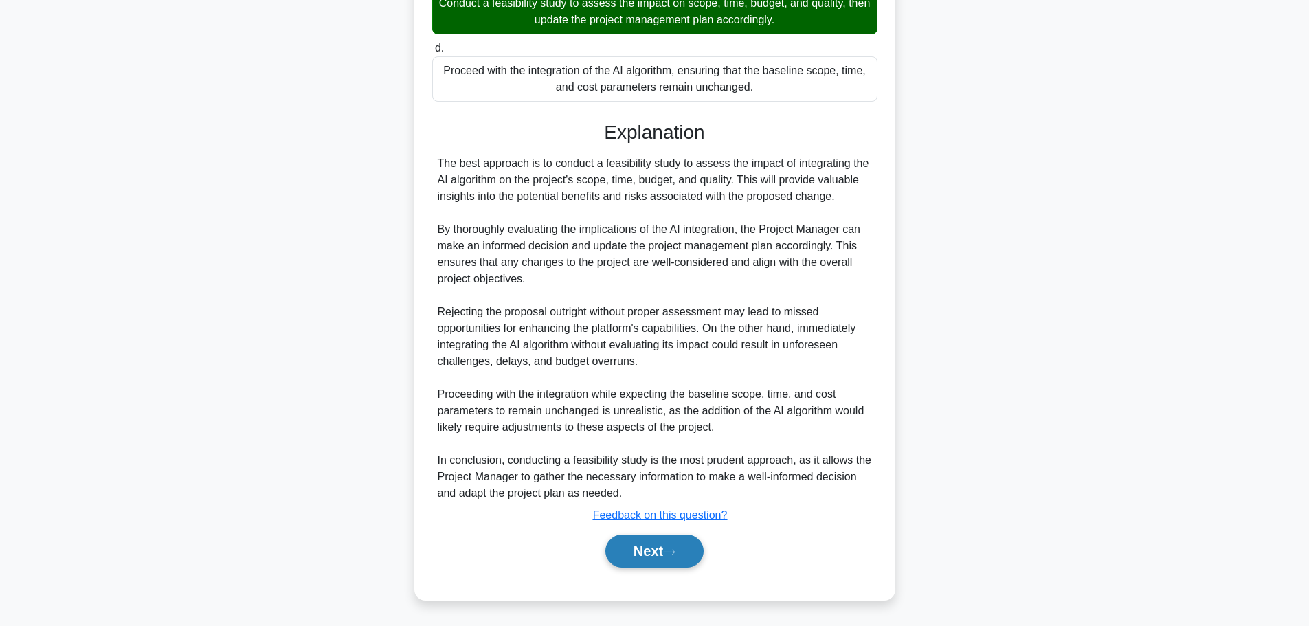
click at [640, 559] on button "Next" at bounding box center [654, 551] width 98 height 33
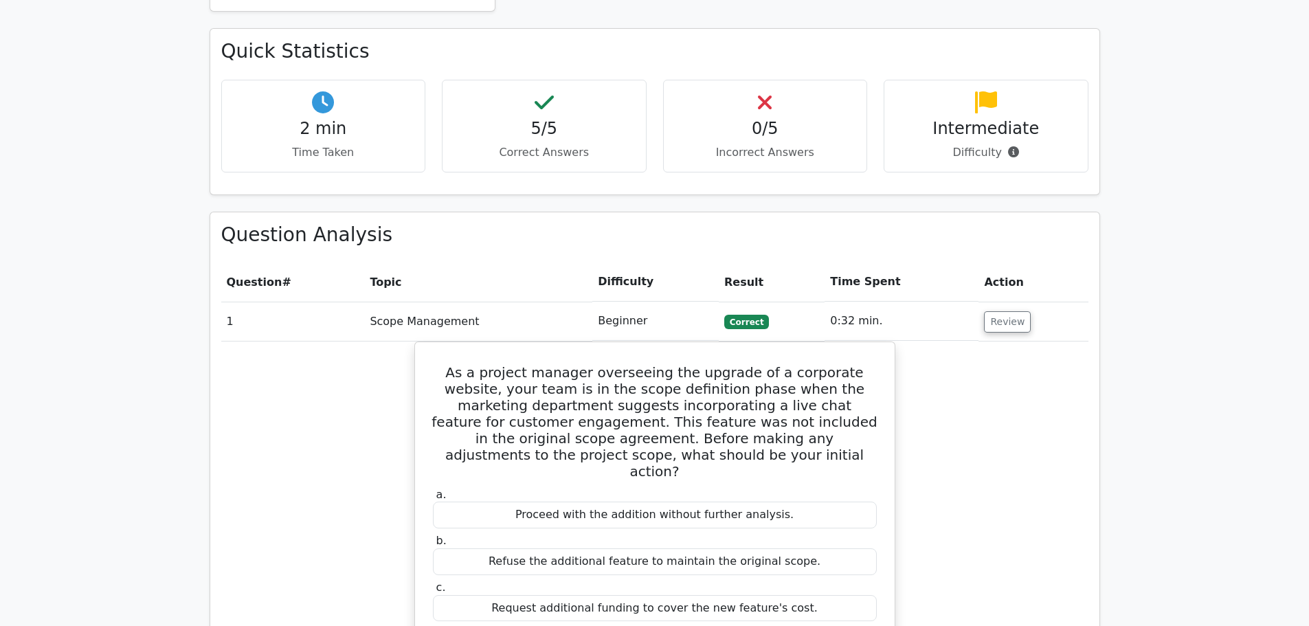
scroll to position [893, 0]
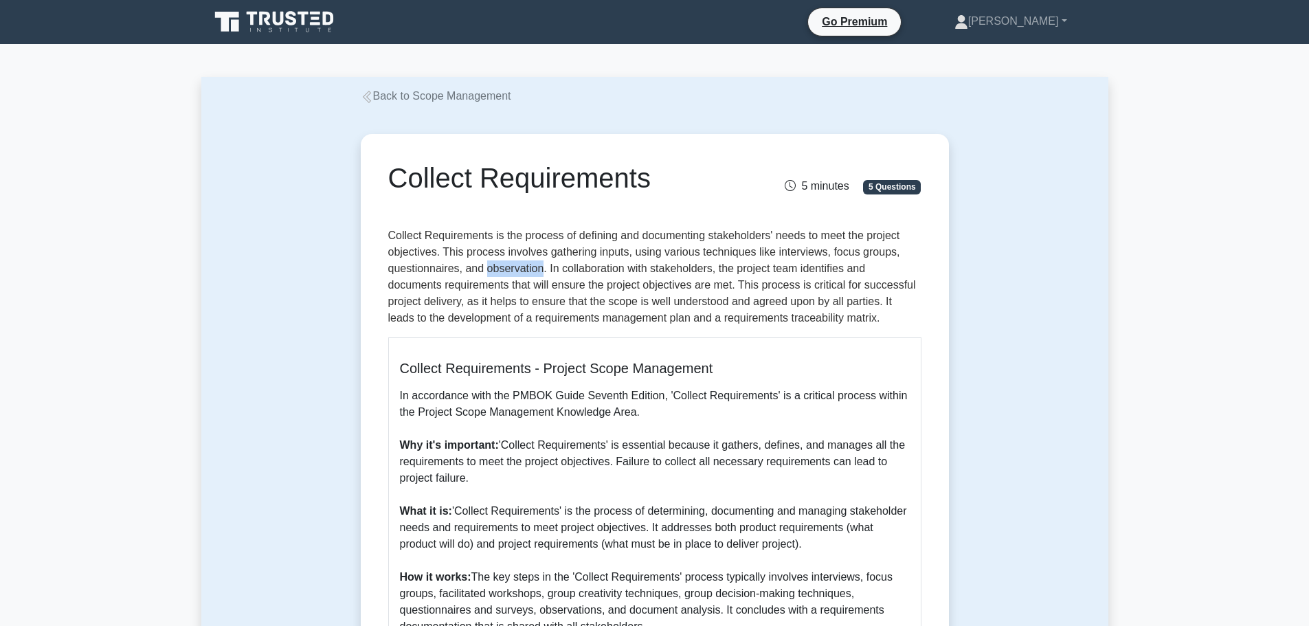
drag, startPoint x: 487, startPoint y: 271, endPoint x: 540, endPoint y: 271, distance: 53.6
click at [540, 271] on p "Collect Requirements is the process of defining and documenting stakeholders' n…" at bounding box center [654, 276] width 533 height 99
click at [609, 381] on div "Collect Requirements - Project Scope Management In accordance with the PMBOK Gu…" at bounding box center [654, 579] width 533 height 485
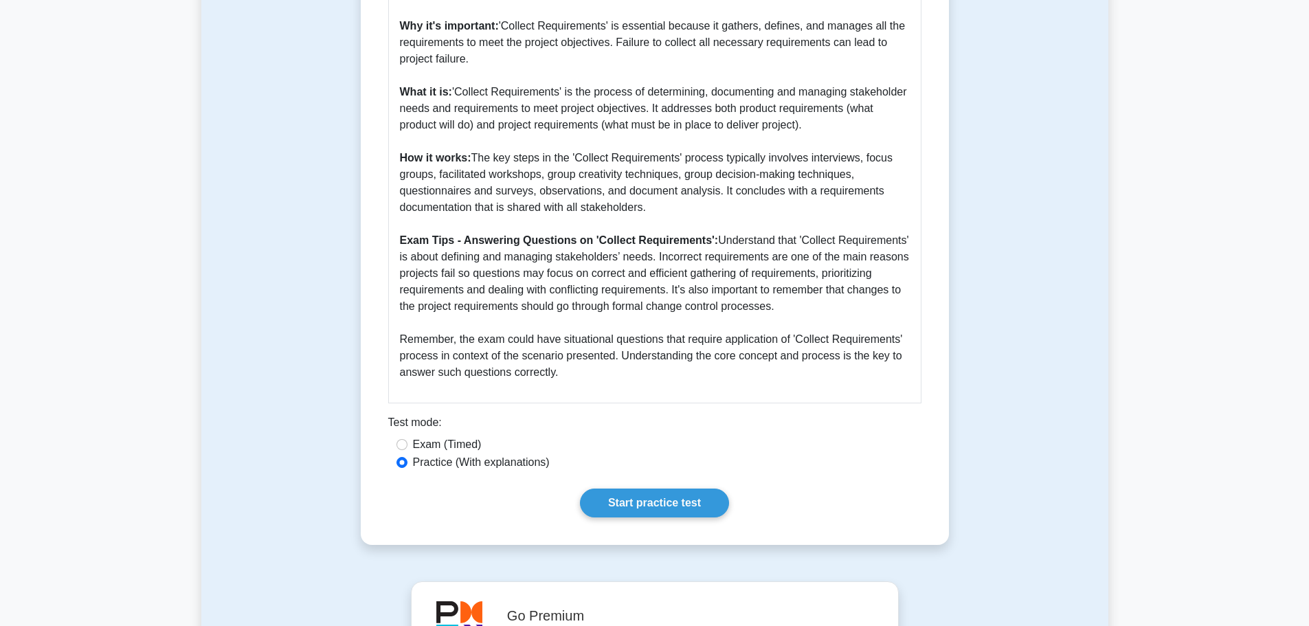
scroll to position [481, 0]
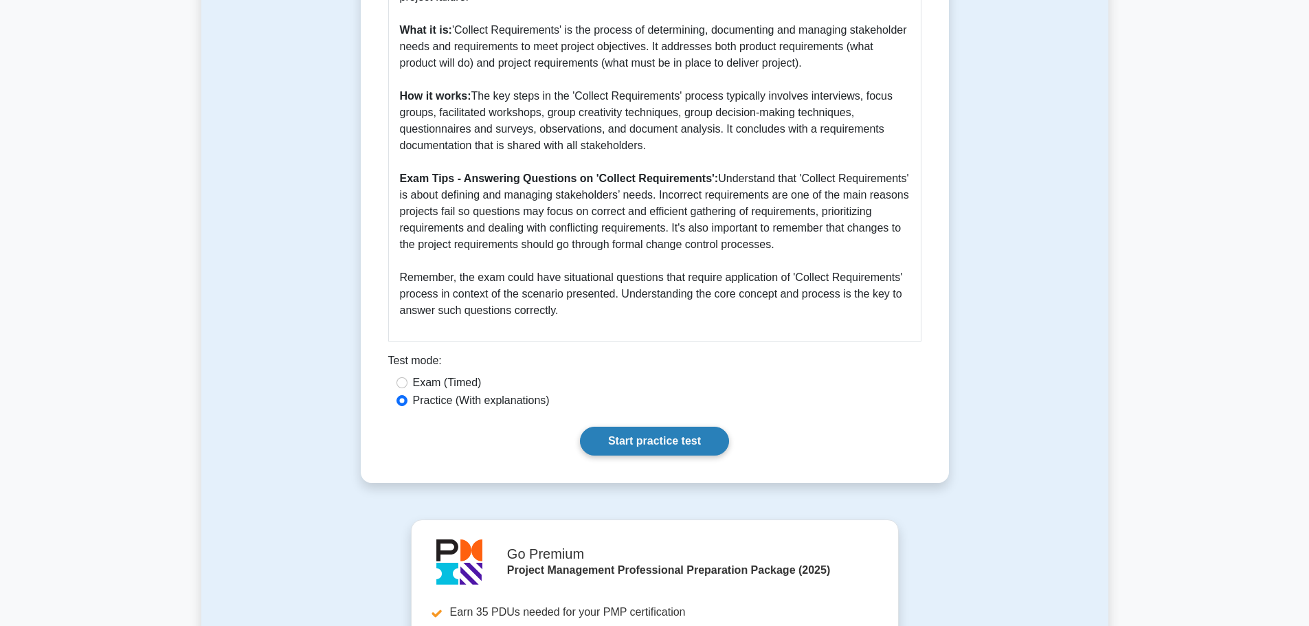
click at [640, 436] on link "Start practice test" at bounding box center [654, 441] width 149 height 29
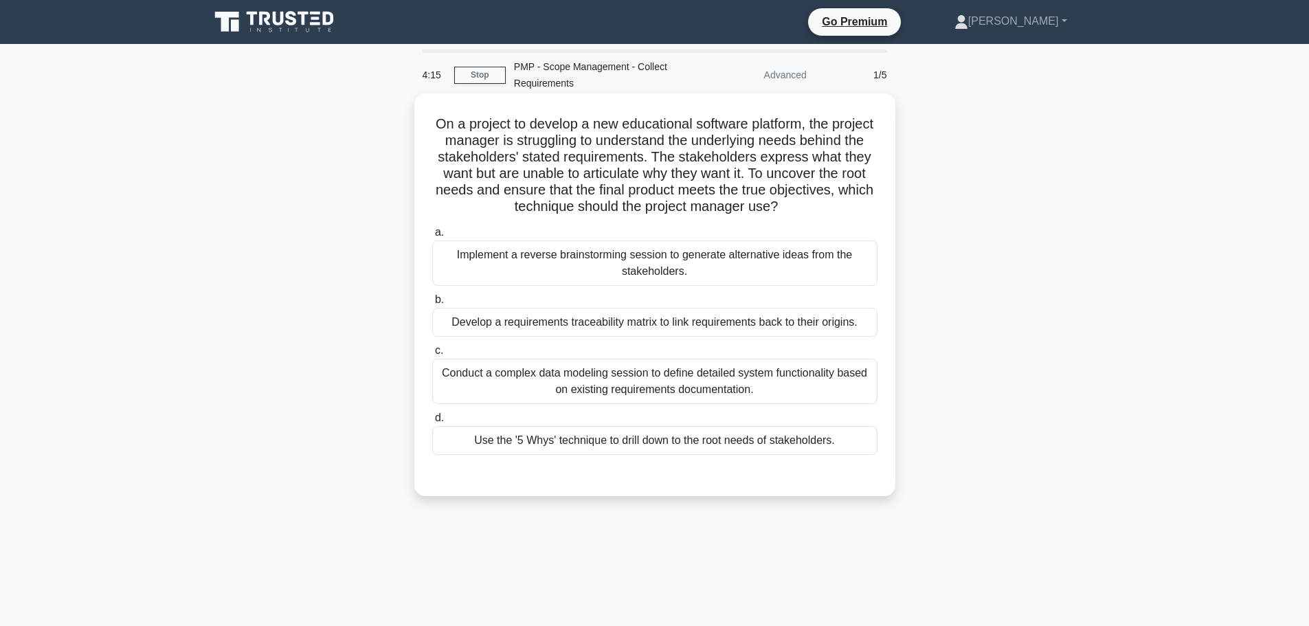
click at [680, 326] on div "Develop a requirements traceability matrix to link requirements back to their o…" at bounding box center [654, 322] width 445 height 29
click at [432, 304] on input "b. Develop a requirements traceability matrix to link requirements back to thei…" at bounding box center [432, 299] width 0 height 9
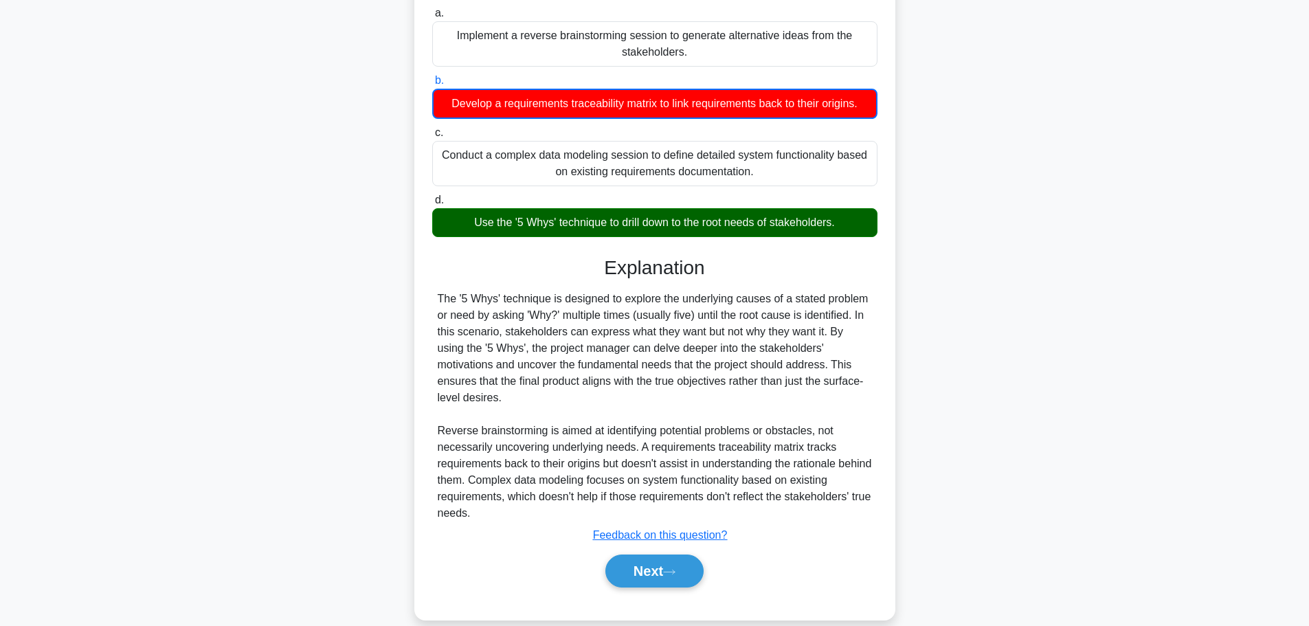
scroll to position [223, 0]
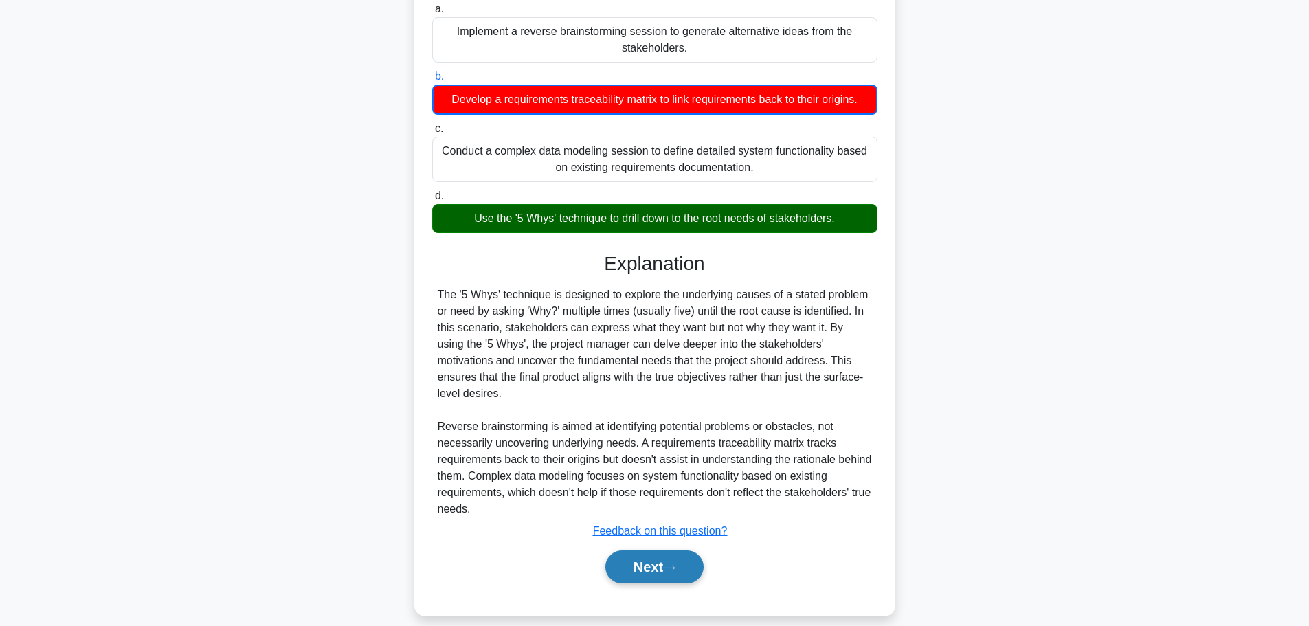
click at [647, 550] on button "Next" at bounding box center [654, 566] width 98 height 33
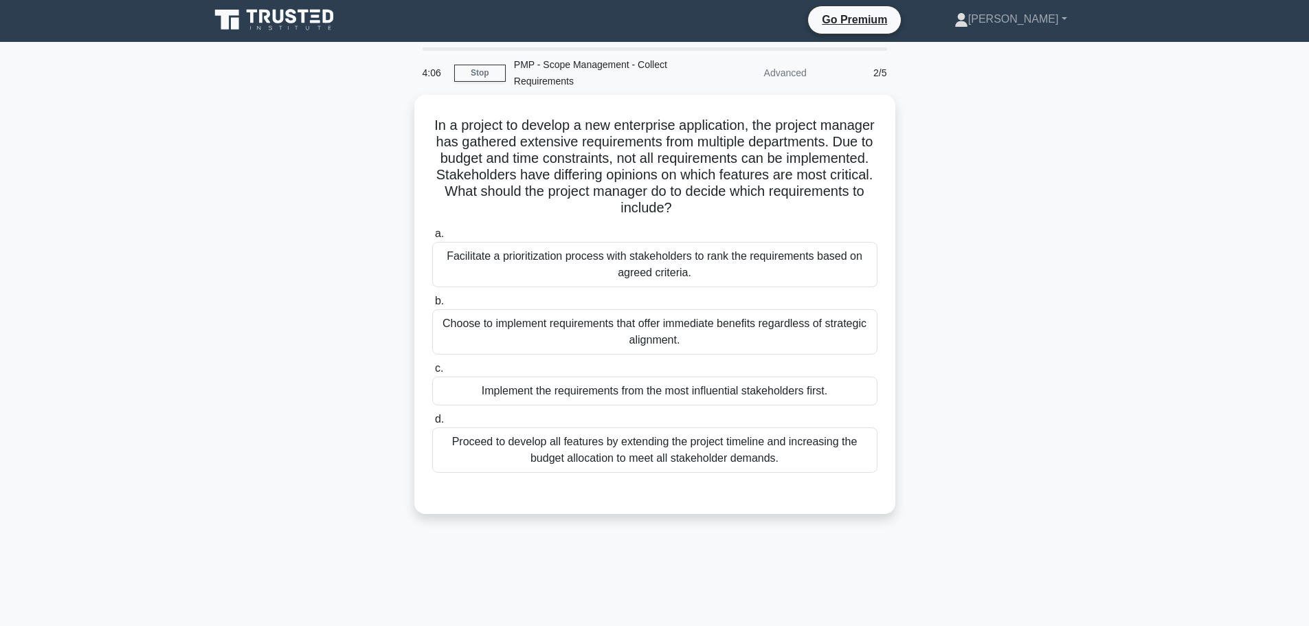
scroll to position [0, 0]
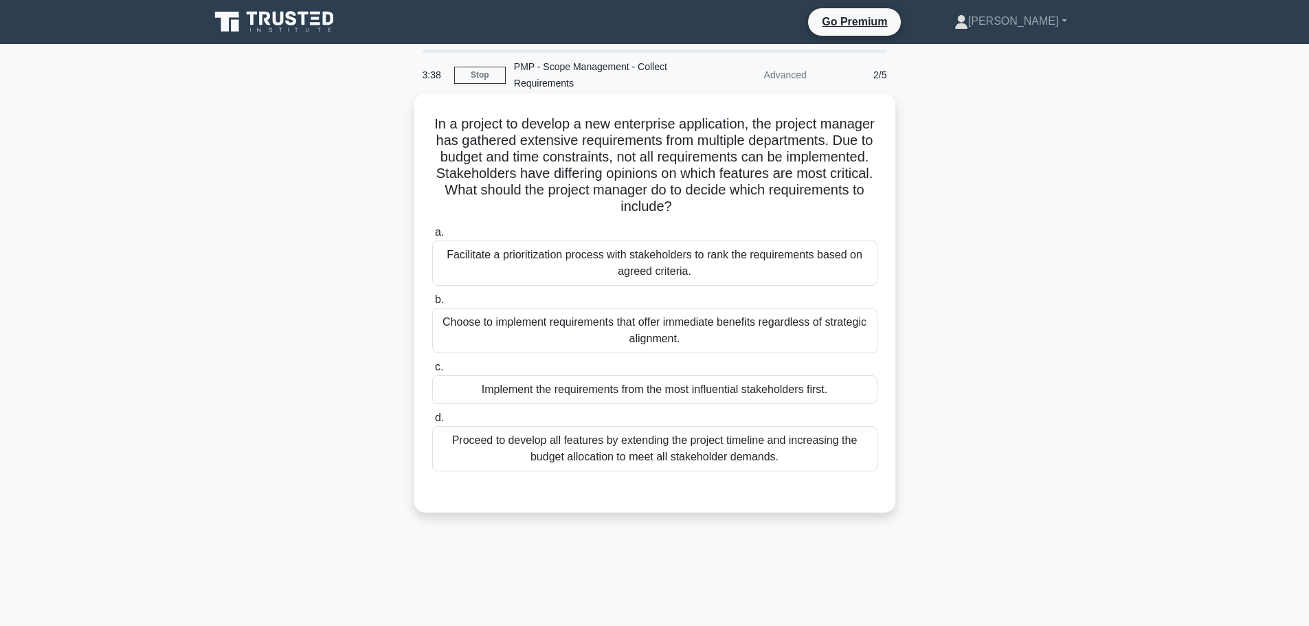
click at [622, 259] on div "Facilitate a prioritization process with stakeholders to rank the requirements …" at bounding box center [654, 263] width 445 height 45
click at [432, 237] on input "a. Facilitate a prioritization process with stakeholders to rank the requiremen…" at bounding box center [432, 232] width 0 height 9
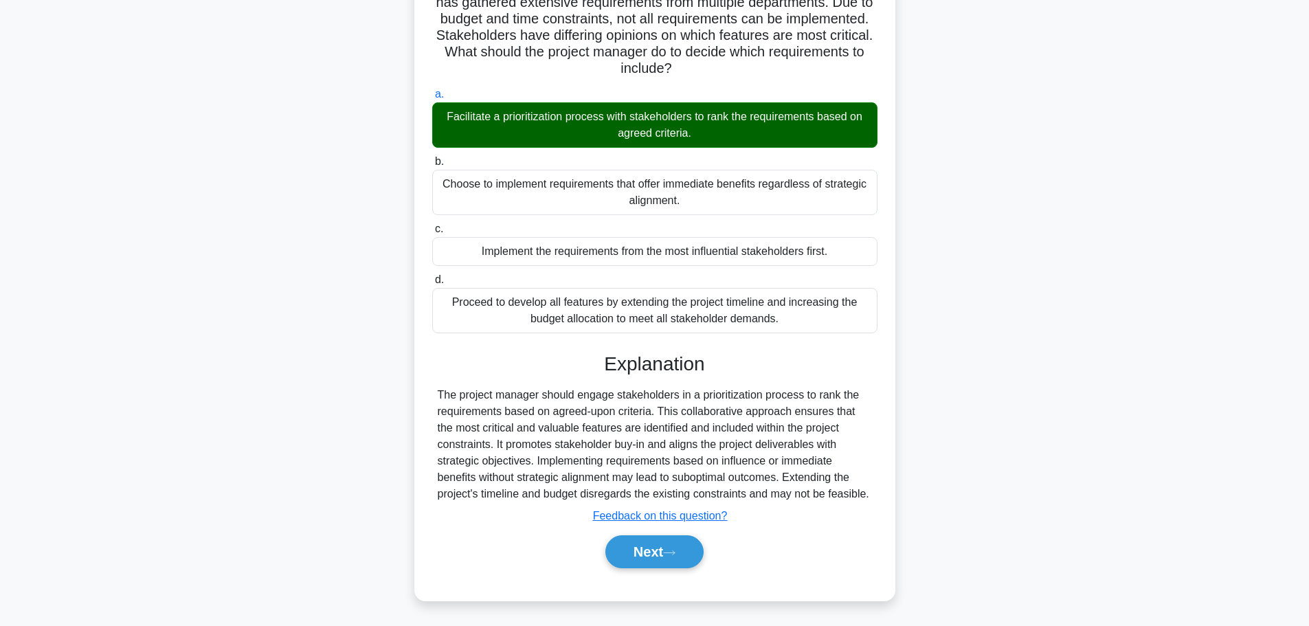
scroll to position [139, 0]
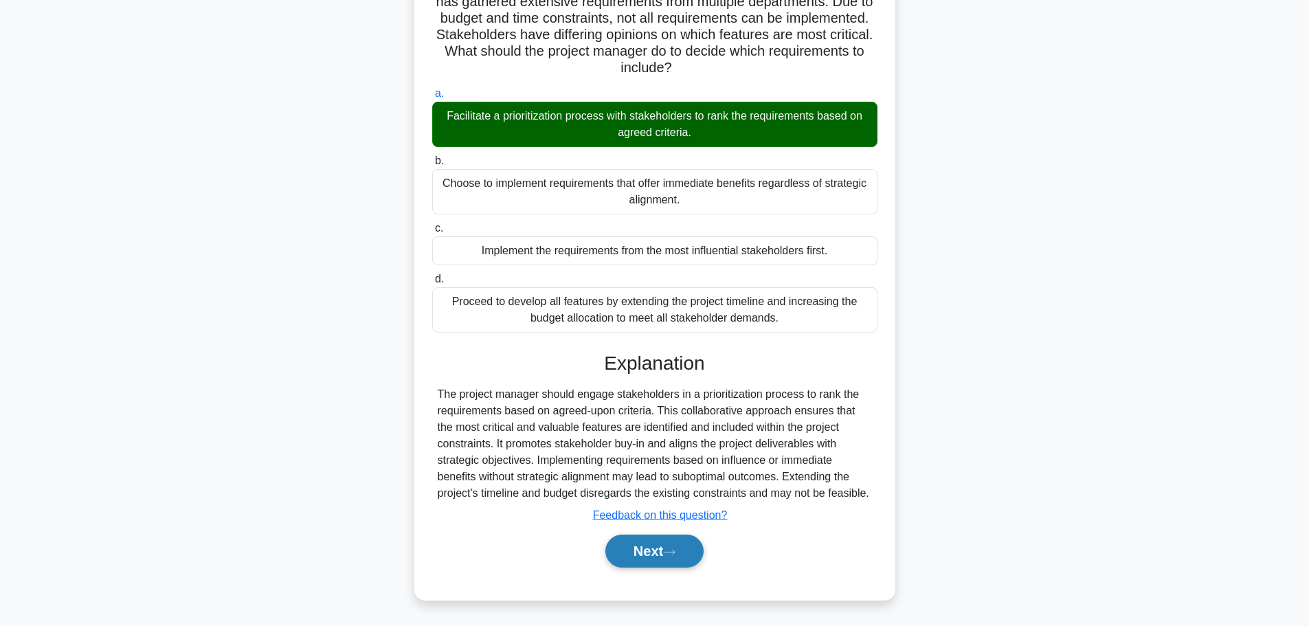
click at [675, 558] on button "Next" at bounding box center [654, 551] width 98 height 33
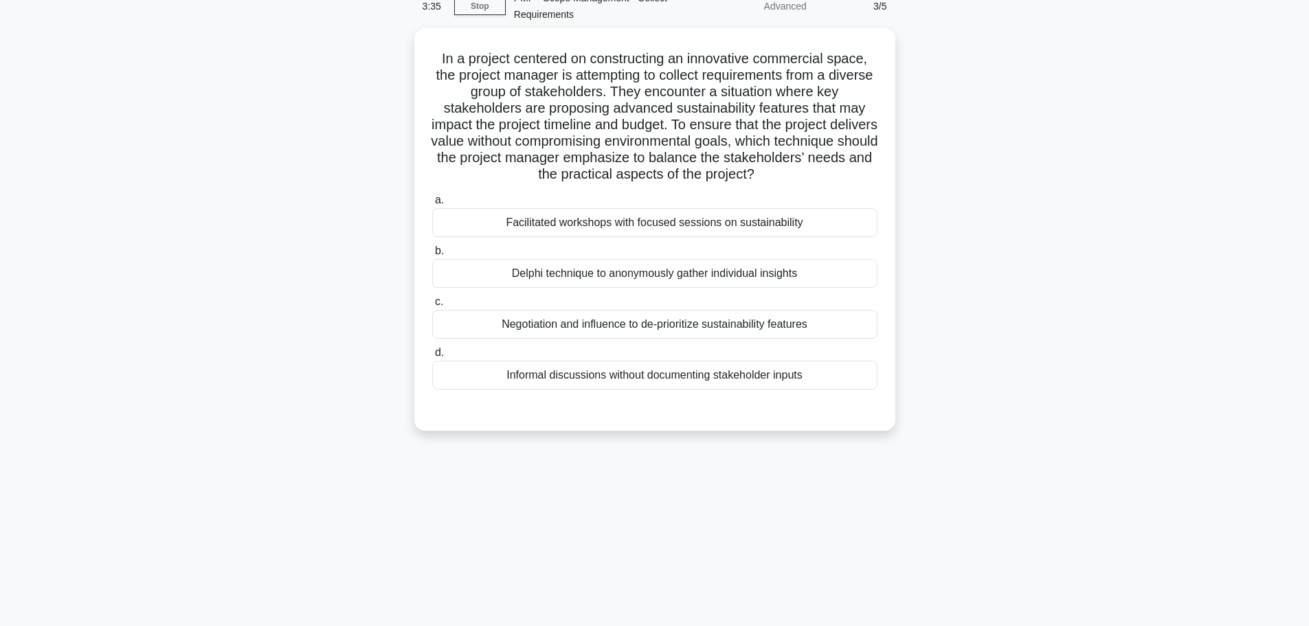
scroll to position [0, 0]
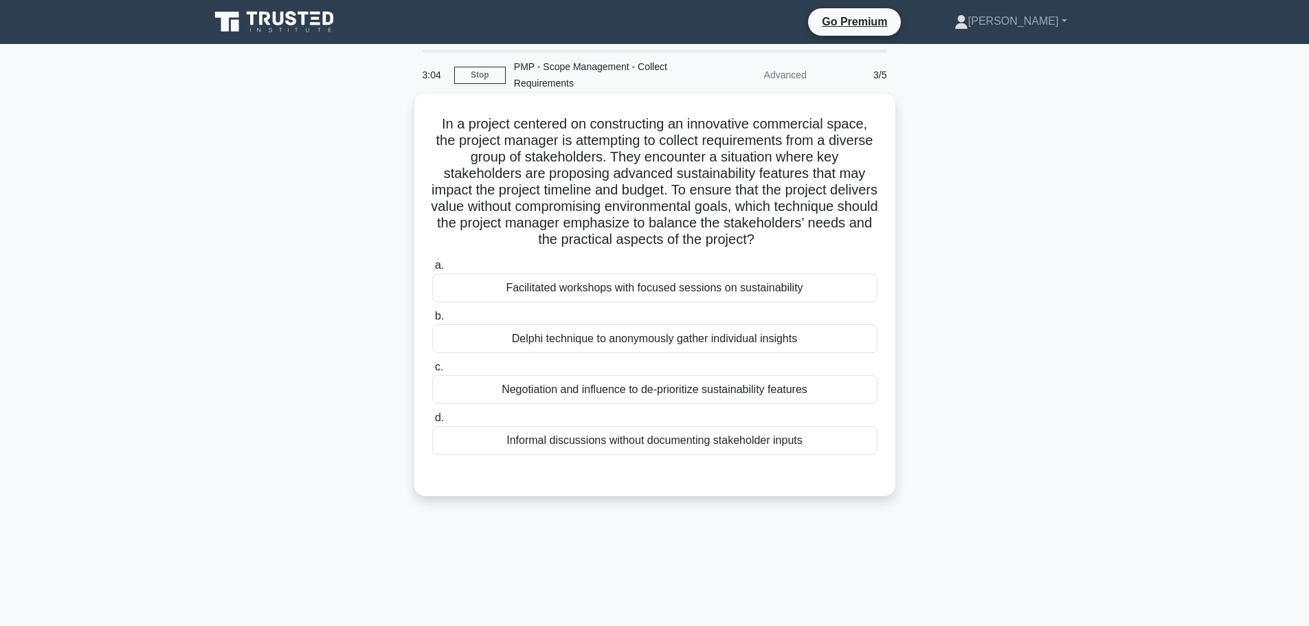
click at [614, 392] on div "Negotiation and influence to de-prioritize sustainability features" at bounding box center [654, 389] width 445 height 29
click at [432, 372] on input "c. Negotiation and influence to de-prioritize sustainability features" at bounding box center [432, 367] width 0 height 9
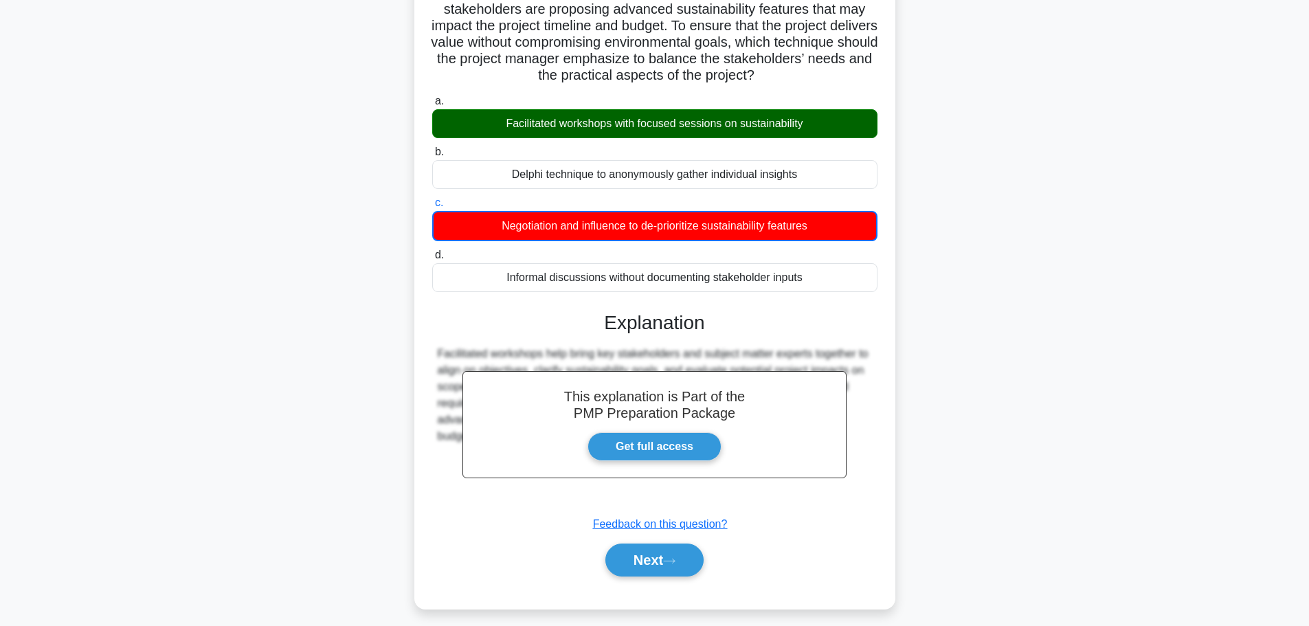
scroll to position [174, 0]
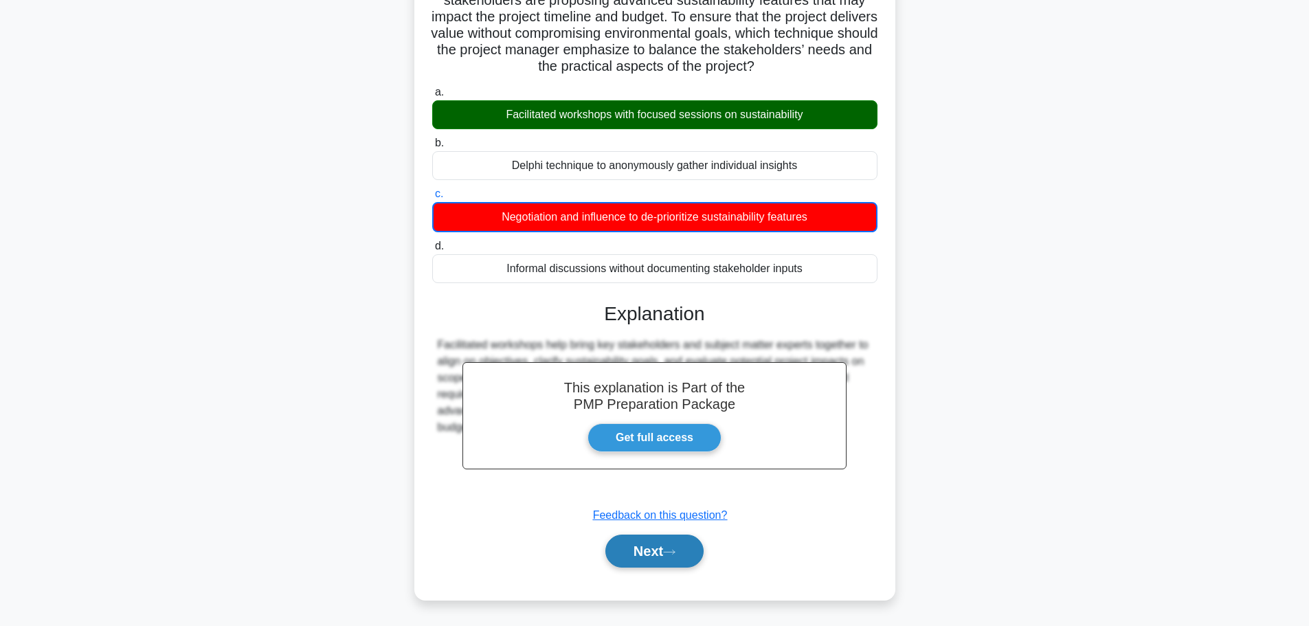
click at [652, 555] on button "Next" at bounding box center [654, 551] width 98 height 33
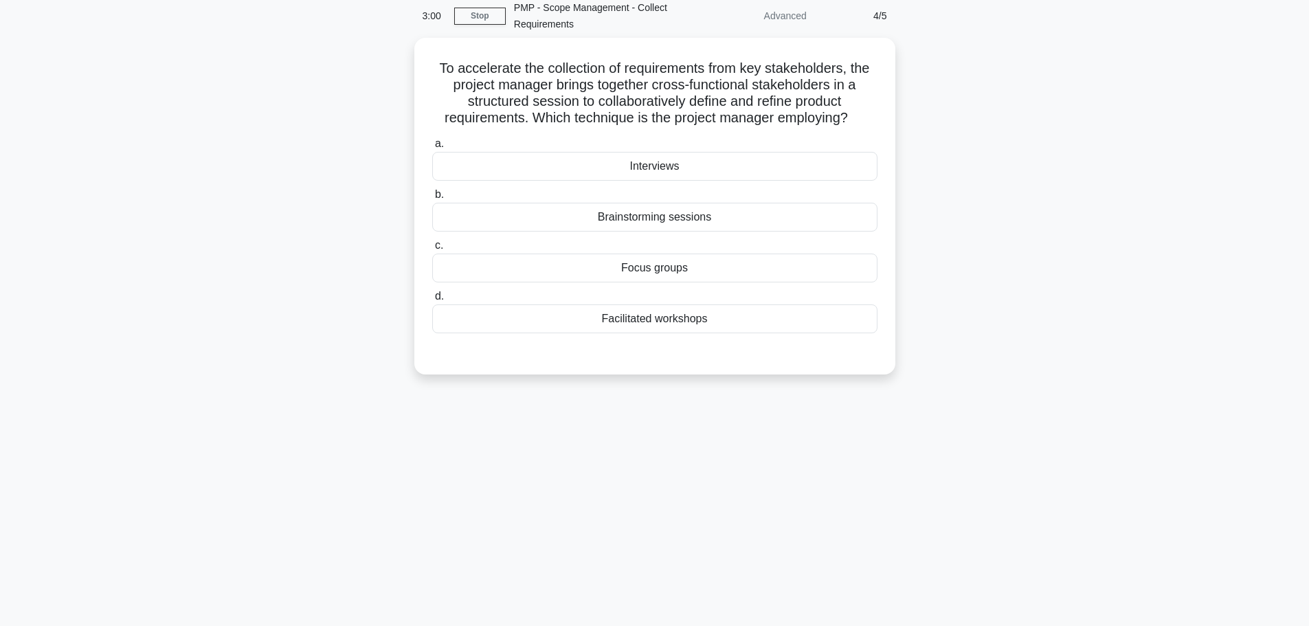
scroll to position [0, 0]
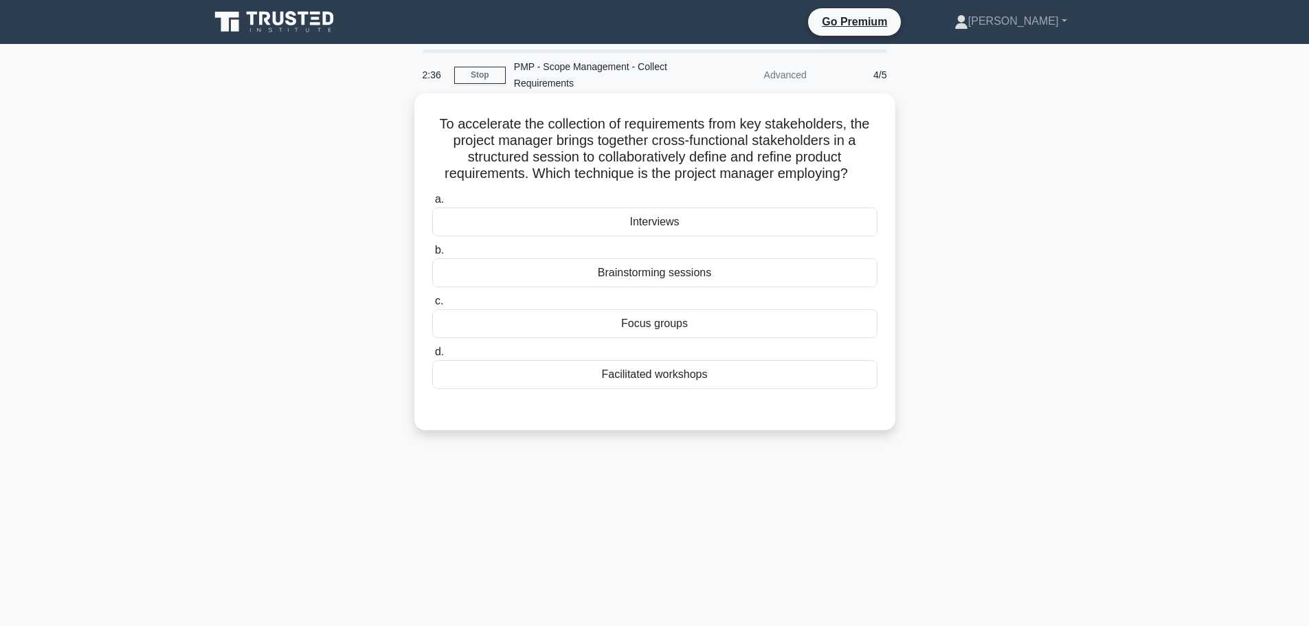
click at [676, 322] on div "Focus groups" at bounding box center [654, 323] width 445 height 29
click at [432, 306] on input "c. Focus groups" at bounding box center [432, 301] width 0 height 9
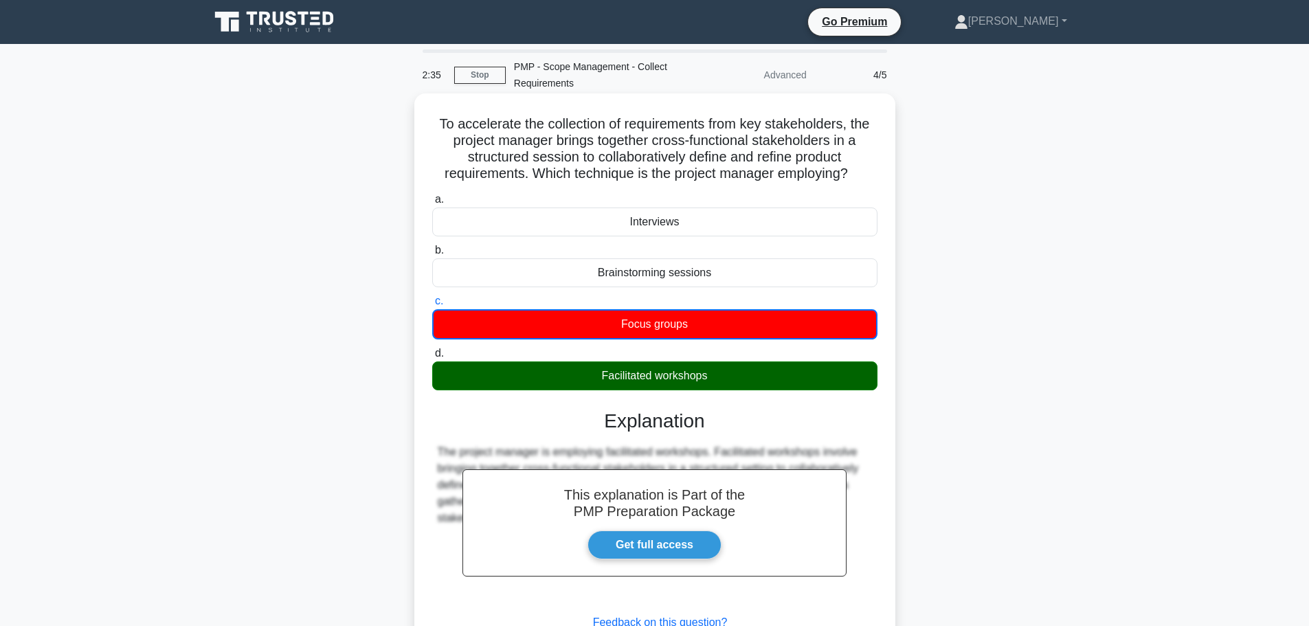
scroll to position [116, 0]
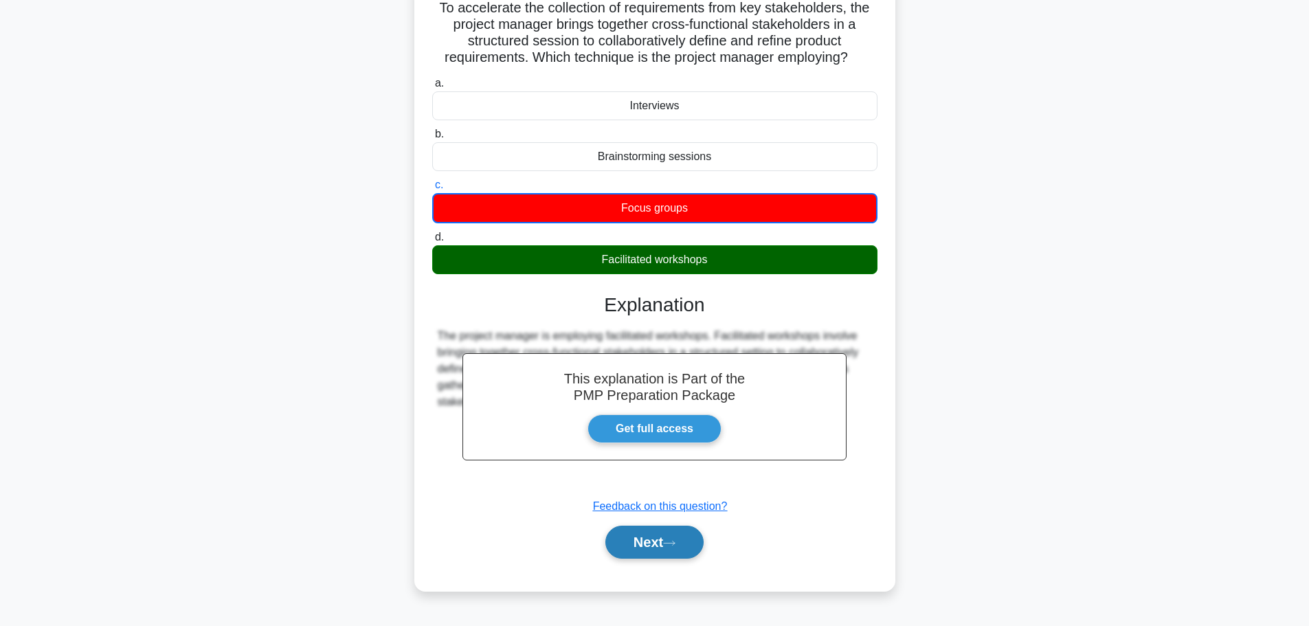
click at [648, 546] on button "Next" at bounding box center [654, 542] width 98 height 33
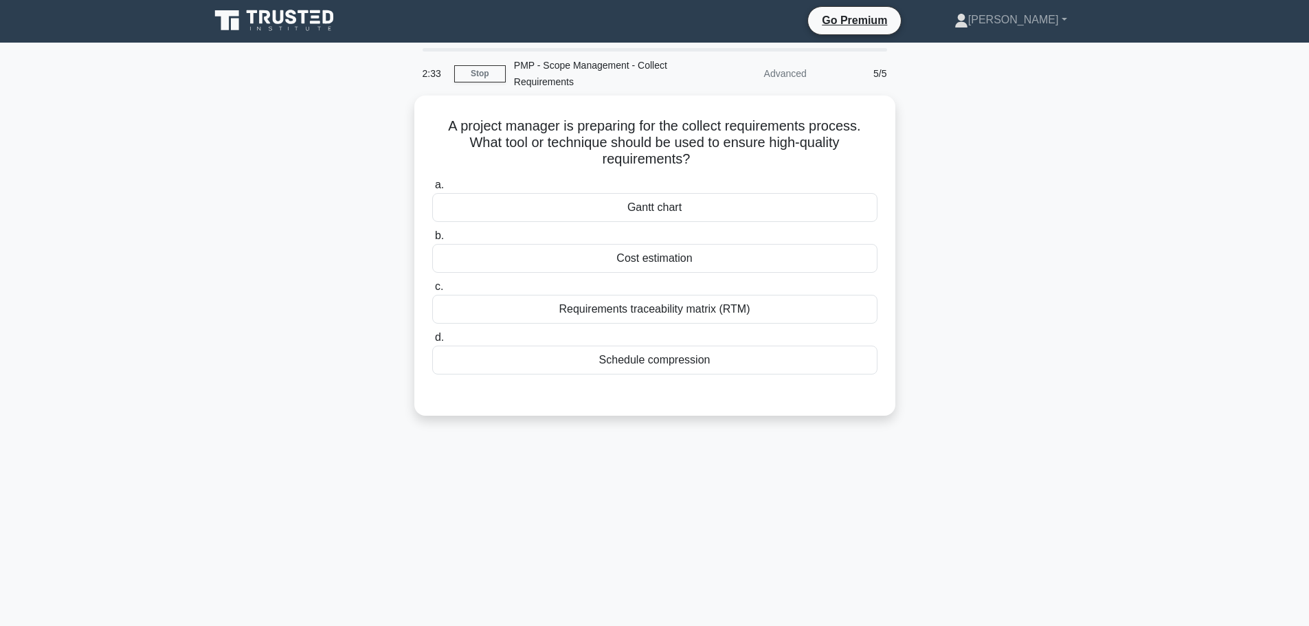
scroll to position [0, 0]
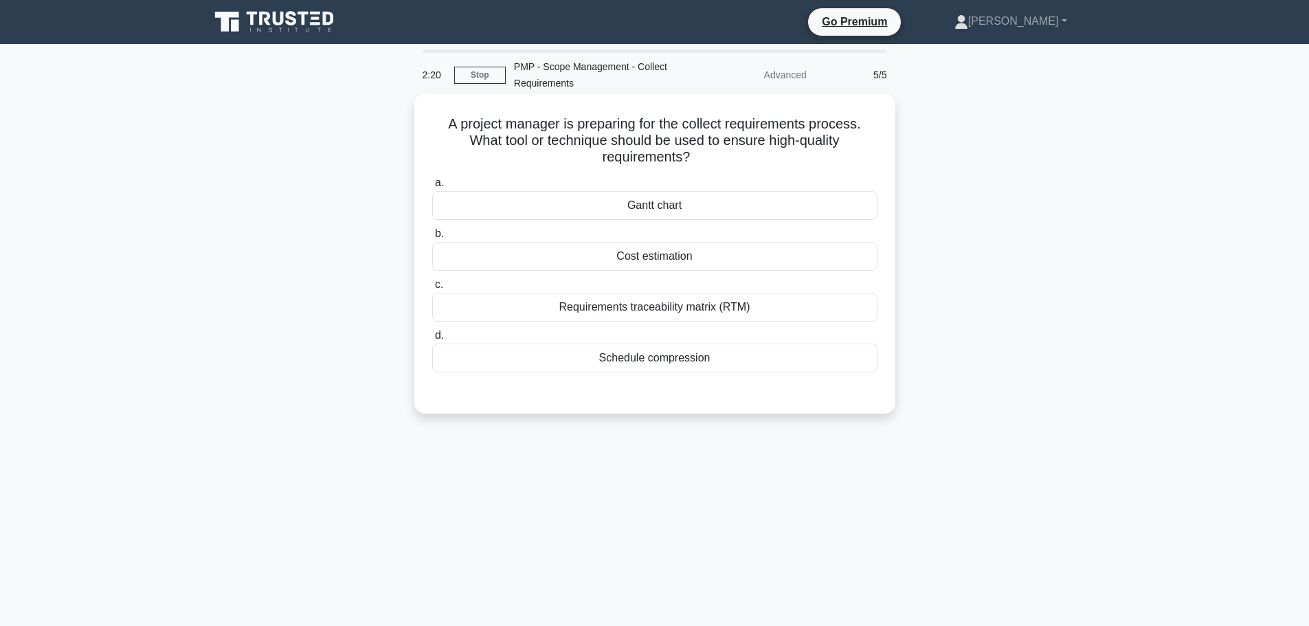
click at [656, 309] on div "Requirements traceability matrix (RTM)" at bounding box center [654, 307] width 445 height 29
click at [432, 289] on input "c. Requirements traceability matrix (RTM)" at bounding box center [432, 284] width 0 height 9
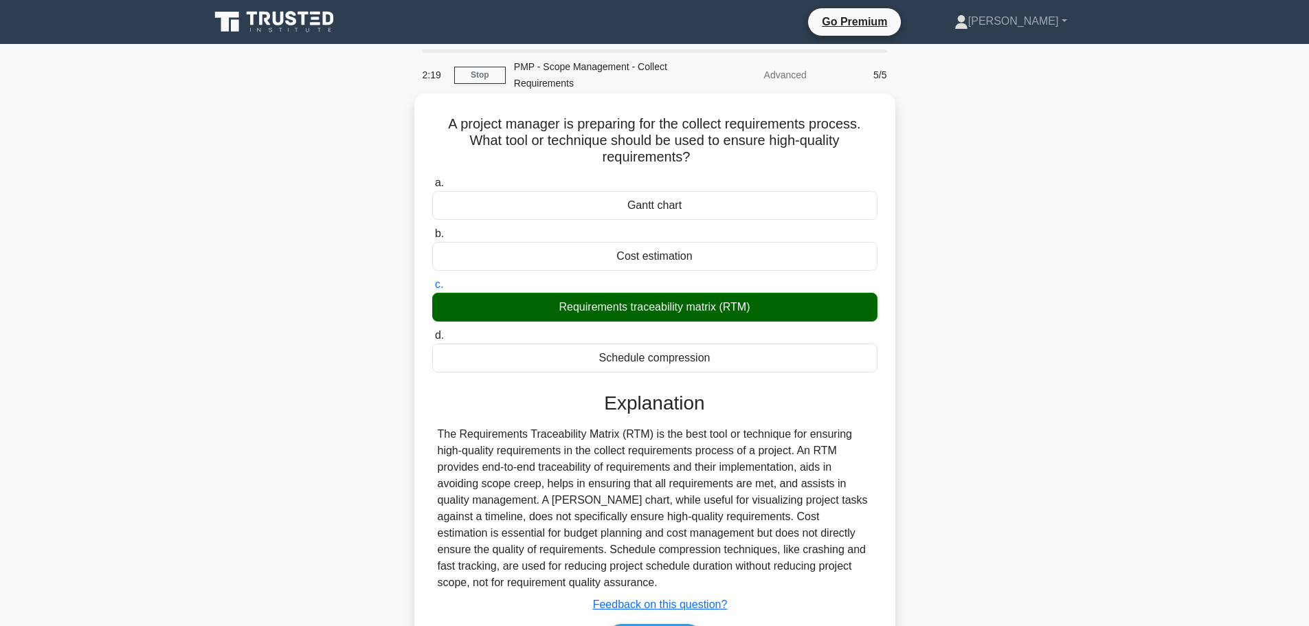
scroll to position [116, 0]
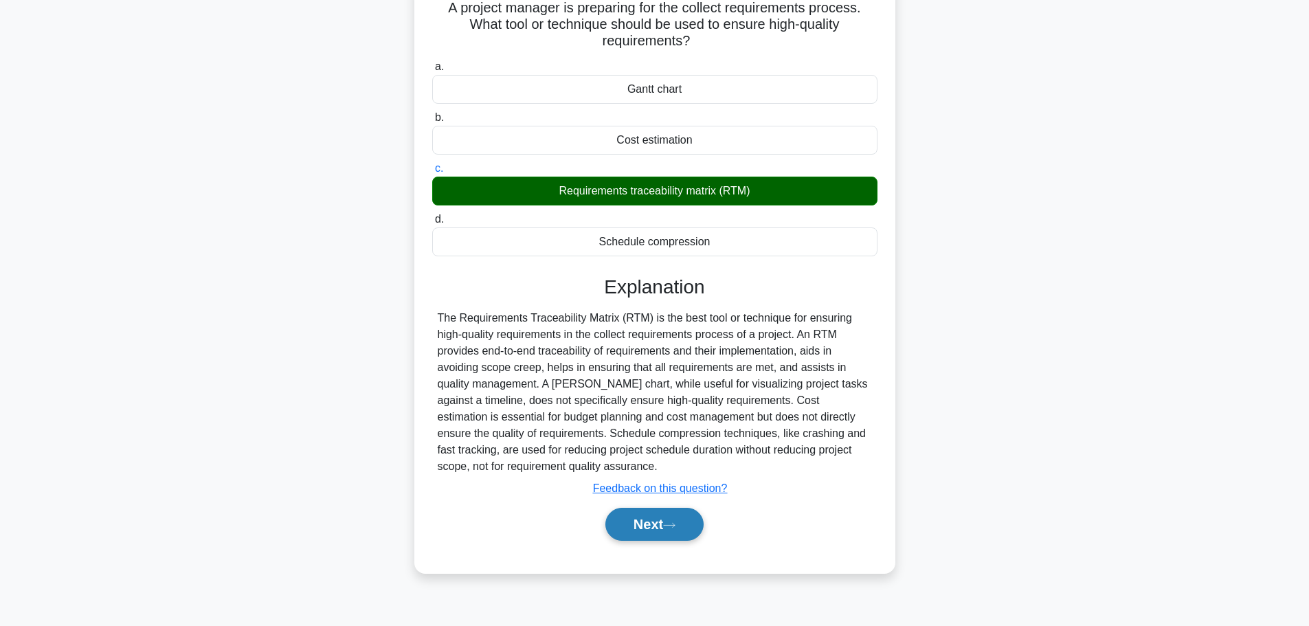
click at [678, 539] on button "Next" at bounding box center [654, 524] width 98 height 33
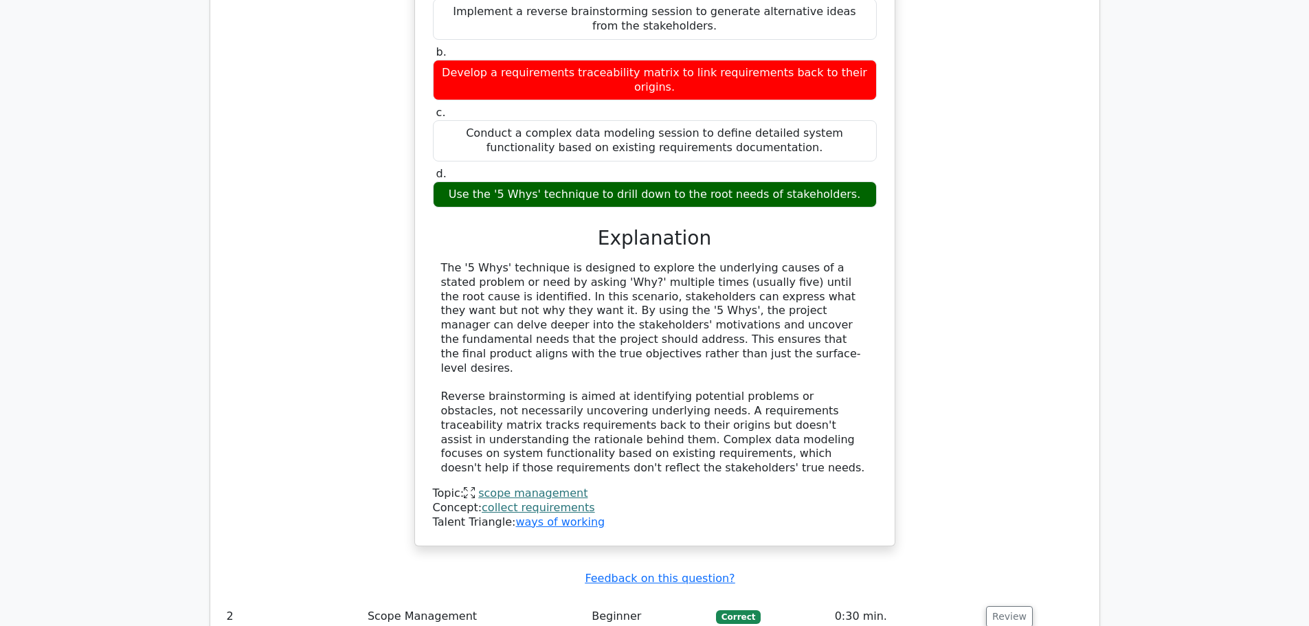
scroll to position [1374, 0]
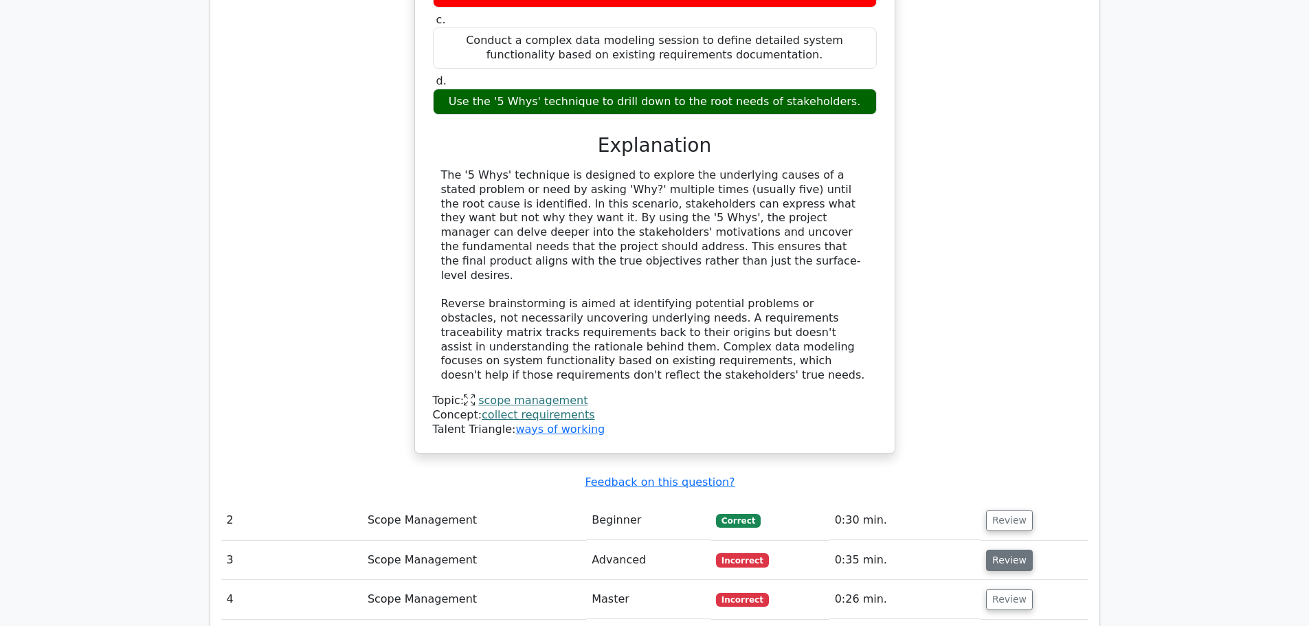
click at [1016, 550] on button "Review" at bounding box center [1009, 560] width 47 height 21
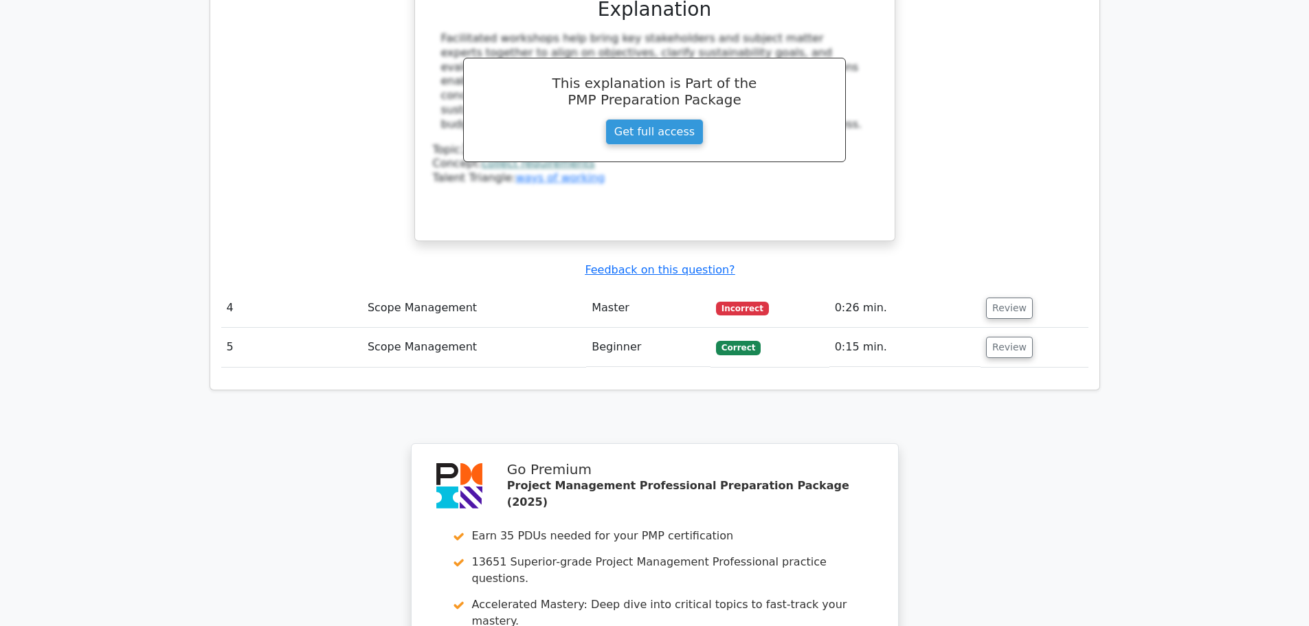
scroll to position [2336, 0]
click at [1017, 297] on button "Review" at bounding box center [1009, 307] width 47 height 21
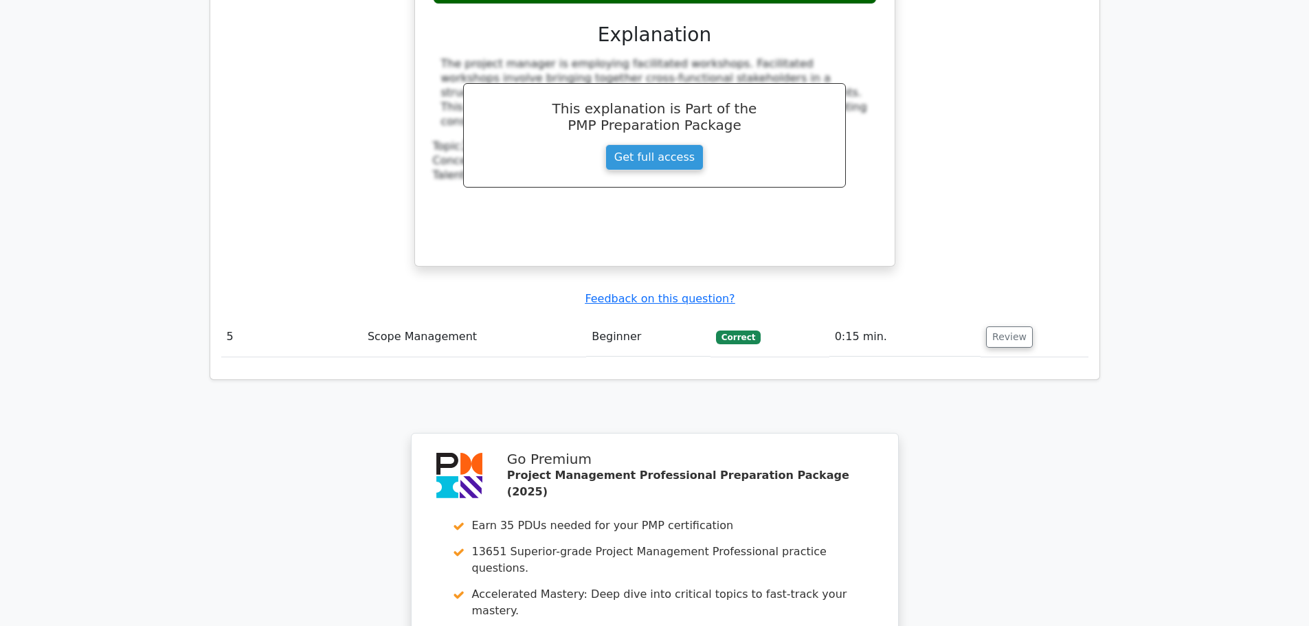
scroll to position [2955, 0]
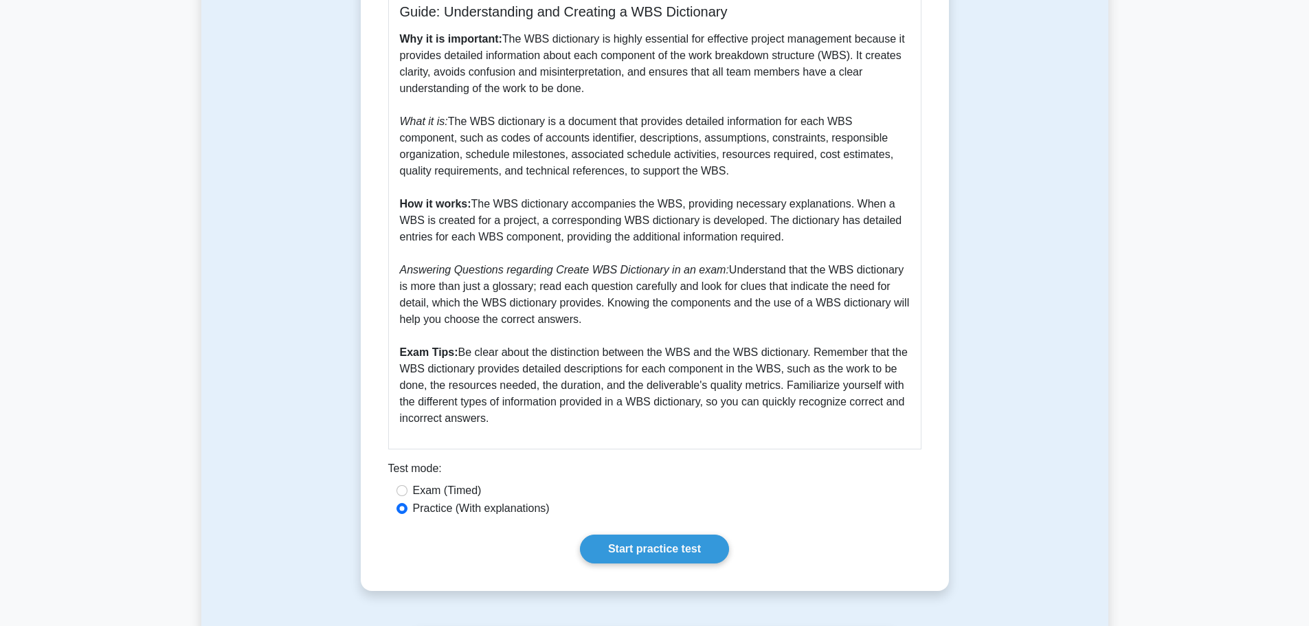
scroll to position [481, 0]
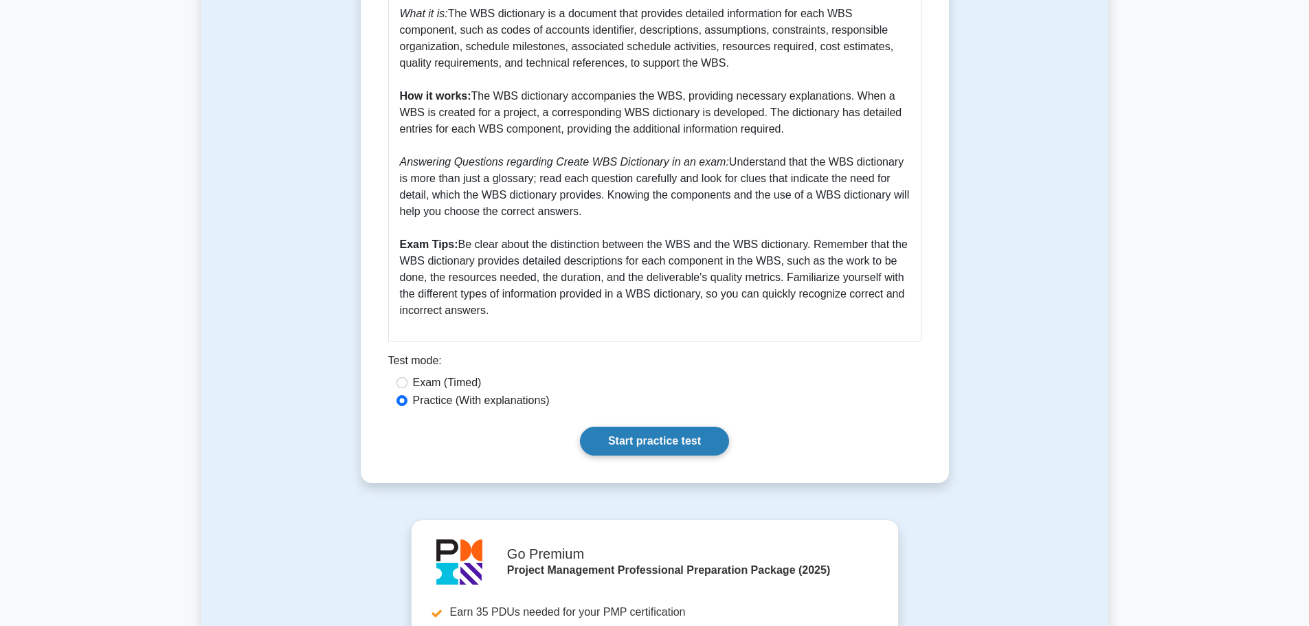
click at [666, 439] on link "Start practice test" at bounding box center [654, 441] width 149 height 29
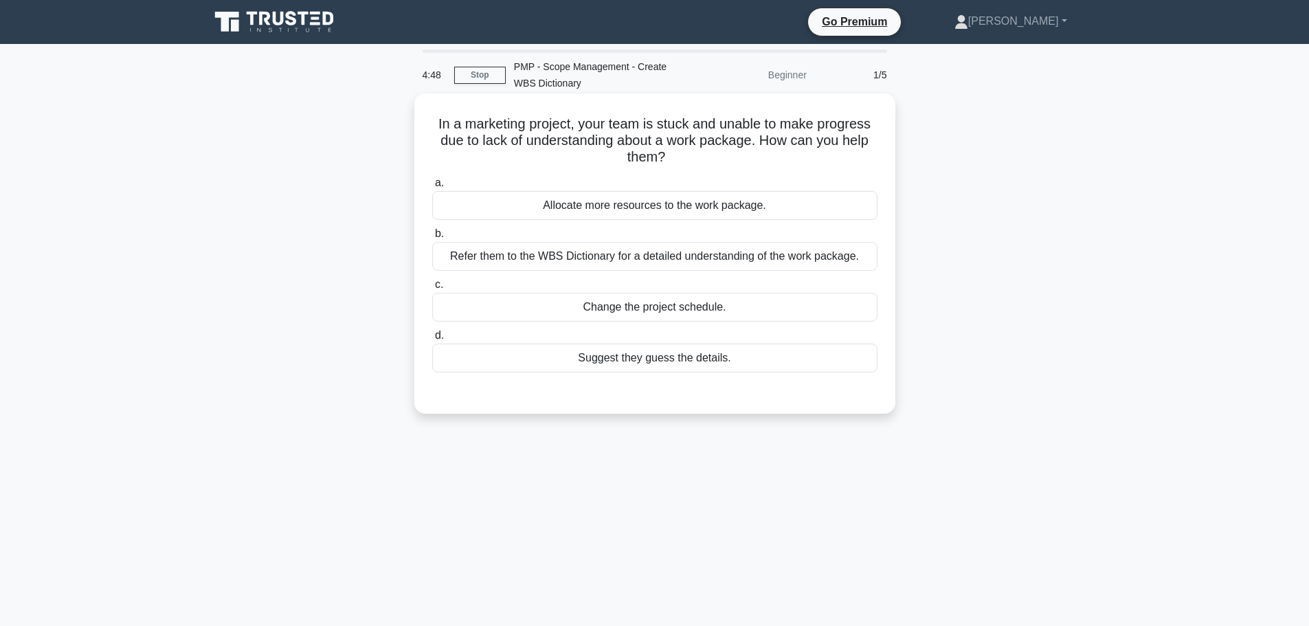
click at [684, 260] on div "Refer them to the WBS Dictionary for a detailed understanding of the work packa…" at bounding box center [654, 256] width 445 height 29
click at [432, 238] on input "b. Refer them to the WBS Dictionary for a detailed understanding of the work pa…" at bounding box center [432, 234] width 0 height 9
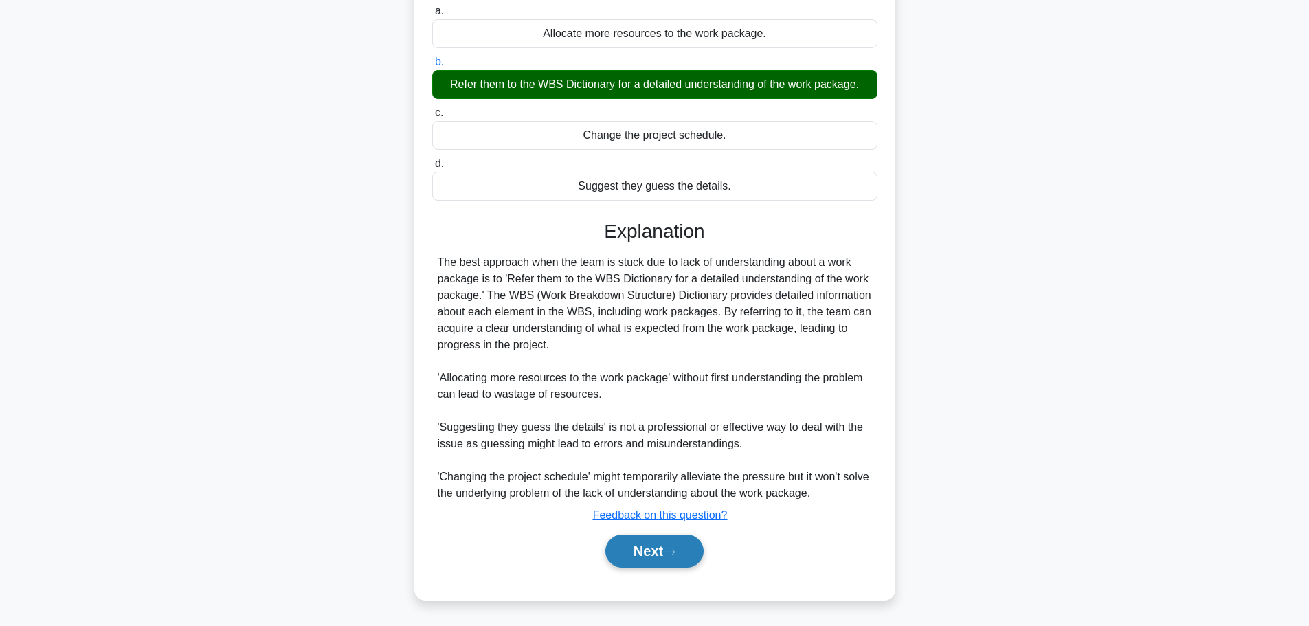
click at [645, 546] on button "Next" at bounding box center [654, 551] width 98 height 33
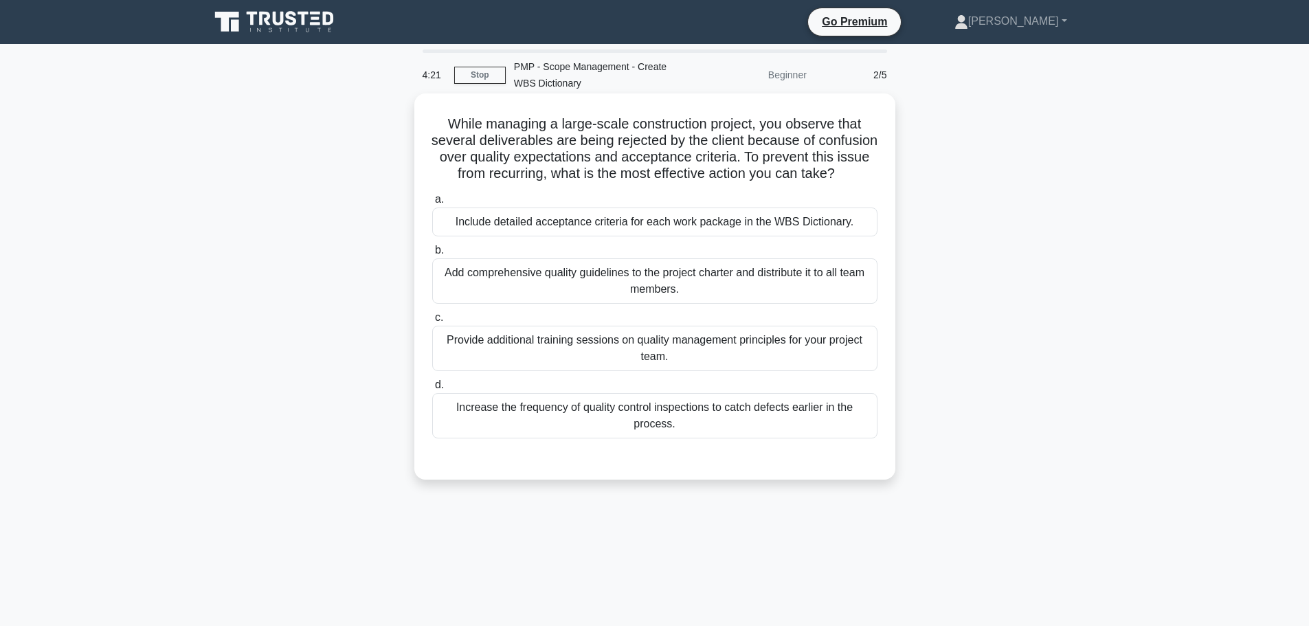
click at [671, 233] on div "Include detailed acceptance criteria for each work package in the WBS Dictionar…" at bounding box center [654, 222] width 445 height 29
click at [432, 204] on input "a. Include detailed acceptance criteria for each work package in the WBS Dictio…" at bounding box center [432, 199] width 0 height 9
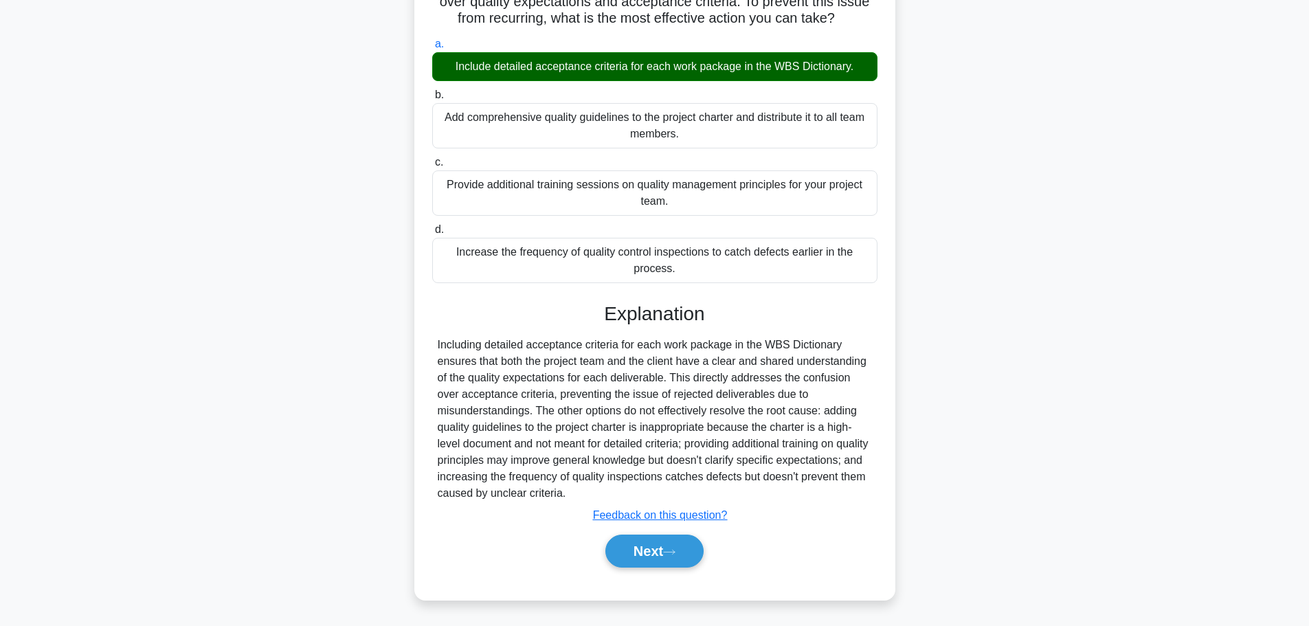
scroll to position [172, 0]
click at [680, 538] on button "Next" at bounding box center [654, 551] width 98 height 33
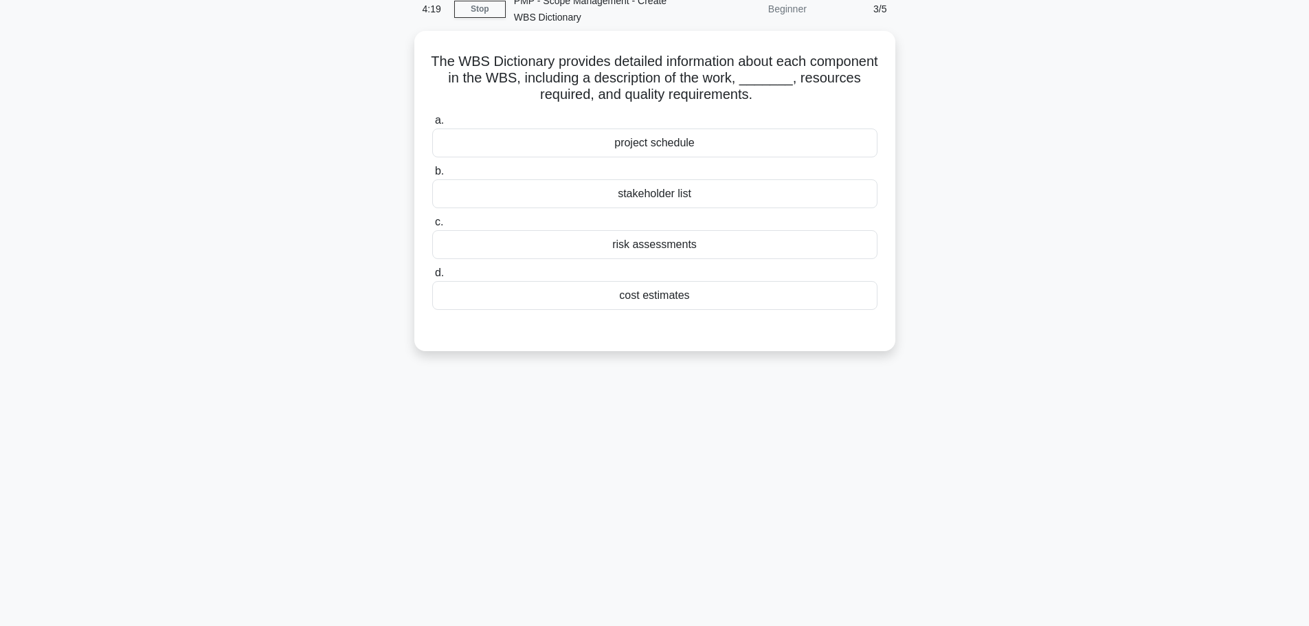
scroll to position [0, 0]
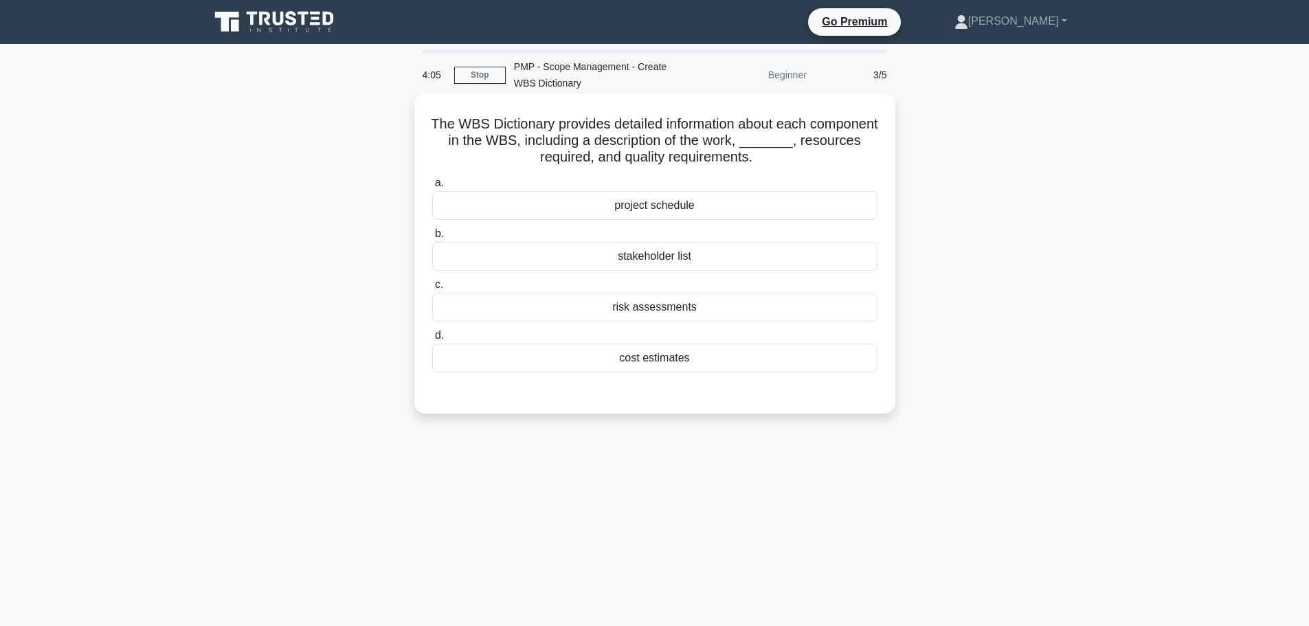
click at [689, 209] on div "project schedule" at bounding box center [654, 205] width 445 height 29
click at [432, 188] on input "a. project schedule" at bounding box center [432, 183] width 0 height 9
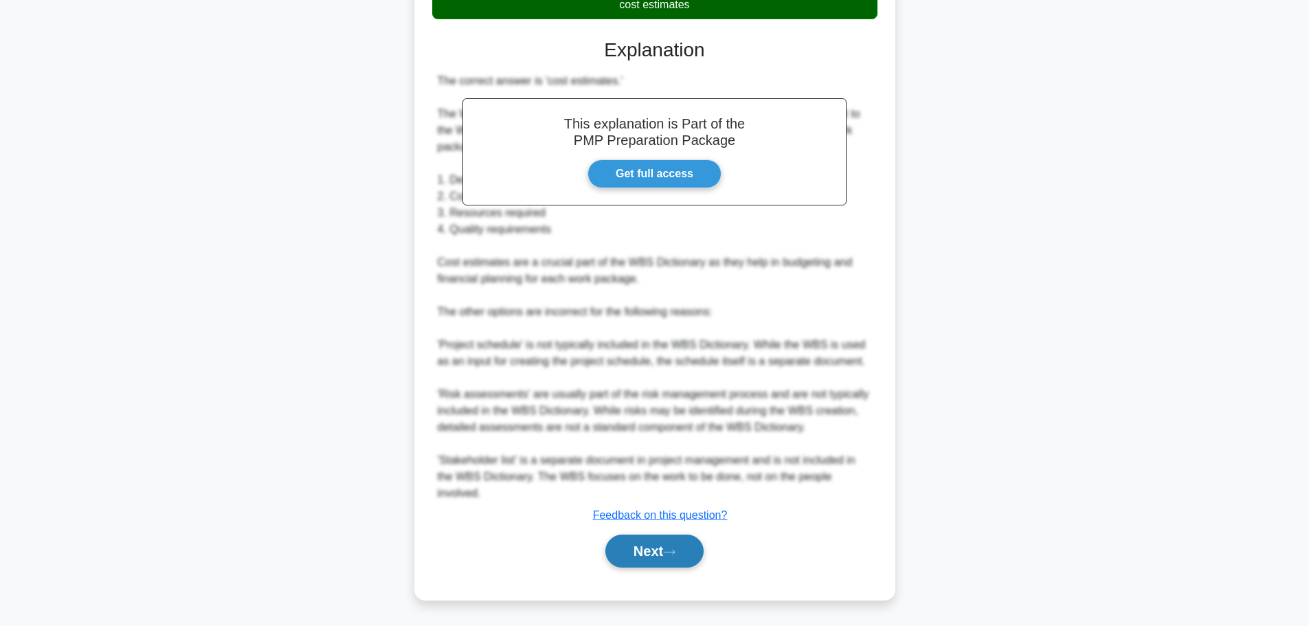
click at [691, 555] on button "Next" at bounding box center [654, 551] width 98 height 33
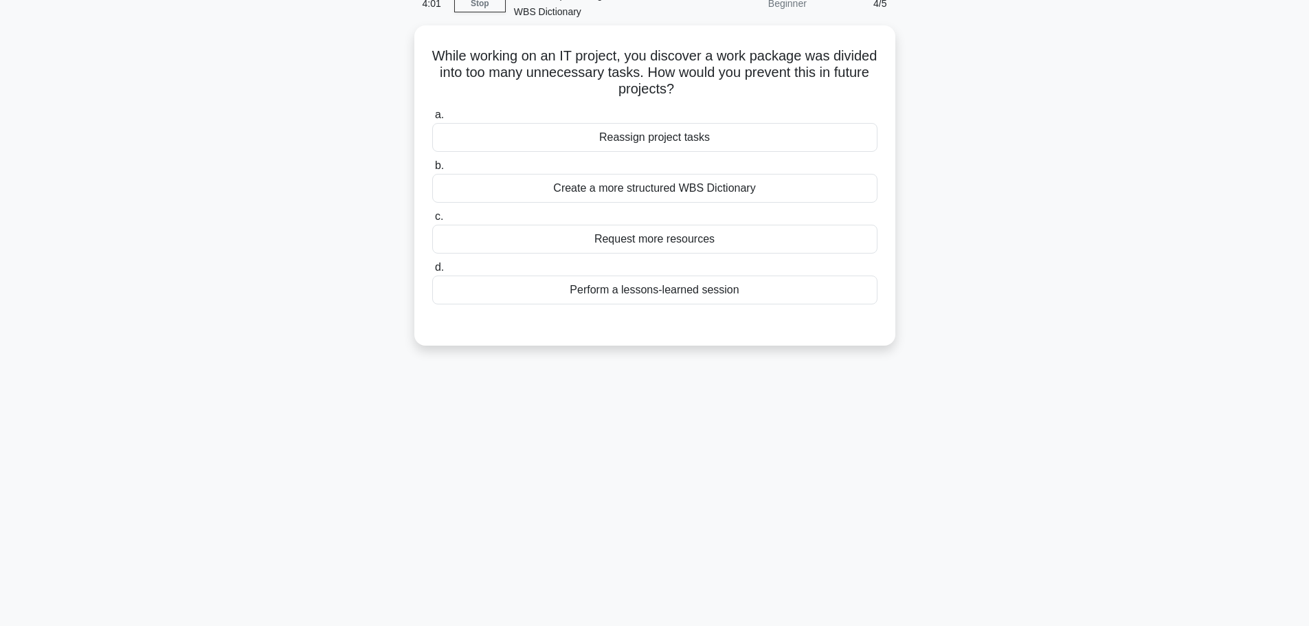
scroll to position [47, 0]
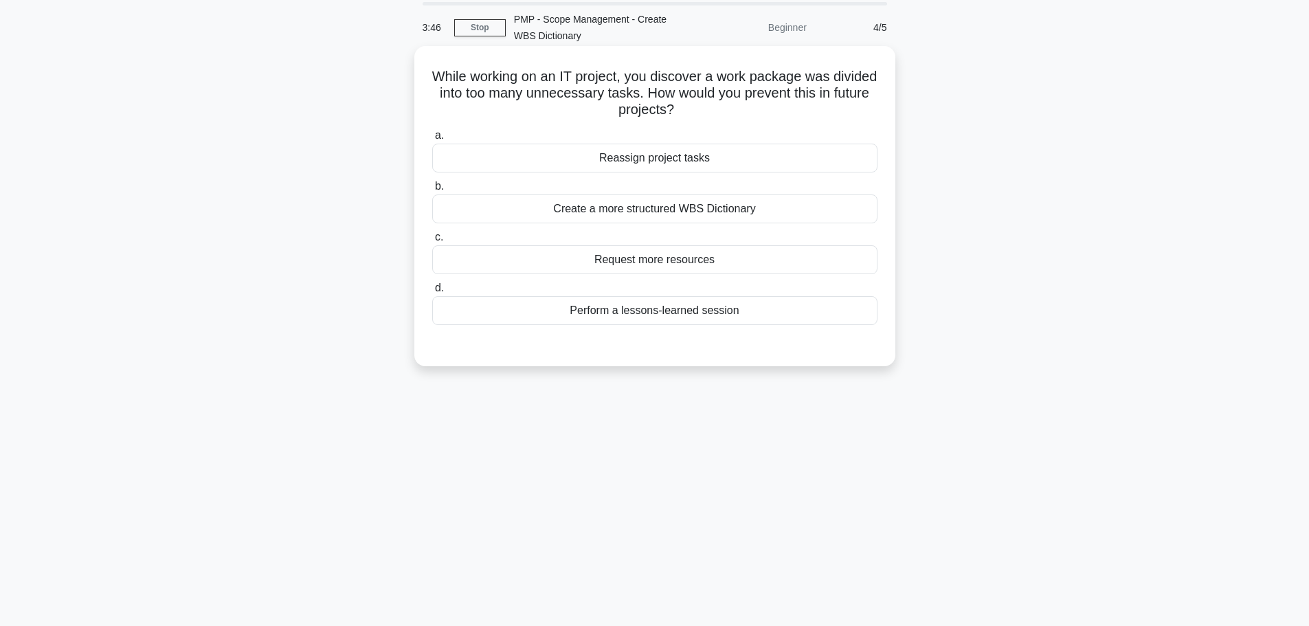
click at [665, 207] on div "Create a more structured WBS Dictionary" at bounding box center [654, 208] width 445 height 29
click at [432, 191] on input "b. Create a more structured WBS Dictionary" at bounding box center [432, 186] width 0 height 9
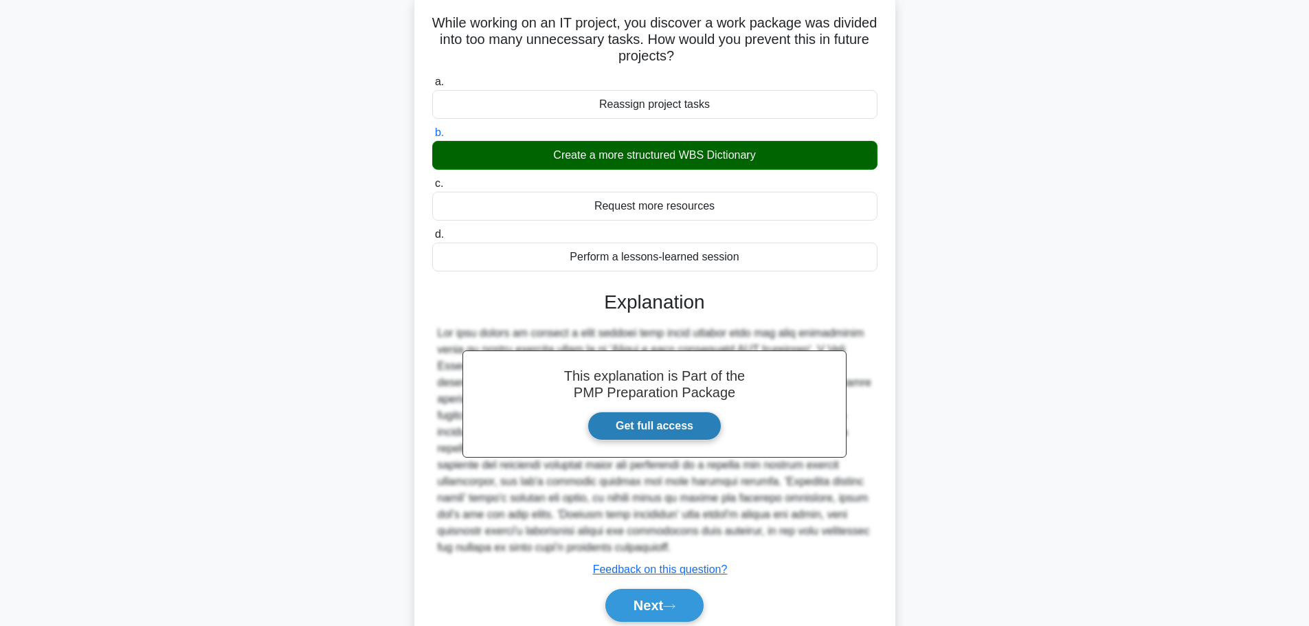
scroll to position [156, 0]
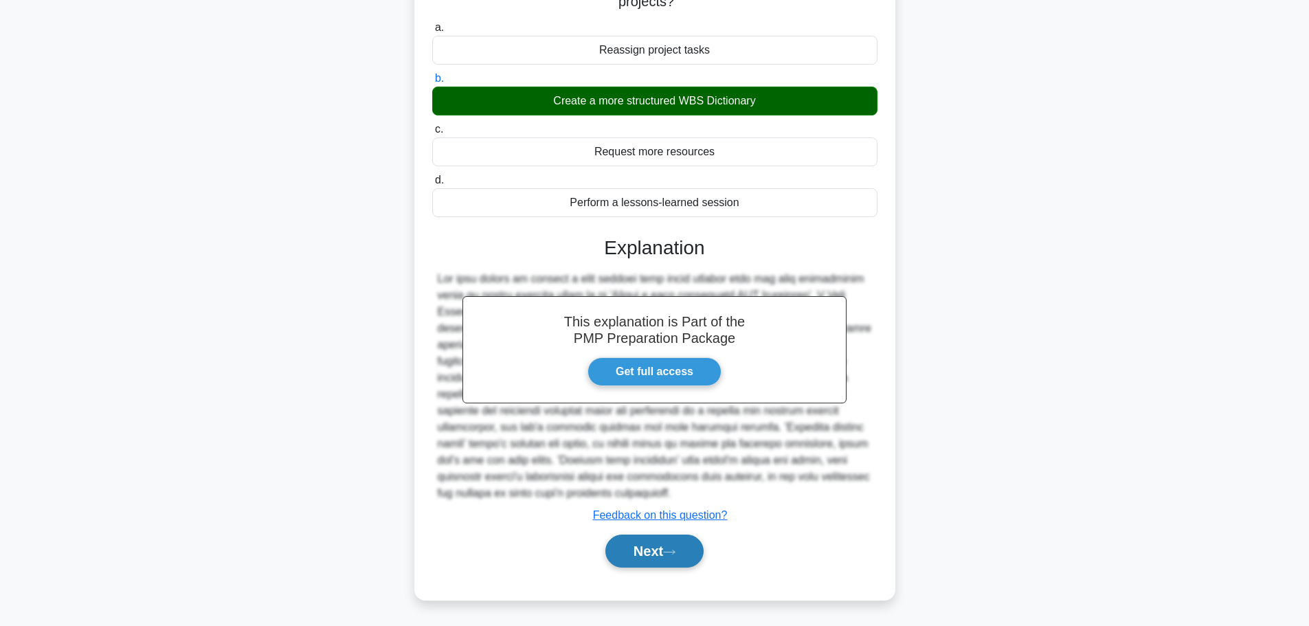
click at [665, 562] on button "Next" at bounding box center [654, 551] width 98 height 33
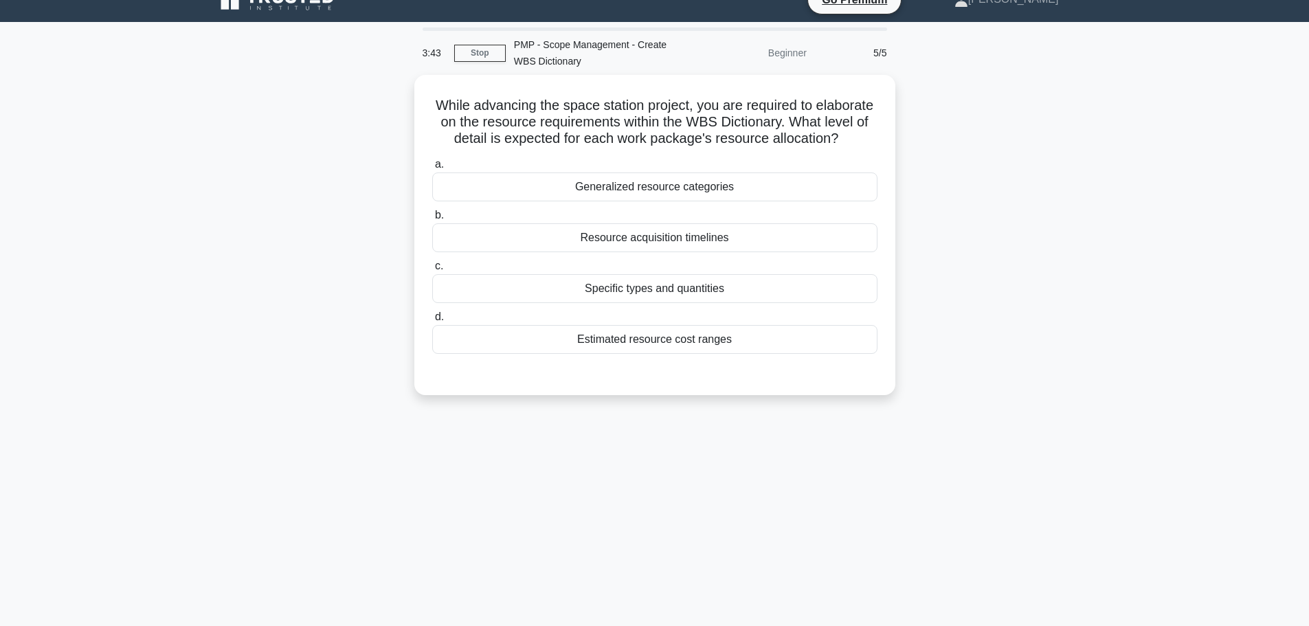
scroll to position [69, 0]
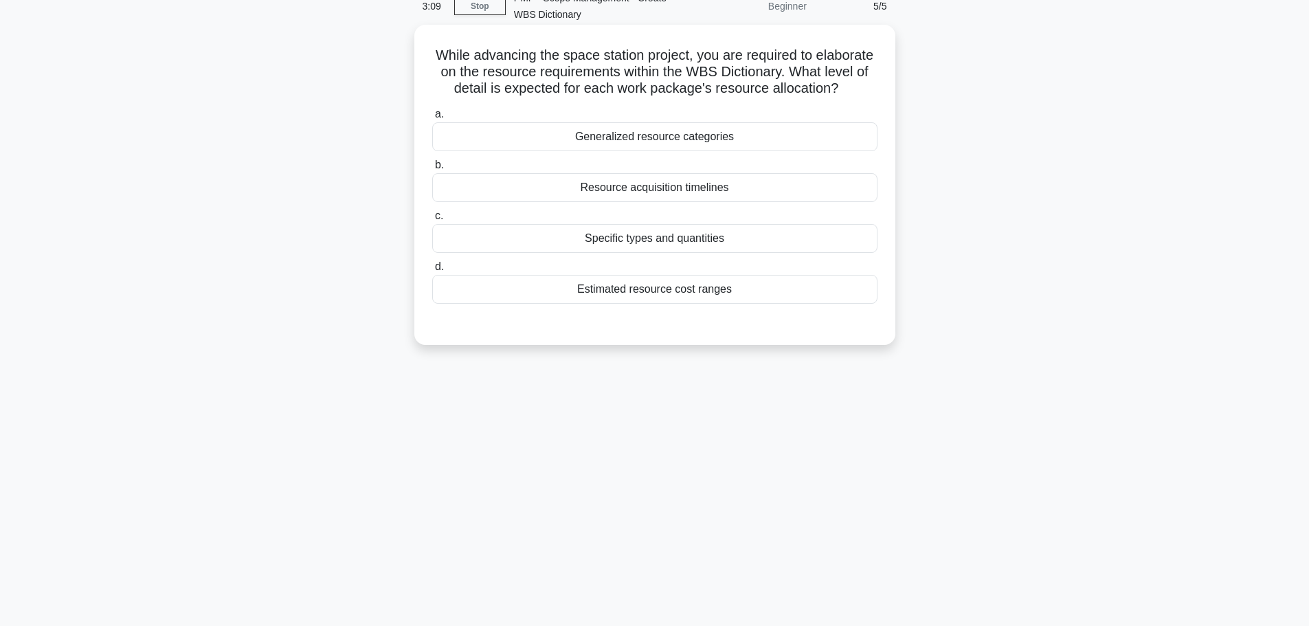
click at [650, 202] on div "Resource acquisition timelines" at bounding box center [654, 187] width 445 height 29
click at [432, 170] on input "b. Resource acquisition timelines" at bounding box center [432, 165] width 0 height 9
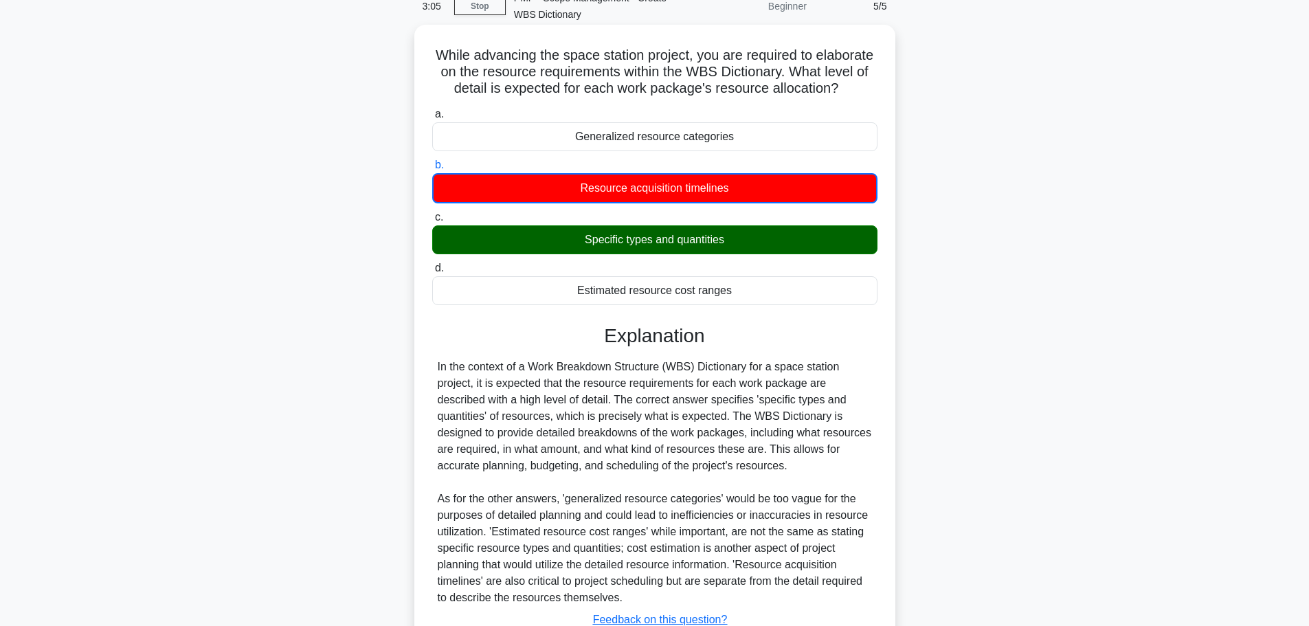
scroll to position [190, 0]
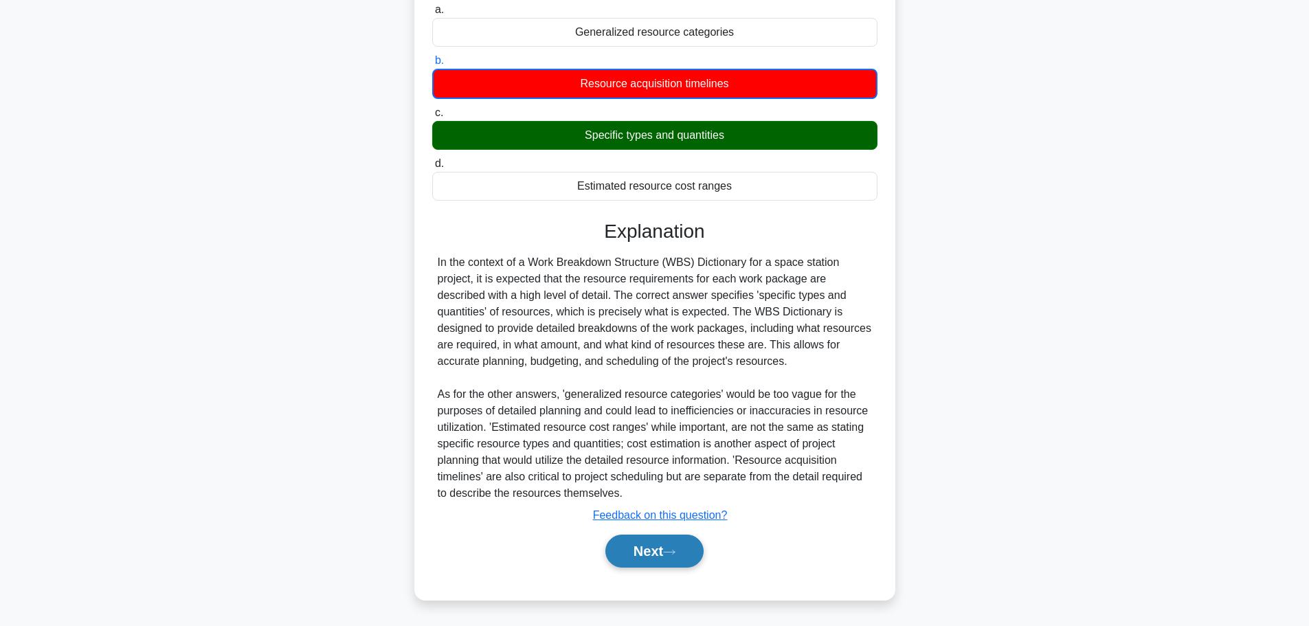
click at [686, 550] on button "Next" at bounding box center [654, 551] width 98 height 33
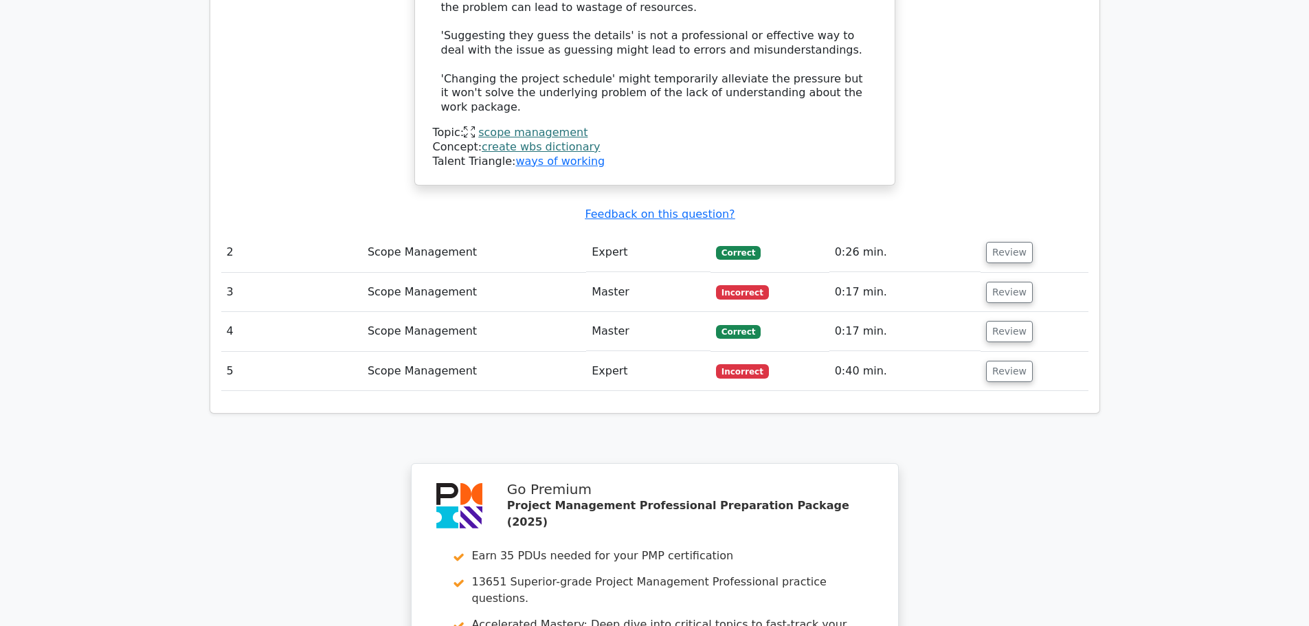
scroll to position [1581, 0]
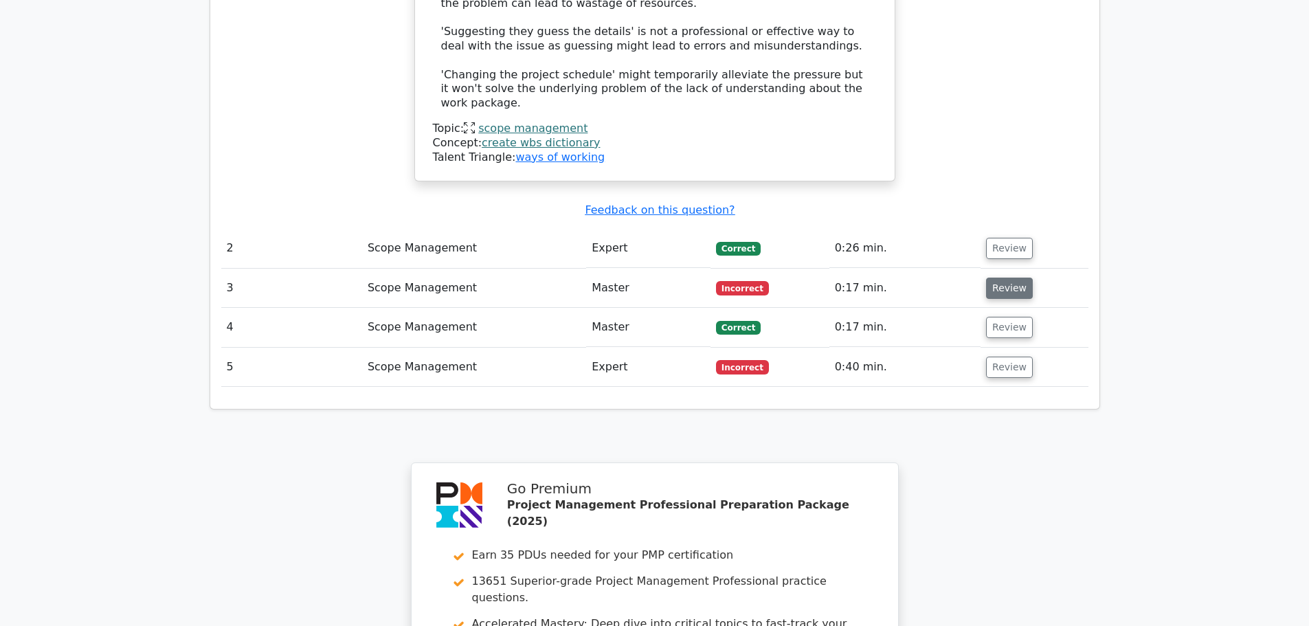
click at [1013, 278] on button "Review" at bounding box center [1009, 288] width 47 height 21
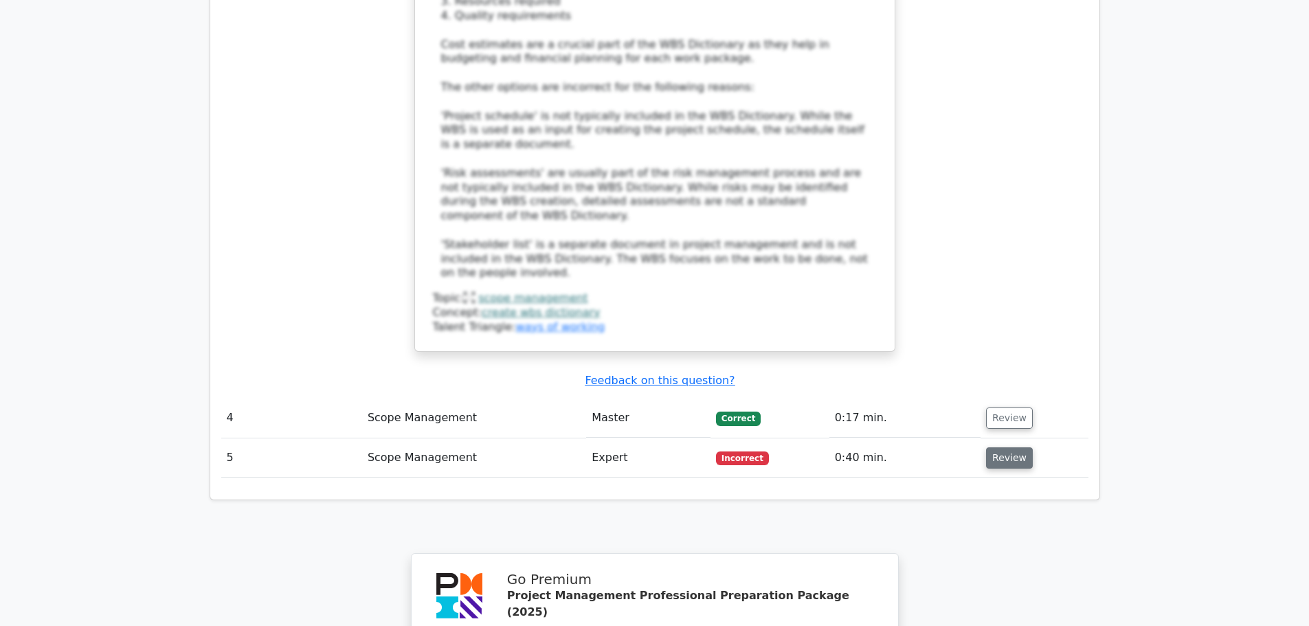
click at [1004, 447] on button "Review" at bounding box center [1009, 457] width 47 height 21
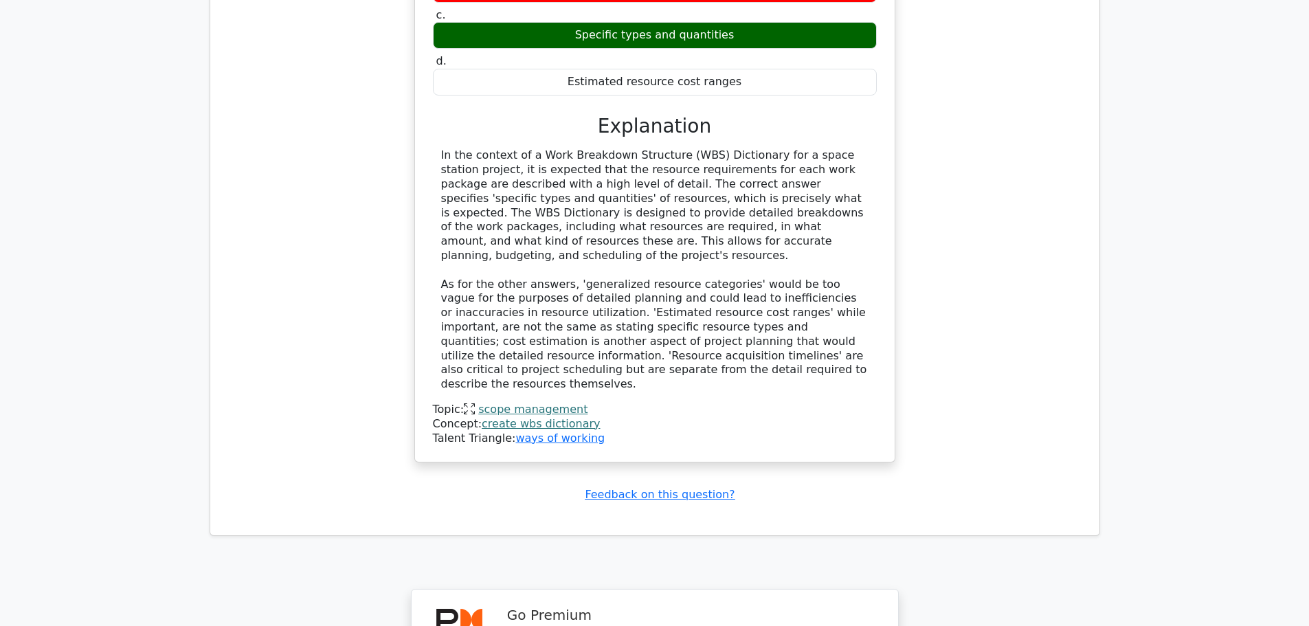
scroll to position [3024, 0]
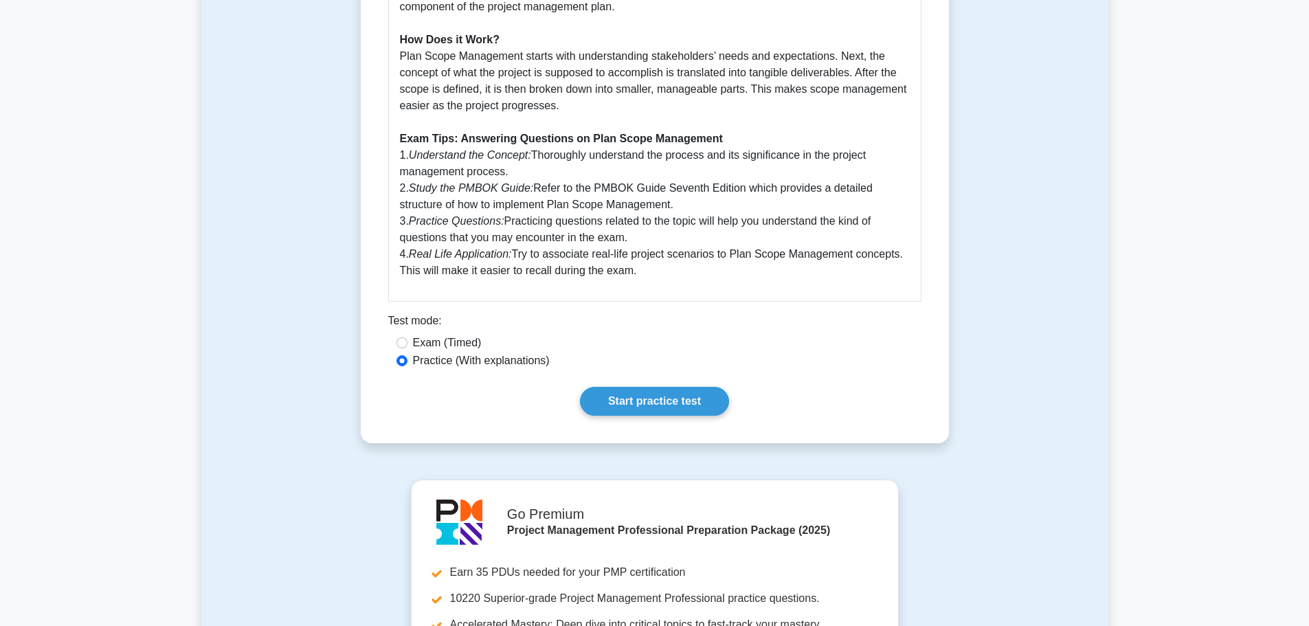
scroll to position [687, 0]
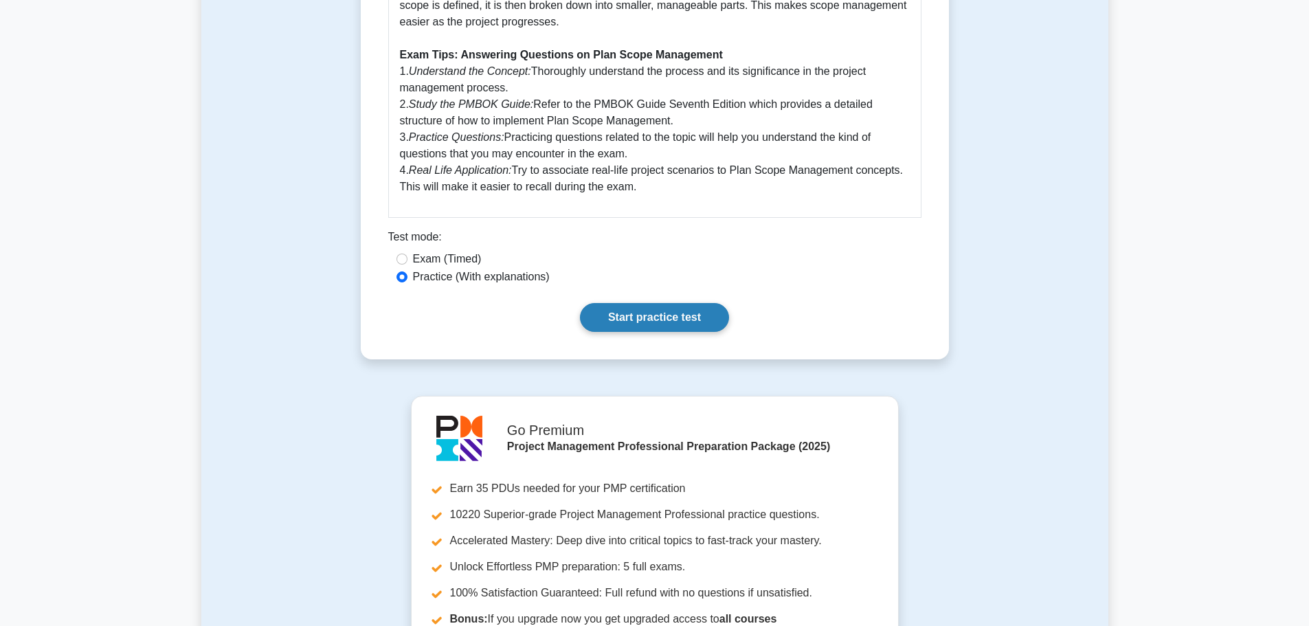
click at [669, 323] on link "Start practice test" at bounding box center [654, 317] width 149 height 29
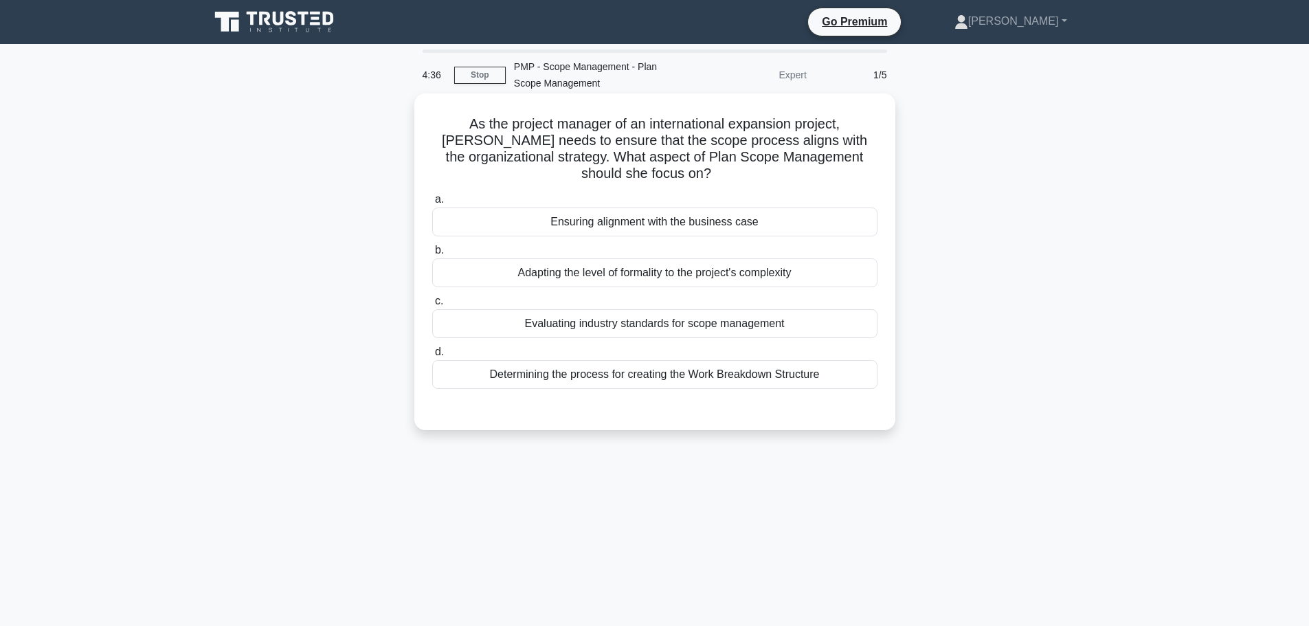
click at [724, 381] on div "Determining the process for creating the Work Breakdown Structure" at bounding box center [654, 374] width 445 height 29
click at [432, 357] on input "d. Determining the process for creating the Work Breakdown Structure" at bounding box center [432, 352] width 0 height 9
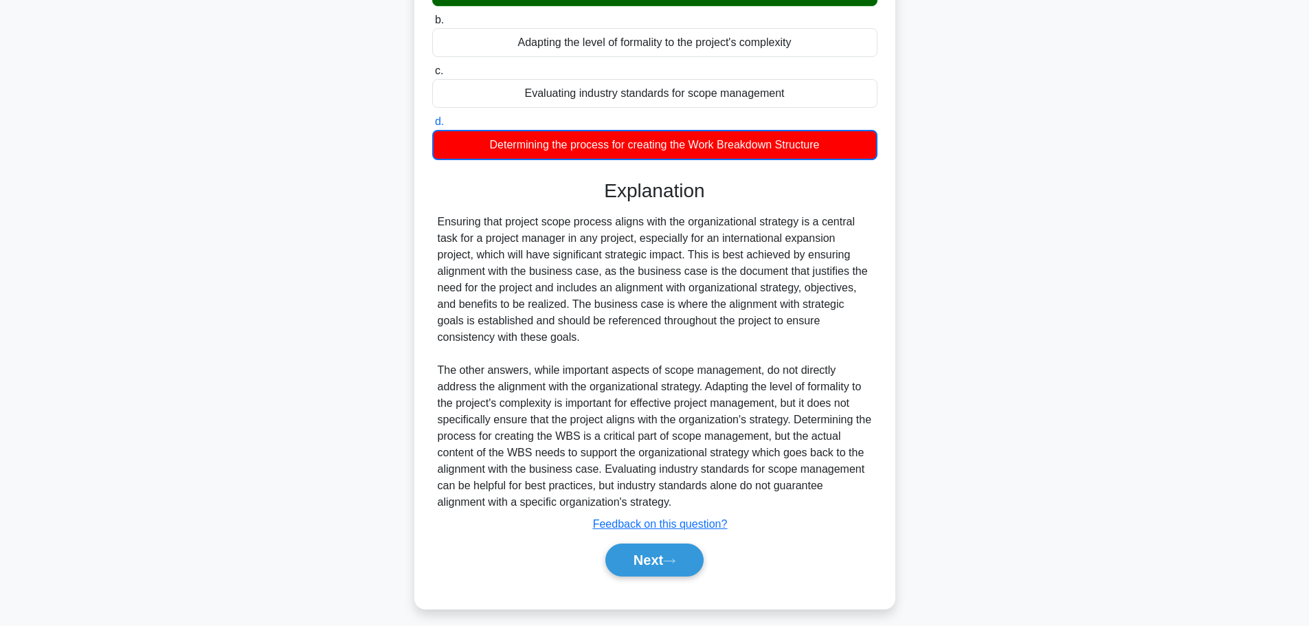
scroll to position [240, 0]
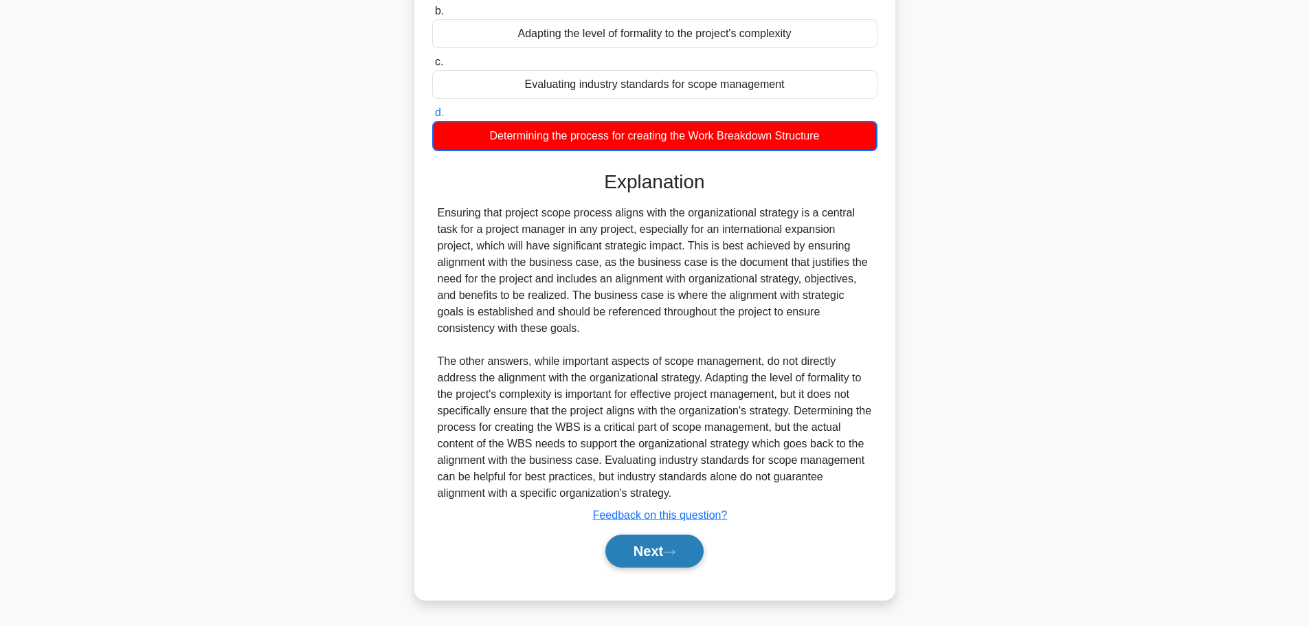
click at [649, 556] on button "Next" at bounding box center [654, 551] width 98 height 33
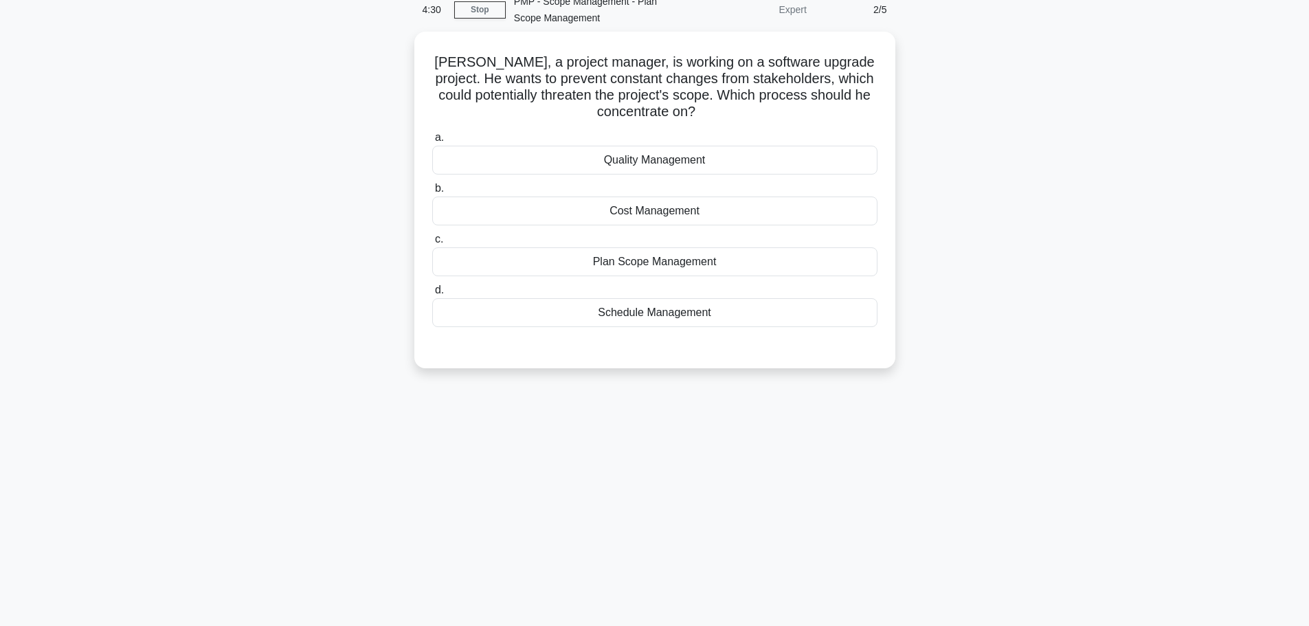
scroll to position [0, 0]
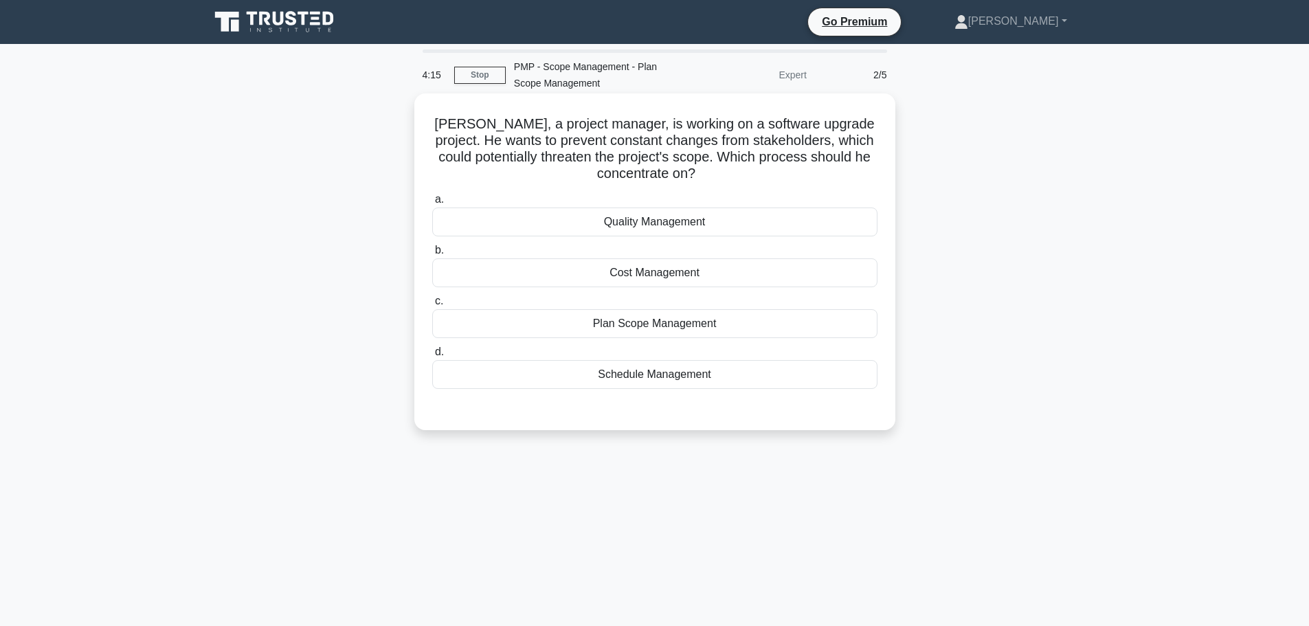
click at [651, 321] on div "Plan Scope Management" at bounding box center [654, 323] width 445 height 29
click at [432, 306] on input "c. Plan Scope Management" at bounding box center [432, 301] width 0 height 9
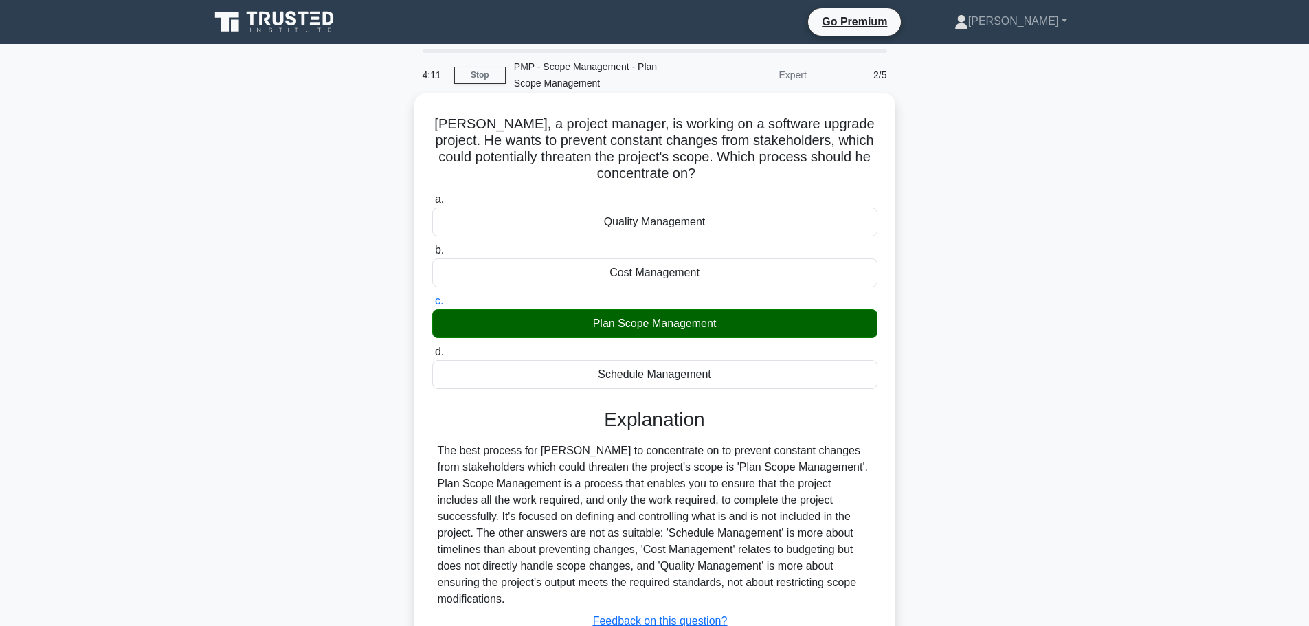
scroll to position [116, 0]
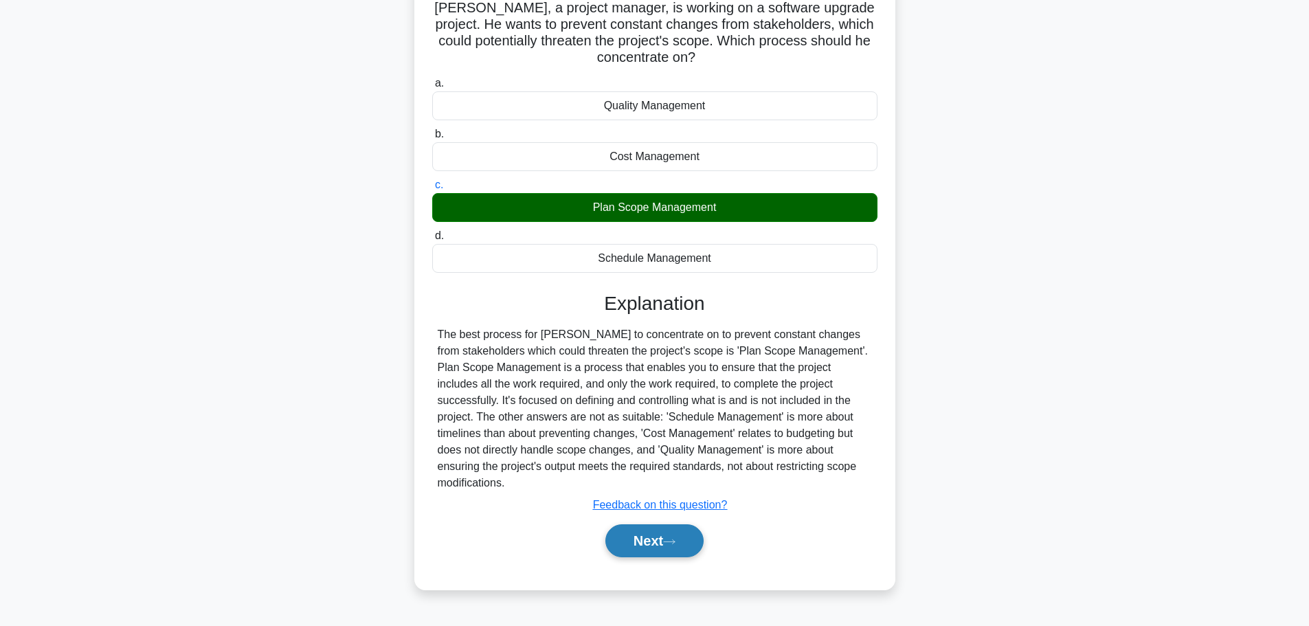
click at [676, 524] on button "Next" at bounding box center [654, 540] width 98 height 33
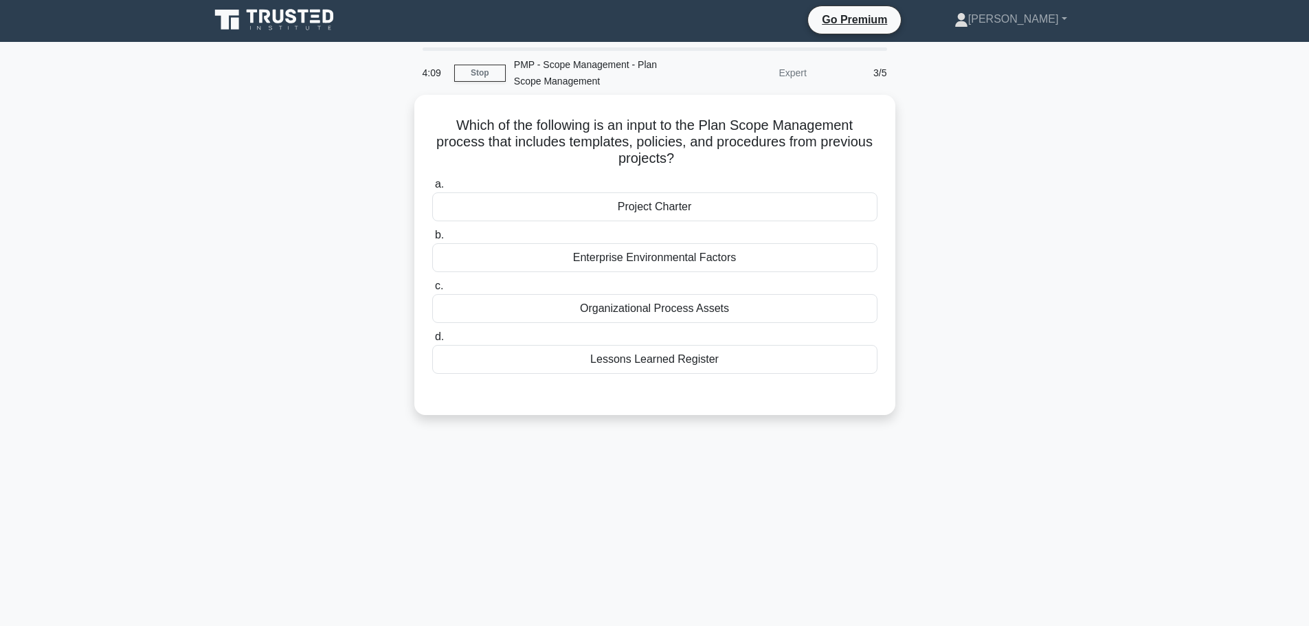
scroll to position [0, 0]
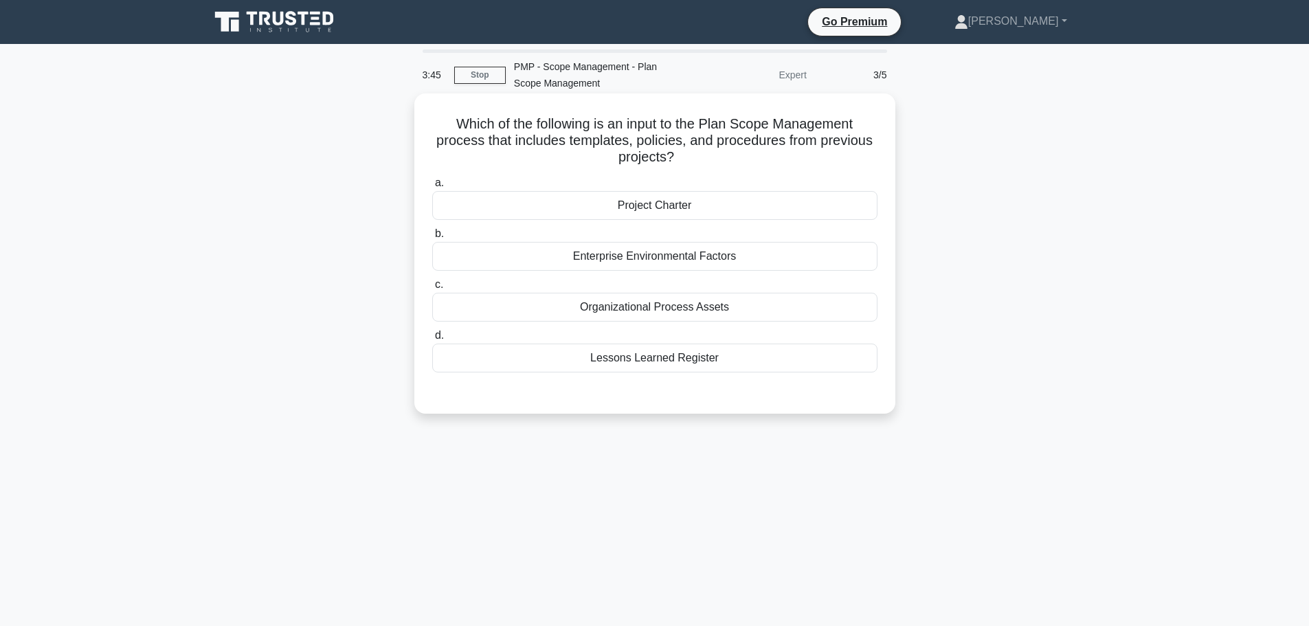
click at [655, 314] on div "Organizational Process Assets" at bounding box center [654, 307] width 445 height 29
click at [432, 289] on input "c. Organizational Process Assets" at bounding box center [432, 284] width 0 height 9
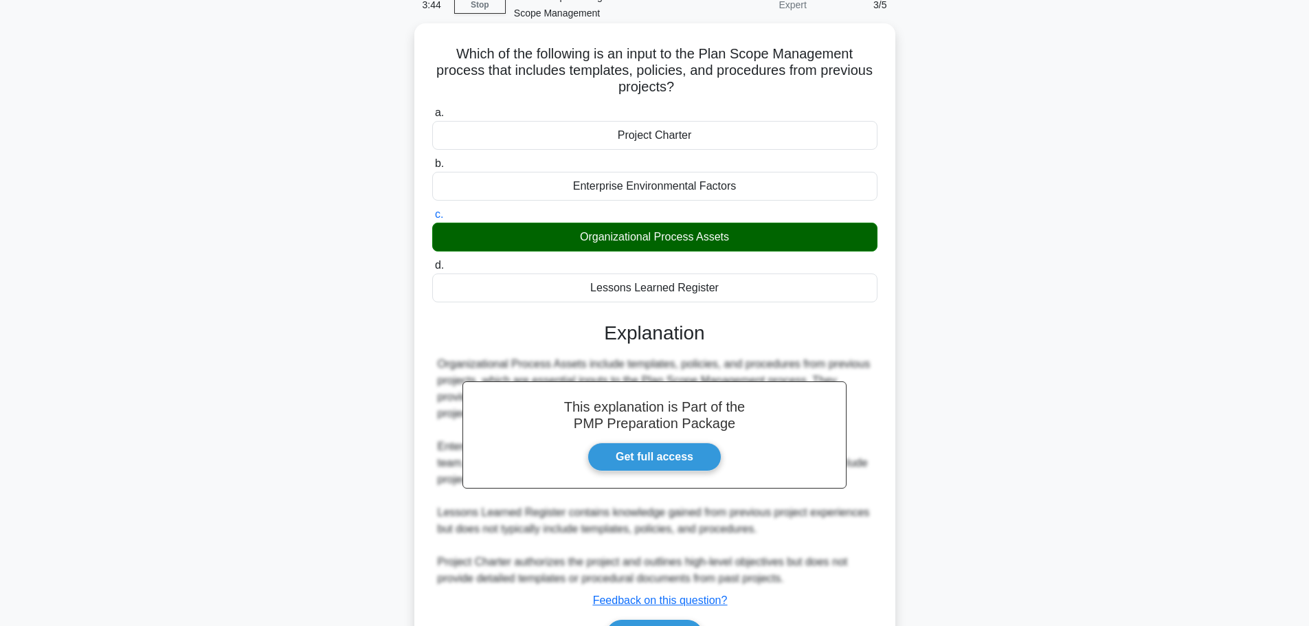
scroll to position [156, 0]
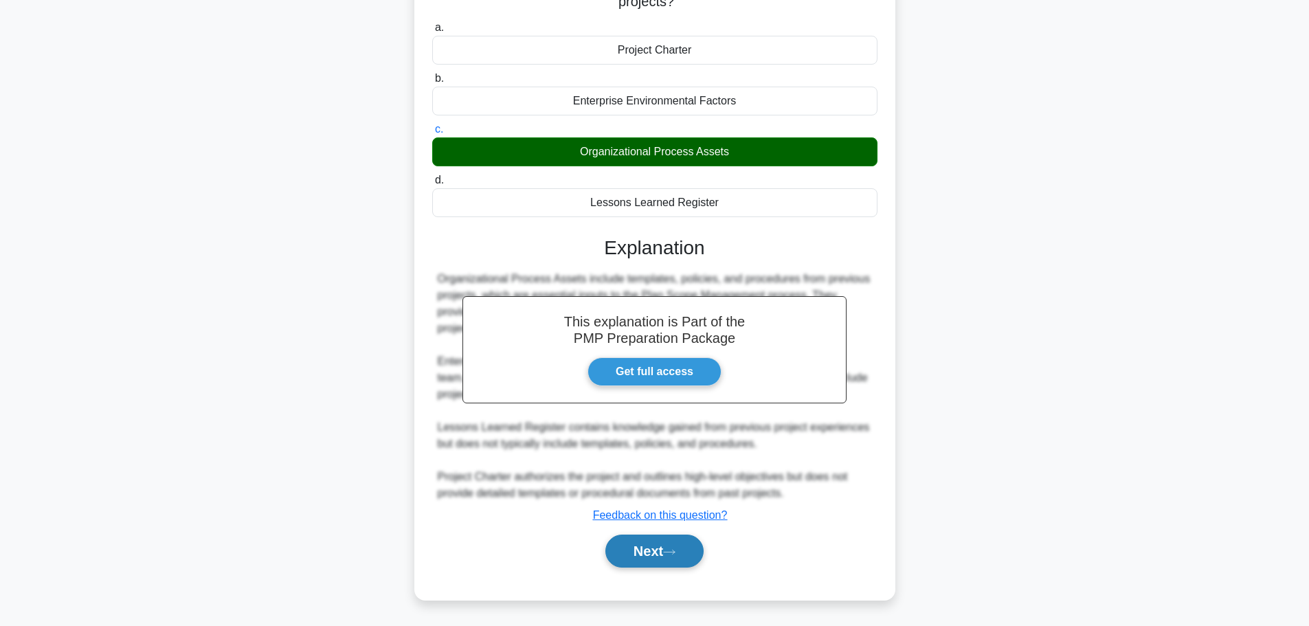
click at [660, 552] on button "Next" at bounding box center [654, 551] width 98 height 33
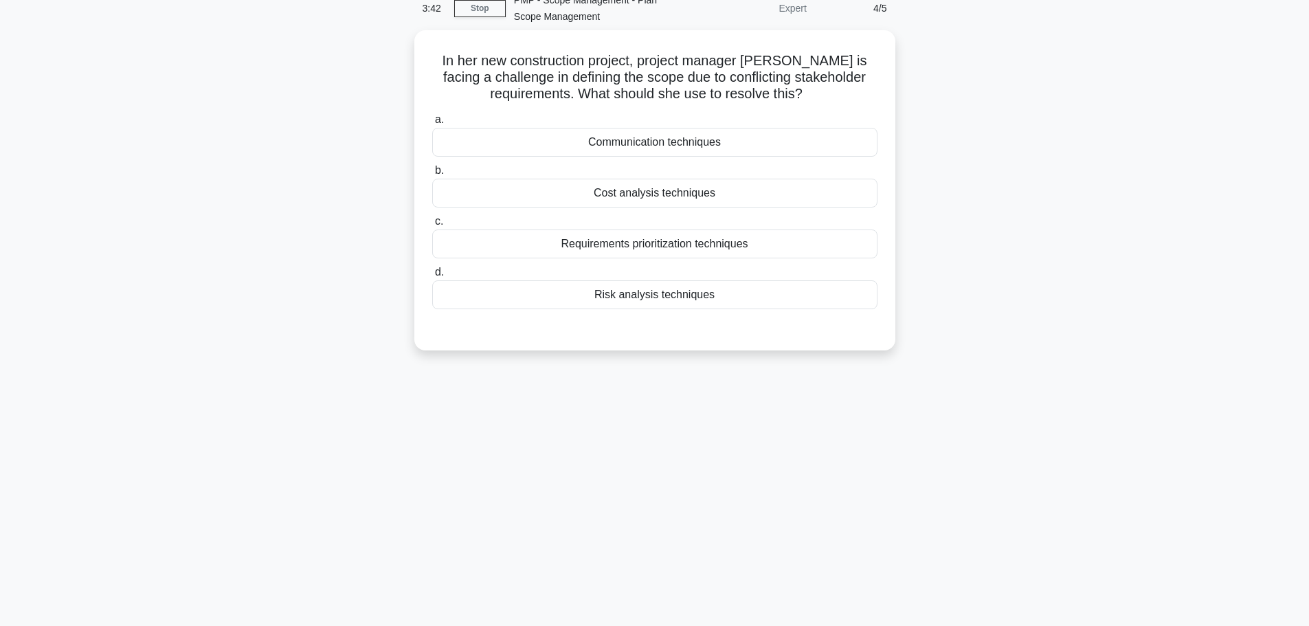
scroll to position [0, 0]
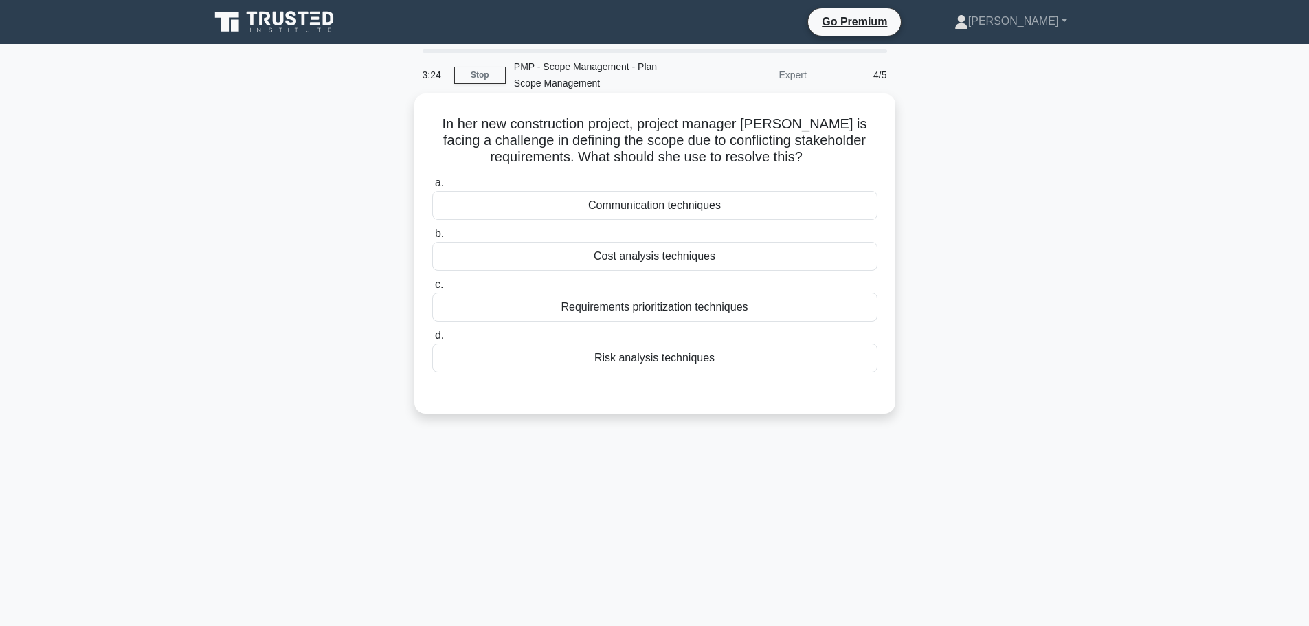
click at [680, 301] on div "Requirements prioritization techniques" at bounding box center [654, 307] width 445 height 29
click at [432, 289] on input "c. Requirements prioritization techniques" at bounding box center [432, 284] width 0 height 9
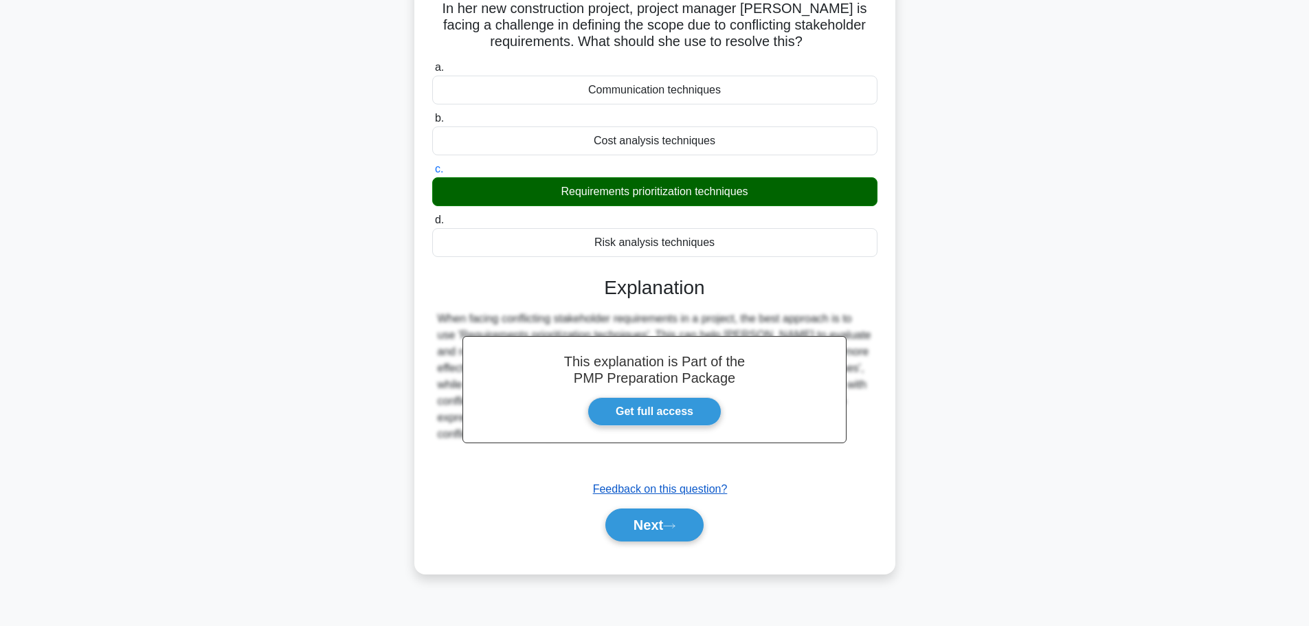
scroll to position [116, 0]
click at [662, 521] on button "Next" at bounding box center [654, 524] width 98 height 33
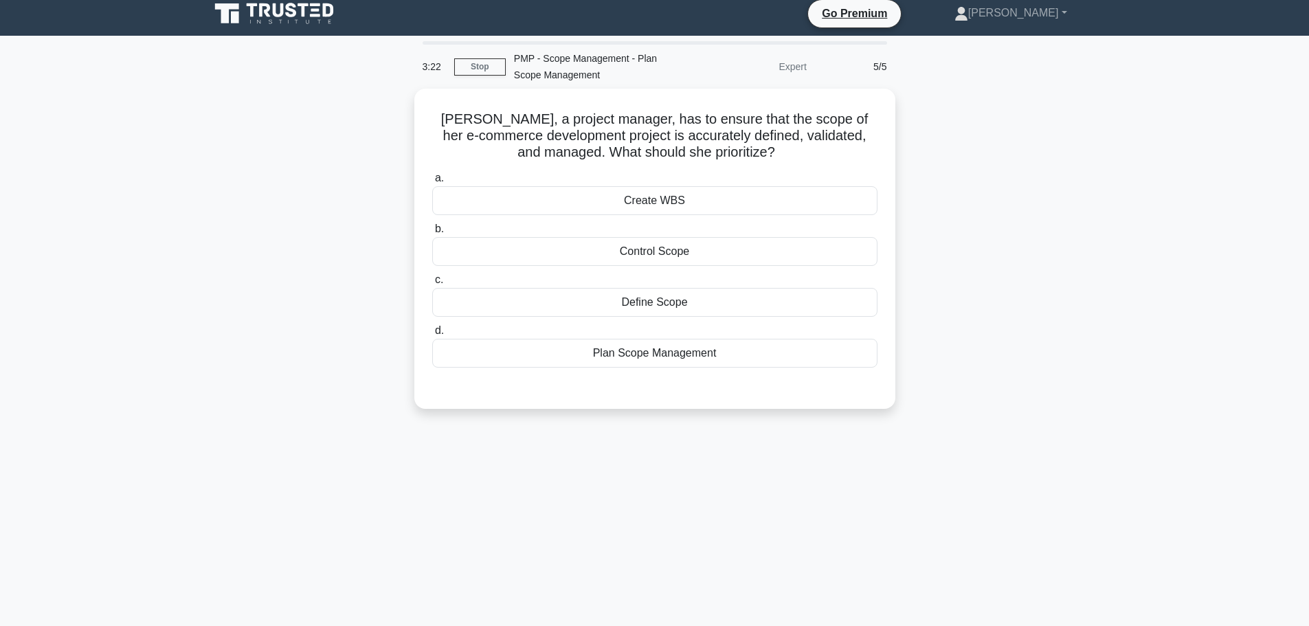
scroll to position [0, 0]
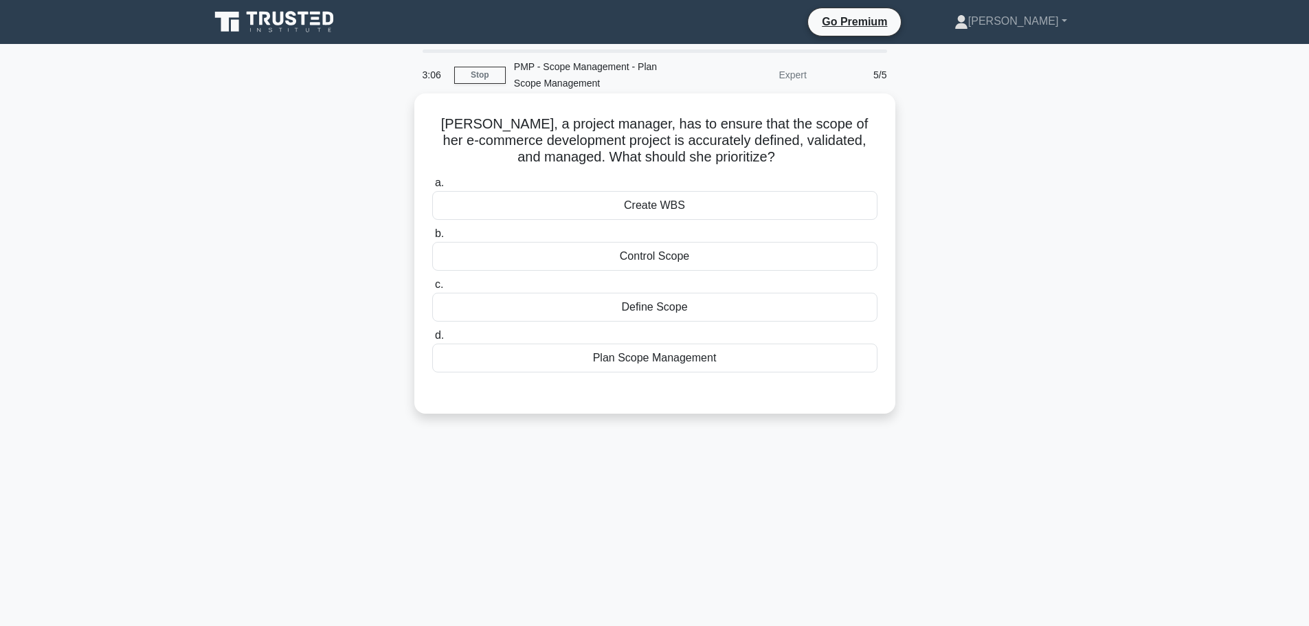
click at [665, 364] on div "Plan Scope Management" at bounding box center [654, 358] width 445 height 29
click at [432, 340] on input "d. Plan Scope Management" at bounding box center [432, 335] width 0 height 9
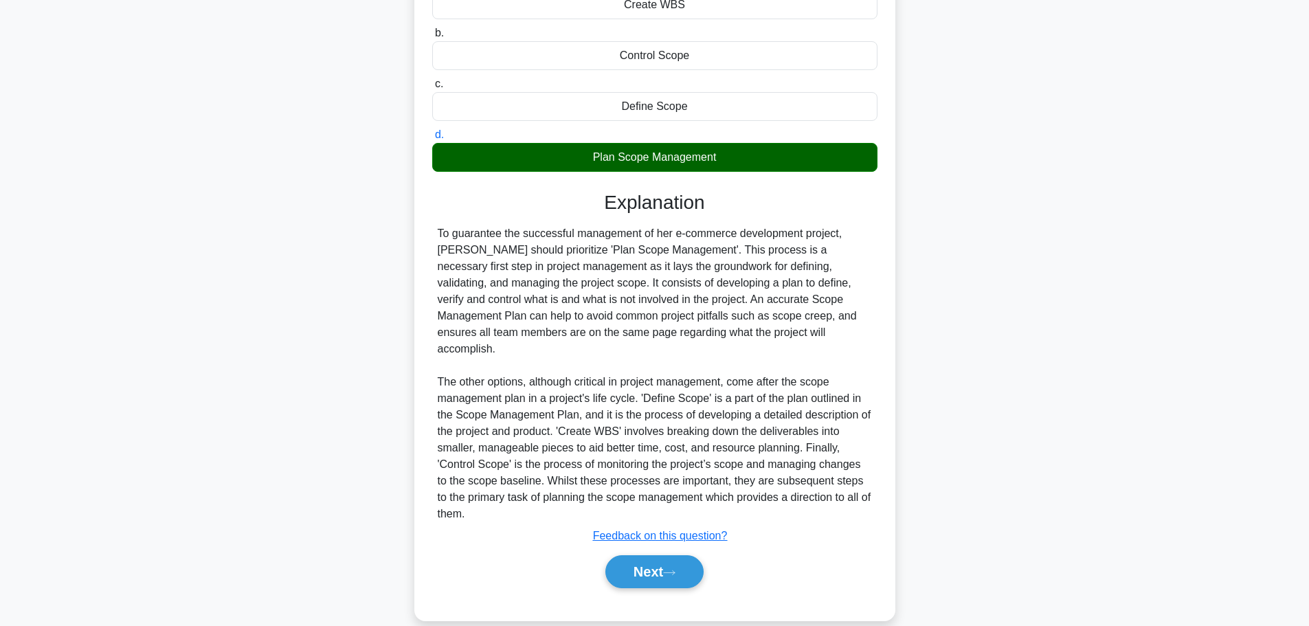
scroll to position [205, 0]
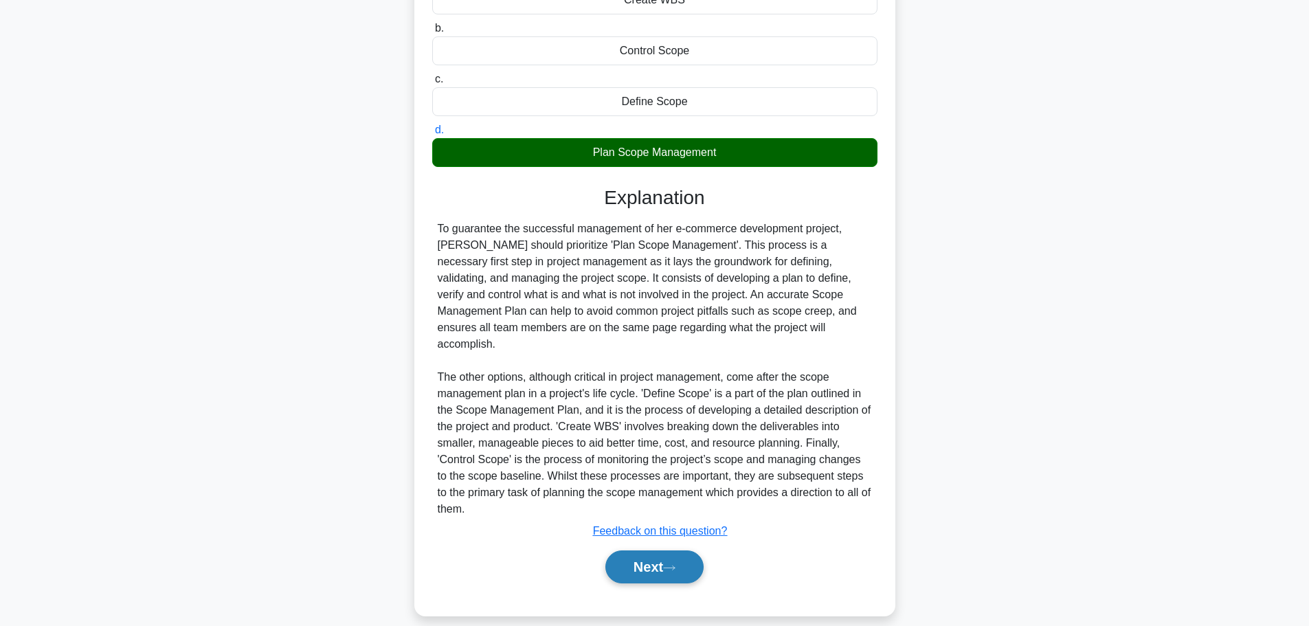
click at [639, 557] on button "Next" at bounding box center [654, 566] width 98 height 33
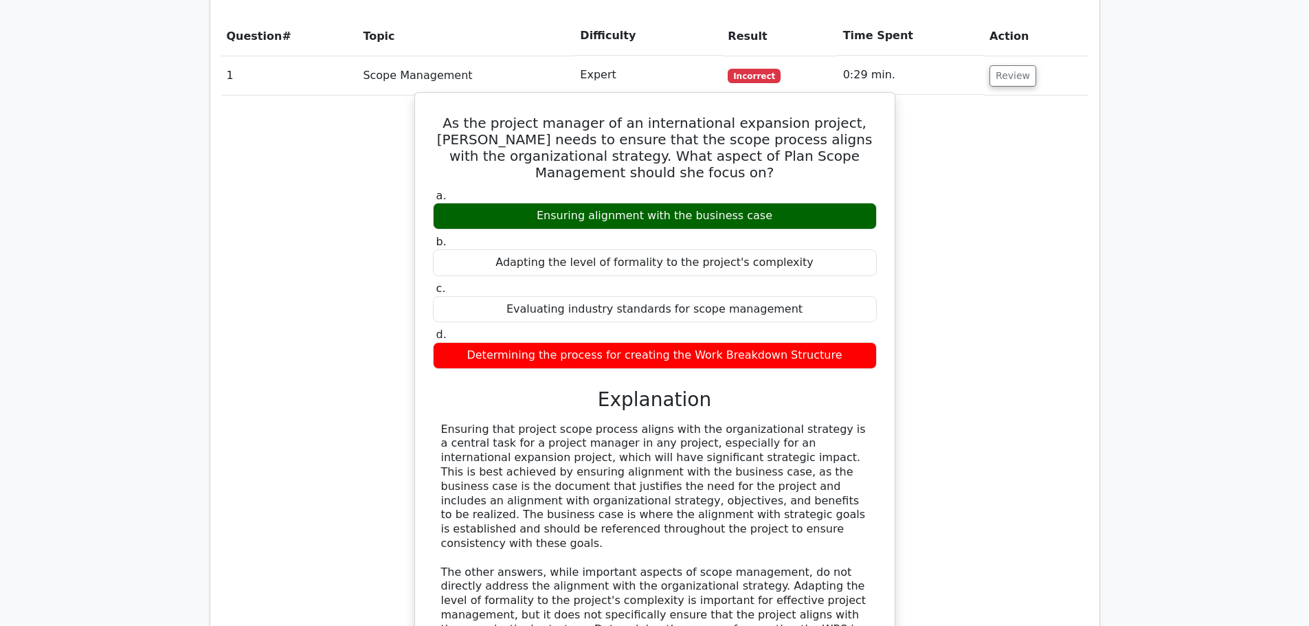
scroll to position [893, 0]
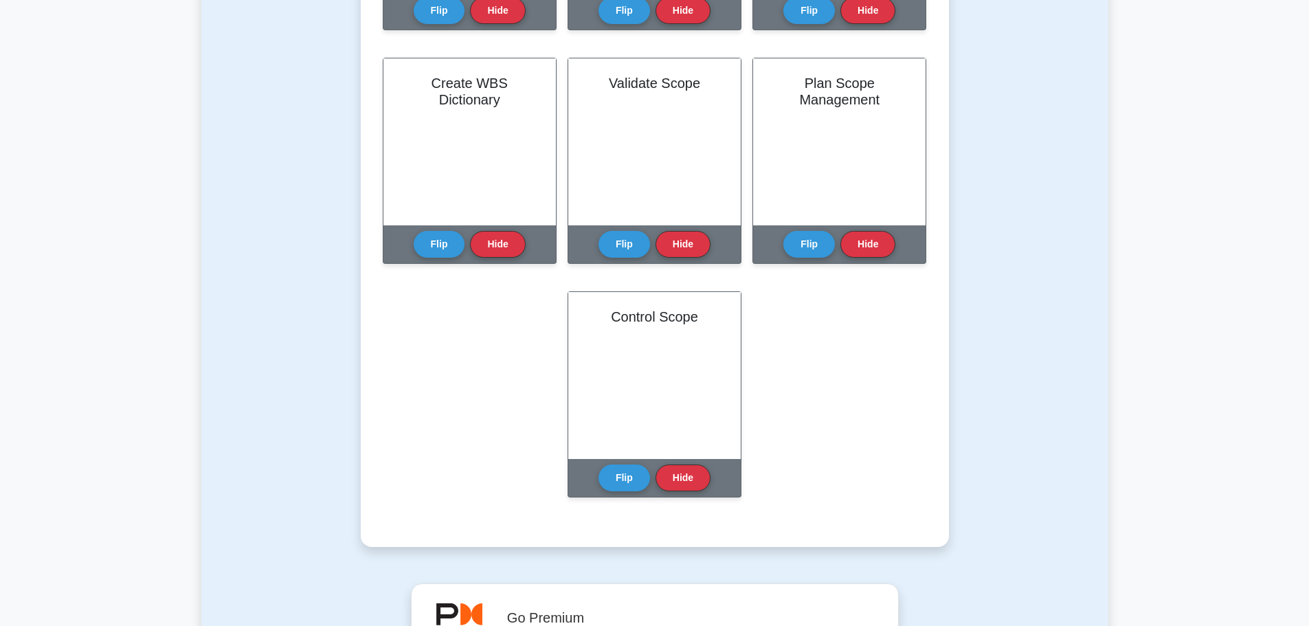
scroll to position [412, 0]
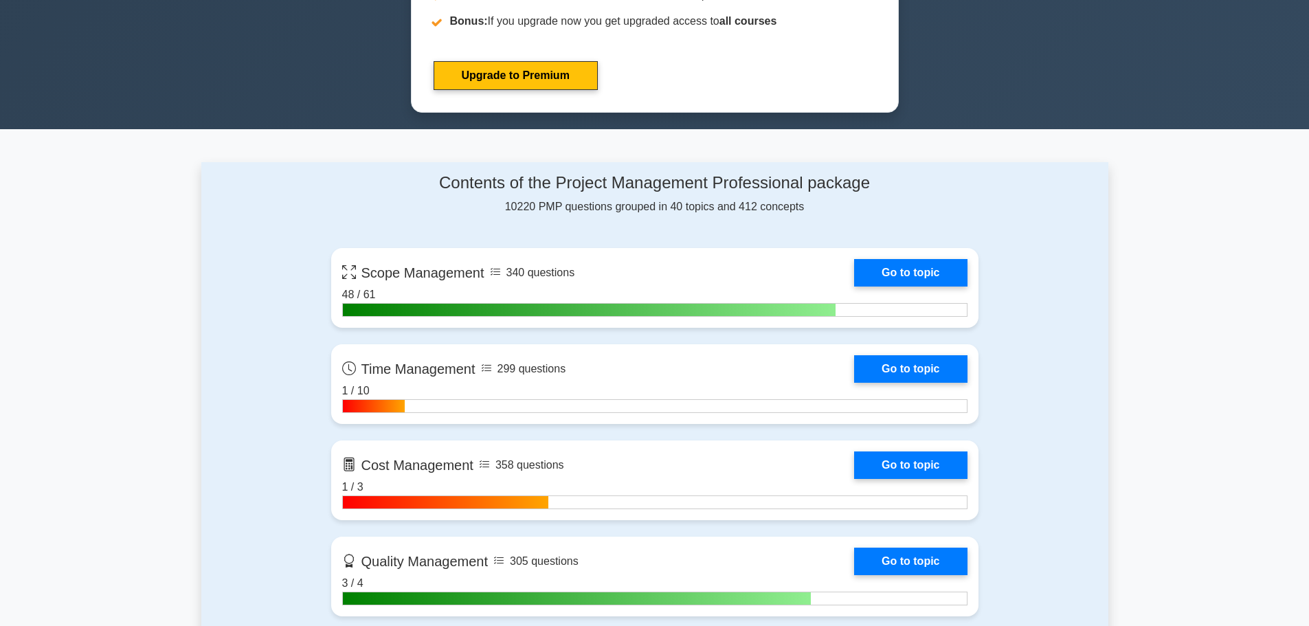
scroll to position [756, 0]
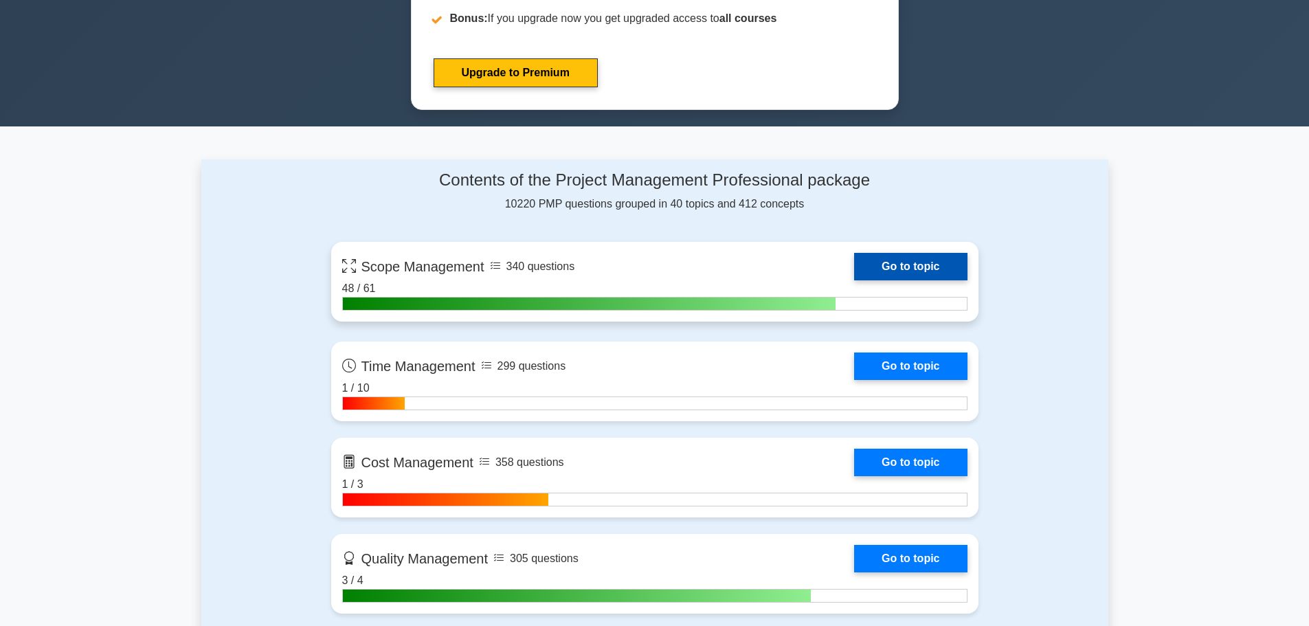
click at [854, 280] on link "Go to topic" at bounding box center [910, 266] width 113 height 27
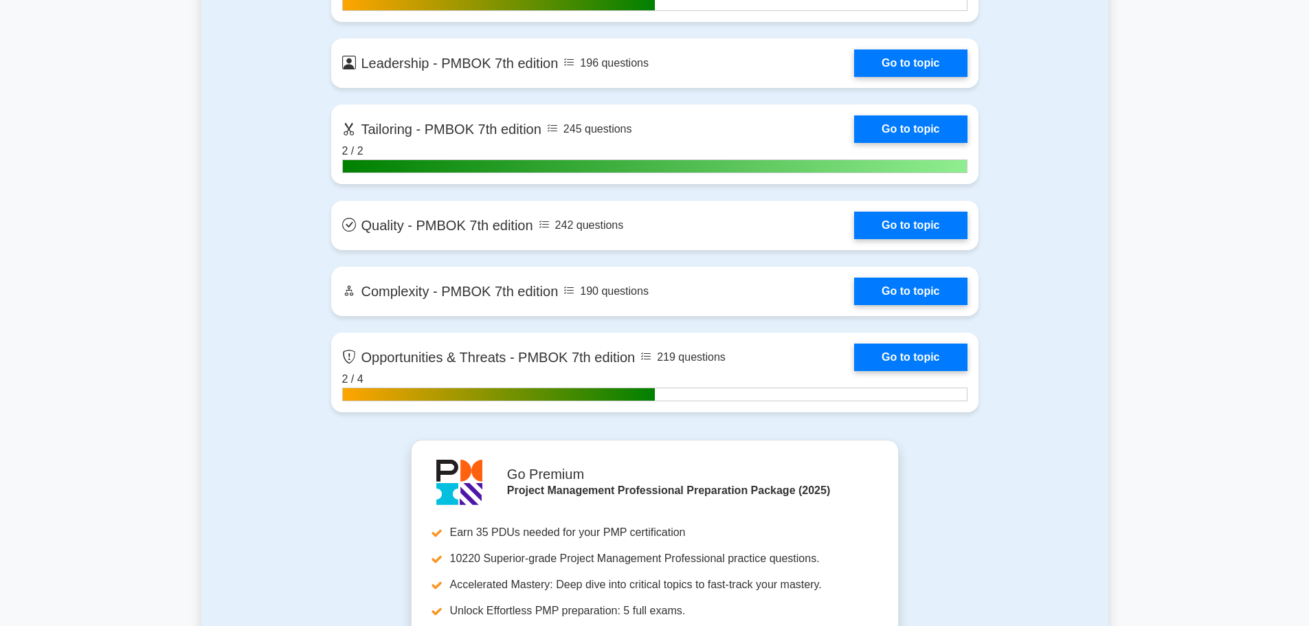
scroll to position [3917, 0]
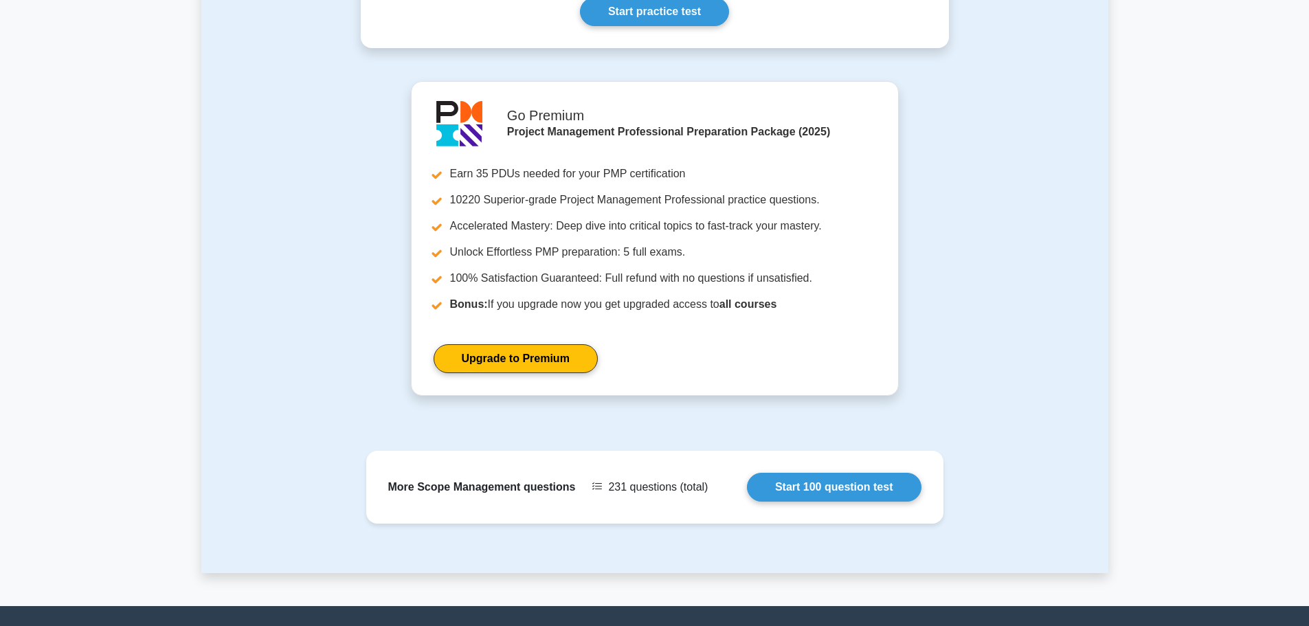
scroll to position [874, 0]
